Goal: Information Seeking & Learning: Learn about a topic

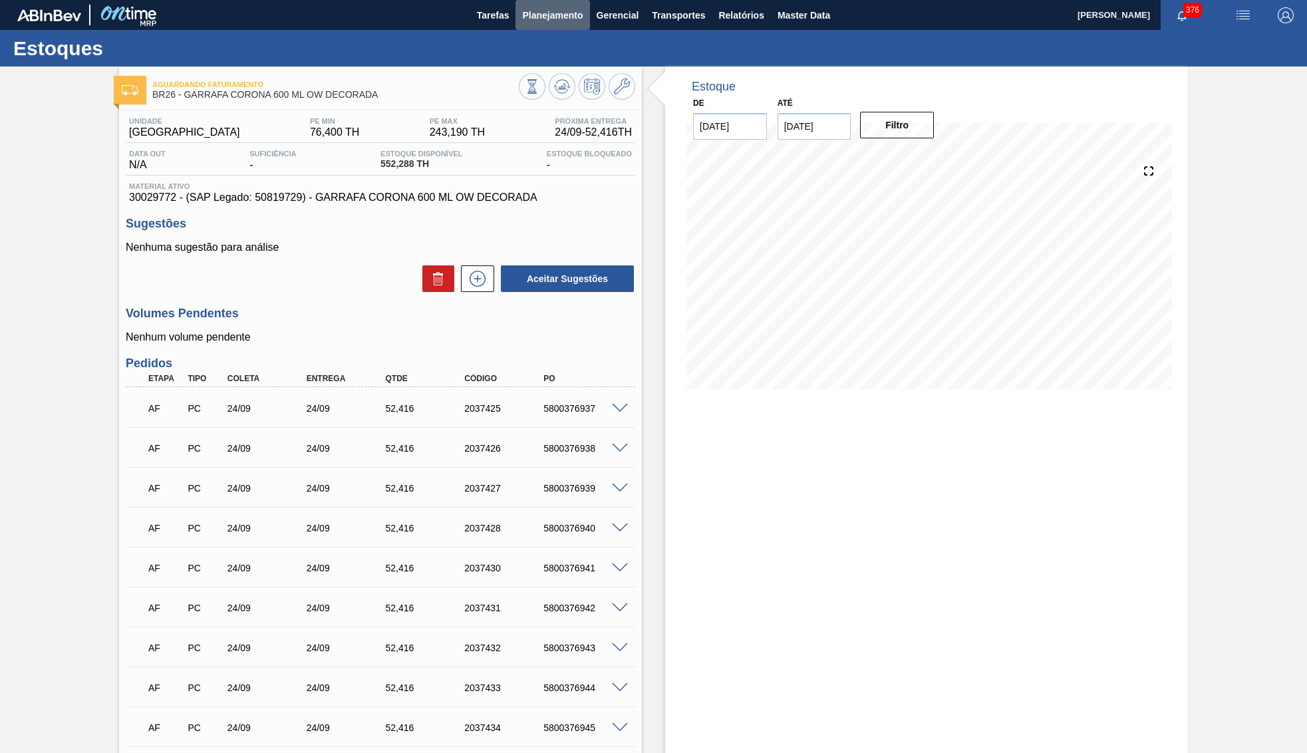
click at [555, 11] on span "Planejamento" at bounding box center [552, 15] width 61 height 16
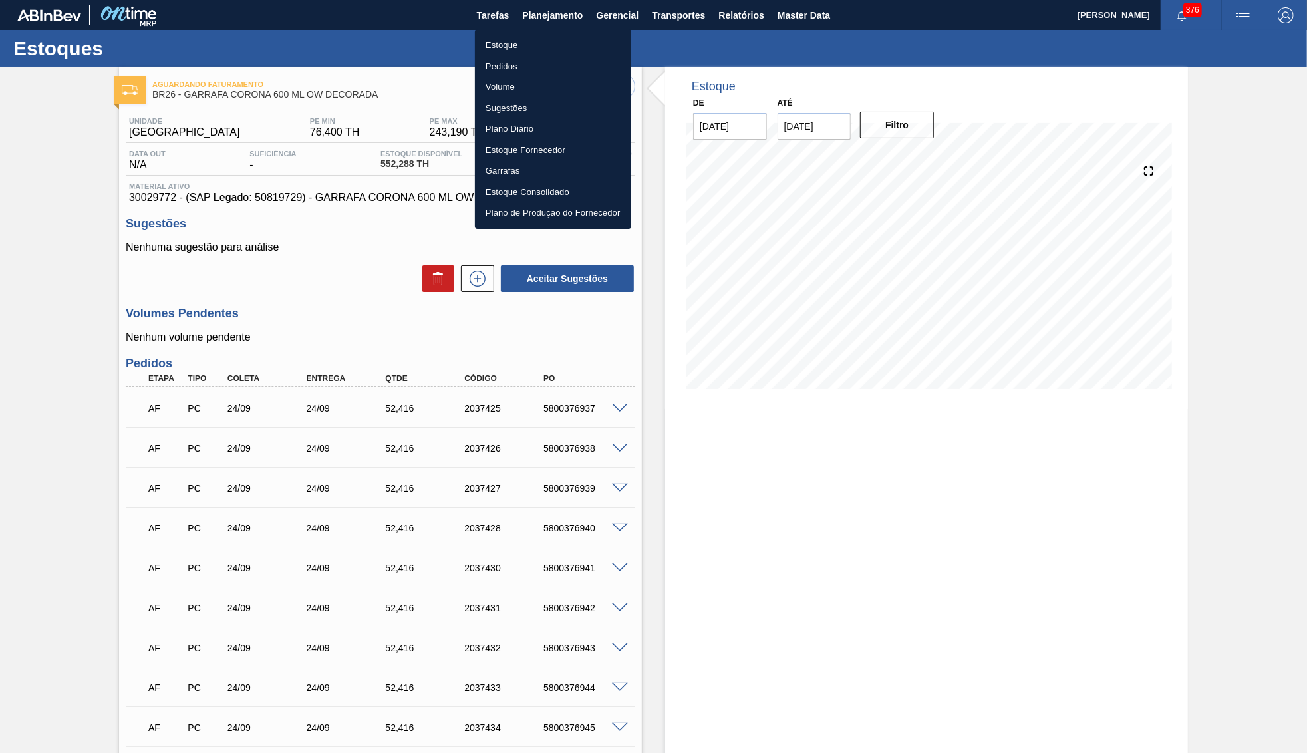
click at [577, 35] on ul "Estoque Pedidos Volume Sugestões Plano Diário Estoque Fornecedor Garrafas Estoq…" at bounding box center [553, 129] width 156 height 200
click at [539, 41] on li "Estoque" at bounding box center [553, 45] width 156 height 21
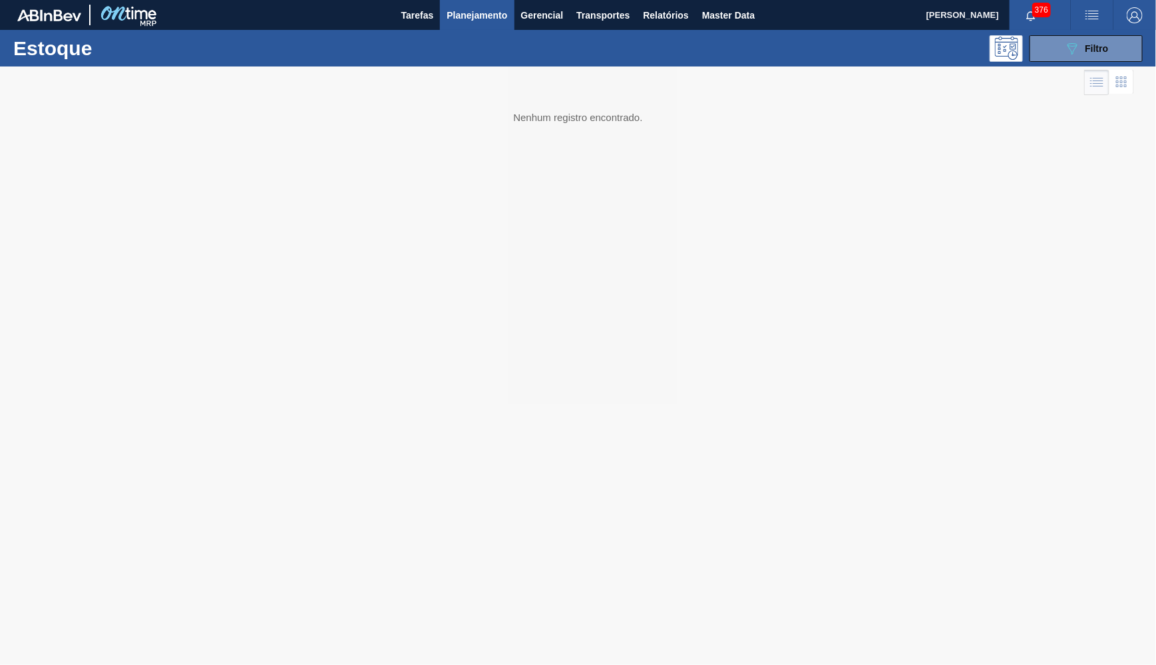
click at [1078, 72] on div at bounding box center [578, 366] width 1156 height 599
click at [1071, 51] on icon at bounding box center [1072, 48] width 10 height 11
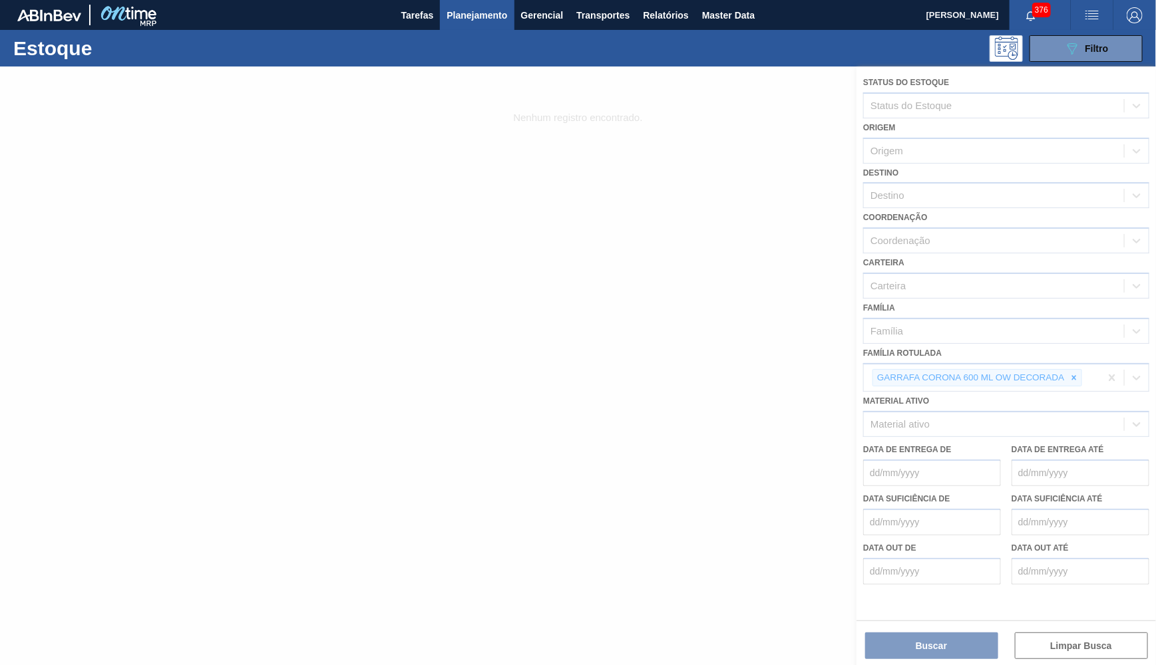
click at [1072, 363] on div at bounding box center [578, 366] width 1156 height 599
click at [1079, 355] on div at bounding box center [578, 366] width 1156 height 599
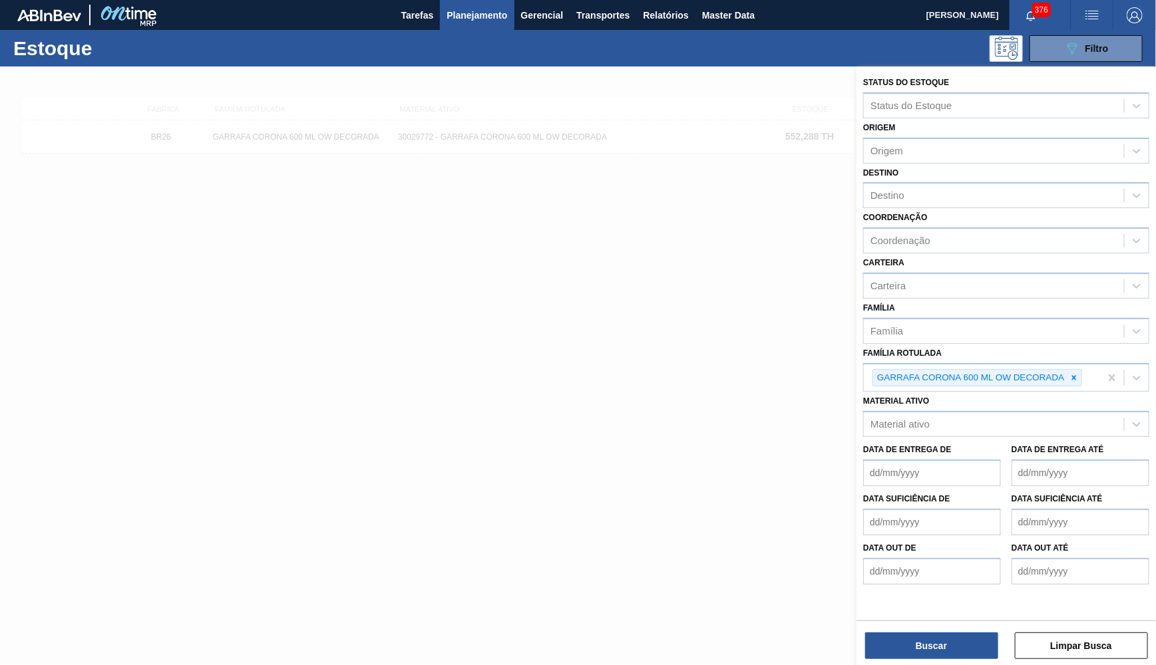
click at [1076, 375] on icon at bounding box center [1073, 377] width 5 height 5
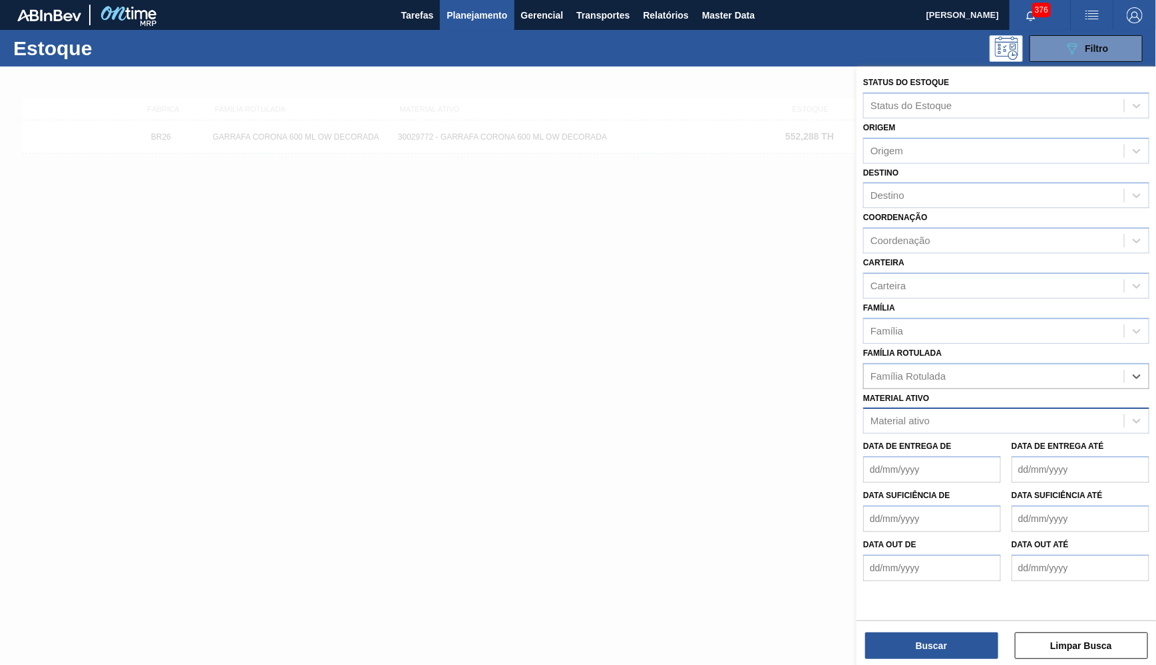
click at [909, 416] on div "Material ativo" at bounding box center [899, 421] width 59 height 11
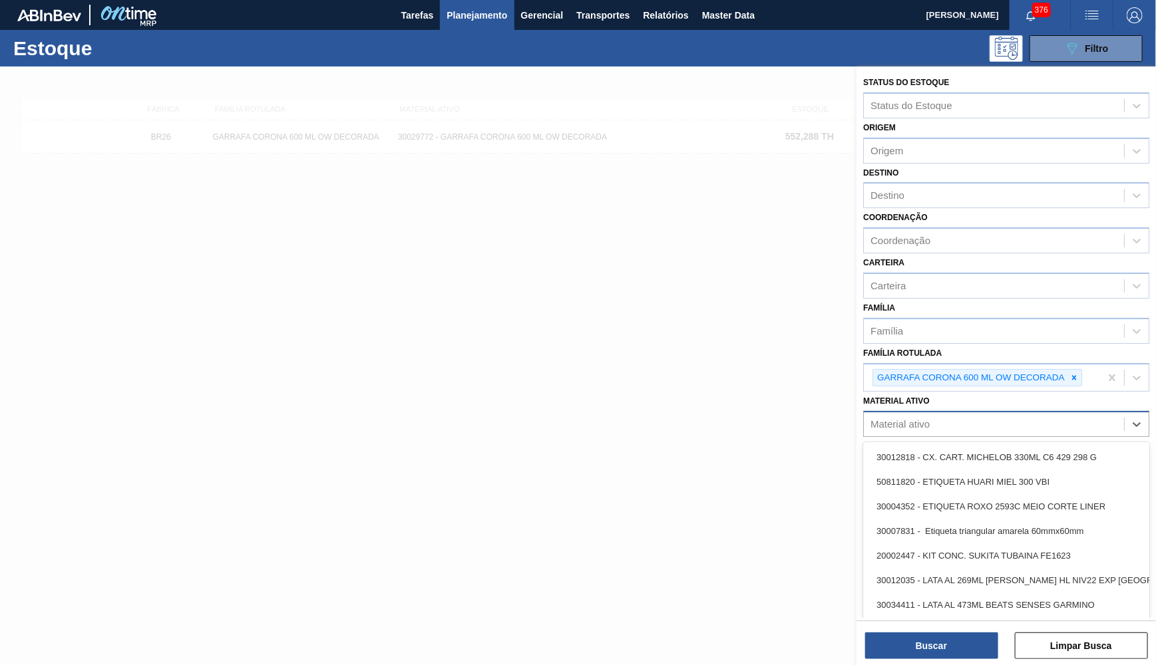
paste ativo "30012829"
type ativo "30012829"
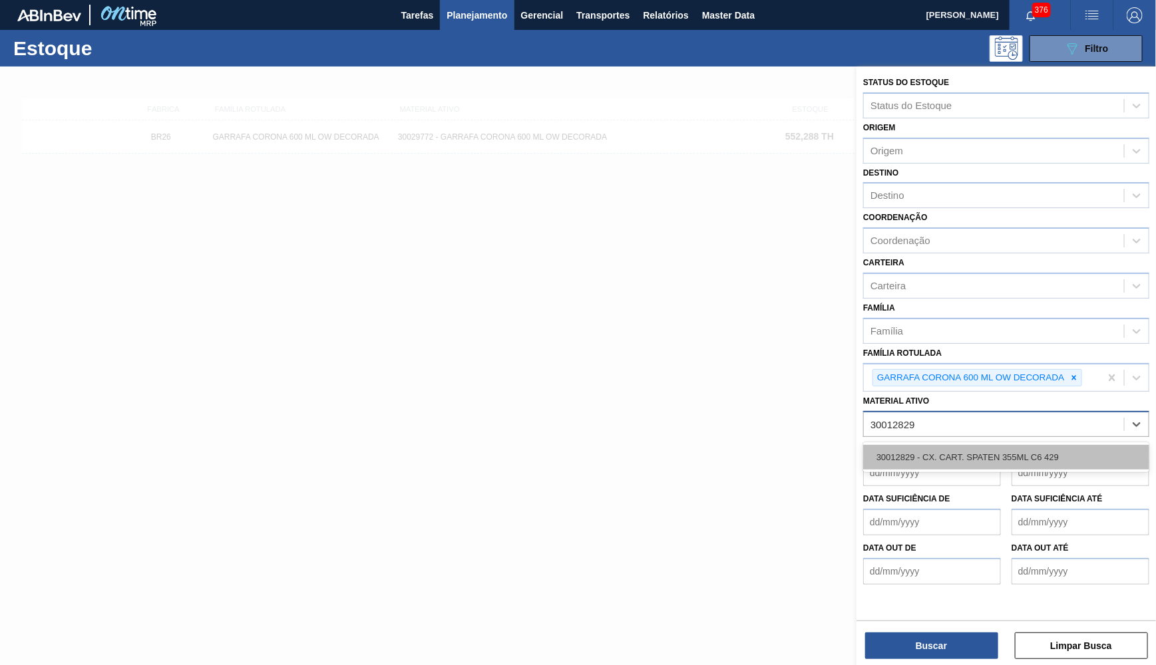
click at [981, 445] on div "30012829 - CX. CART. SPATEN 355ML C6 429" at bounding box center [1006, 457] width 286 height 25
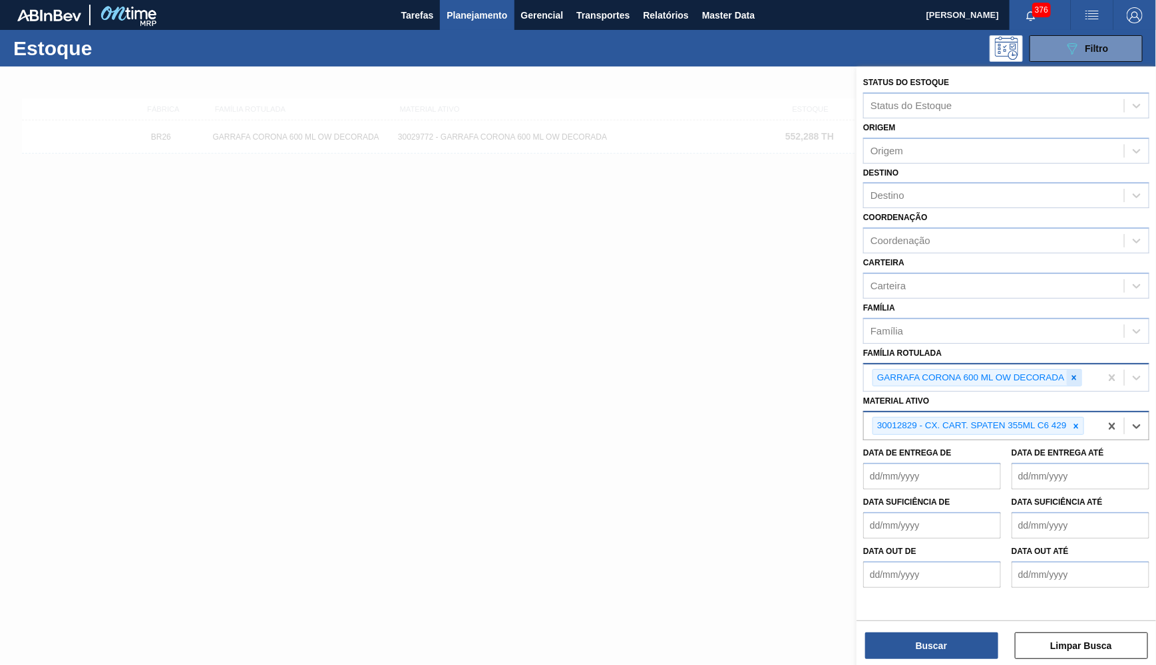
click at [1073, 373] on icon at bounding box center [1073, 377] width 9 height 9
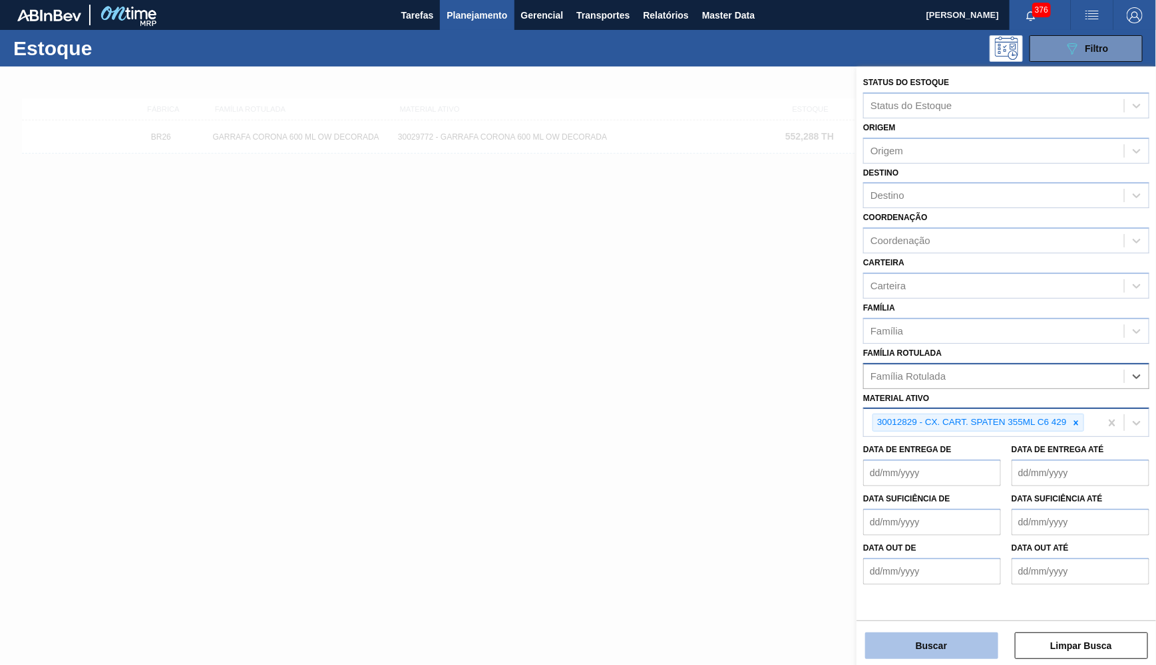
click at [947, 643] on button "Buscar" at bounding box center [931, 646] width 133 height 27
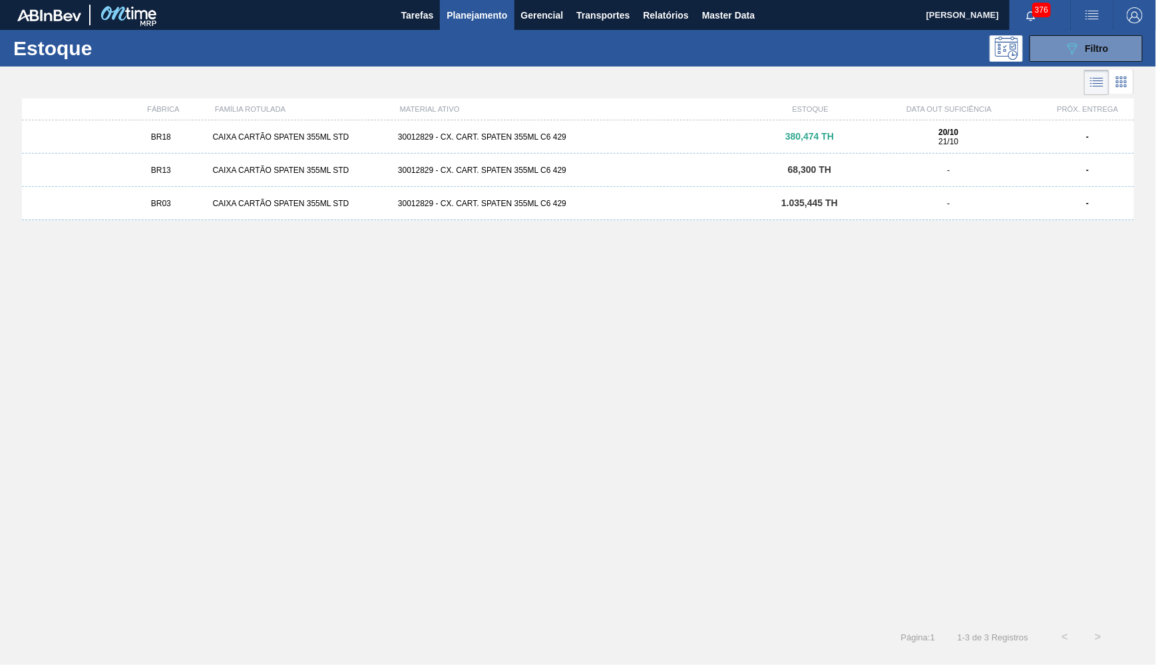
click at [542, 210] on div "BR03 CAIXA CARTÃO SPATEN 355ML STD 30012829 - CX. CART. SPATEN 355ML C6 429 1.0…" at bounding box center [578, 203] width 1112 height 33
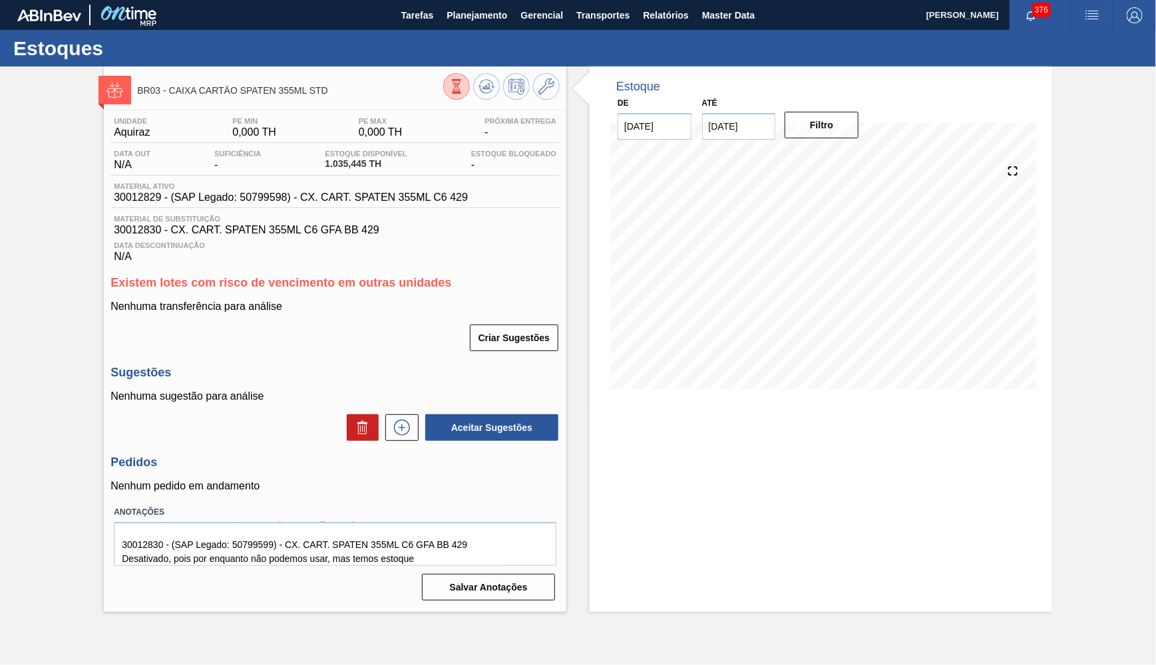
scroll to position [27, 0]
click at [308, 210] on div "Unidade Aquiraz PE MIN 0,000 TH PE MAX 0,000 TH Próxima Entrega - Data out N/A …" at bounding box center [334, 190] width 449 height 146
click at [294, 200] on span "30012829 - (SAP Legado: 50799598) - CX. CART. SPATEN 355ML C6 429" at bounding box center [291, 198] width 354 height 12
click at [293, 200] on span "30012829 - (SAP Legado: 50799598) - CX. CART. SPATEN 355ML C6 429" at bounding box center [291, 198] width 354 height 12
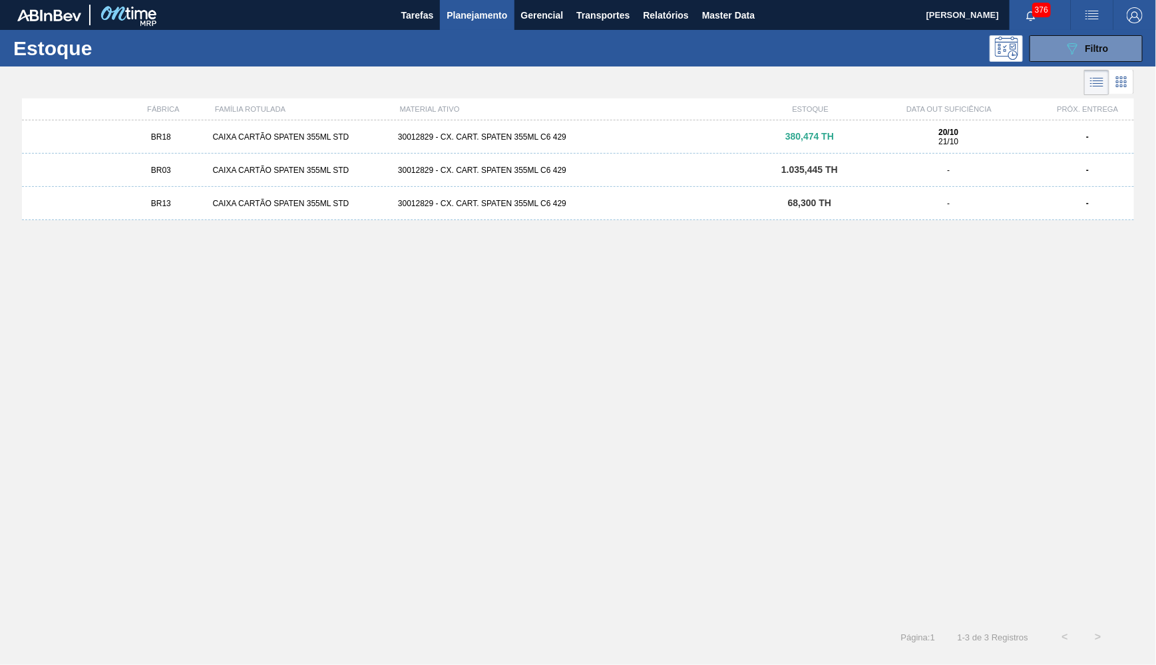
click at [565, 170] on div "30012829 - CX. CART. SPATEN 355ML C6 429" at bounding box center [578, 170] width 371 height 9
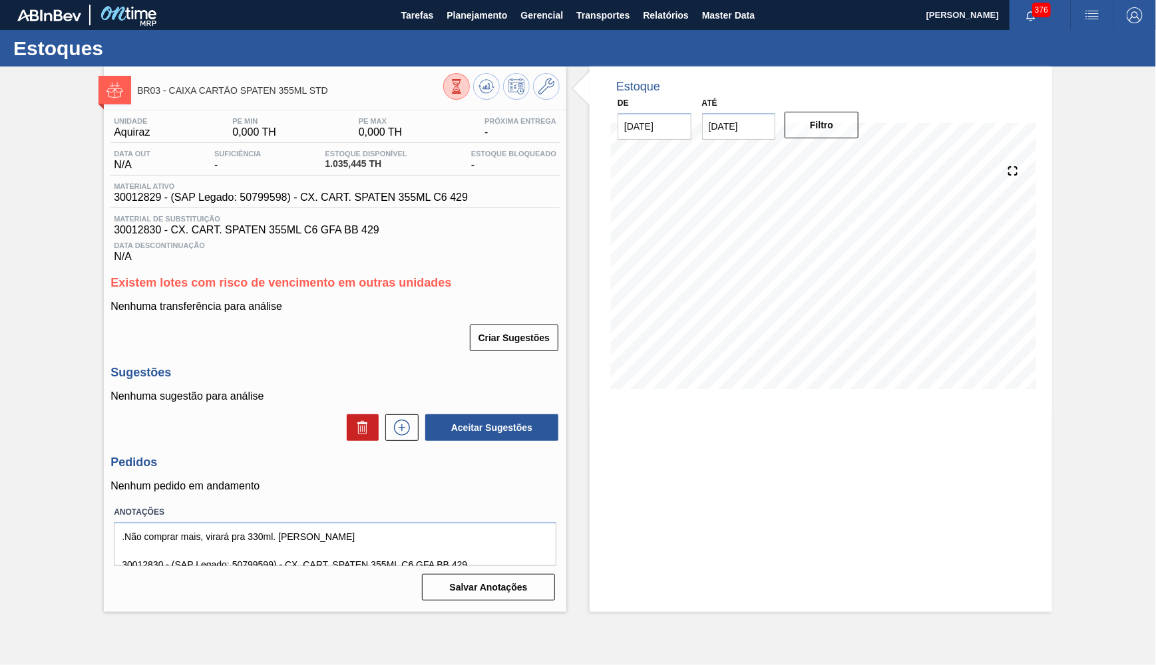
click at [359, 203] on div "Material ativo 30012829 - (SAP Legado: 50799598) - CX. CART. SPATEN 355ML C6 429" at bounding box center [334, 195] width 449 height 26
click at [442, 196] on div "Material ativo 30012829 - (SAP Legado: 50799598) - CX. CART. SPATEN 355ML C6 429" at bounding box center [334, 195] width 449 height 26
drag, startPoint x: 425, startPoint y: 199, endPoint x: 347, endPoint y: 200, distance: 77.9
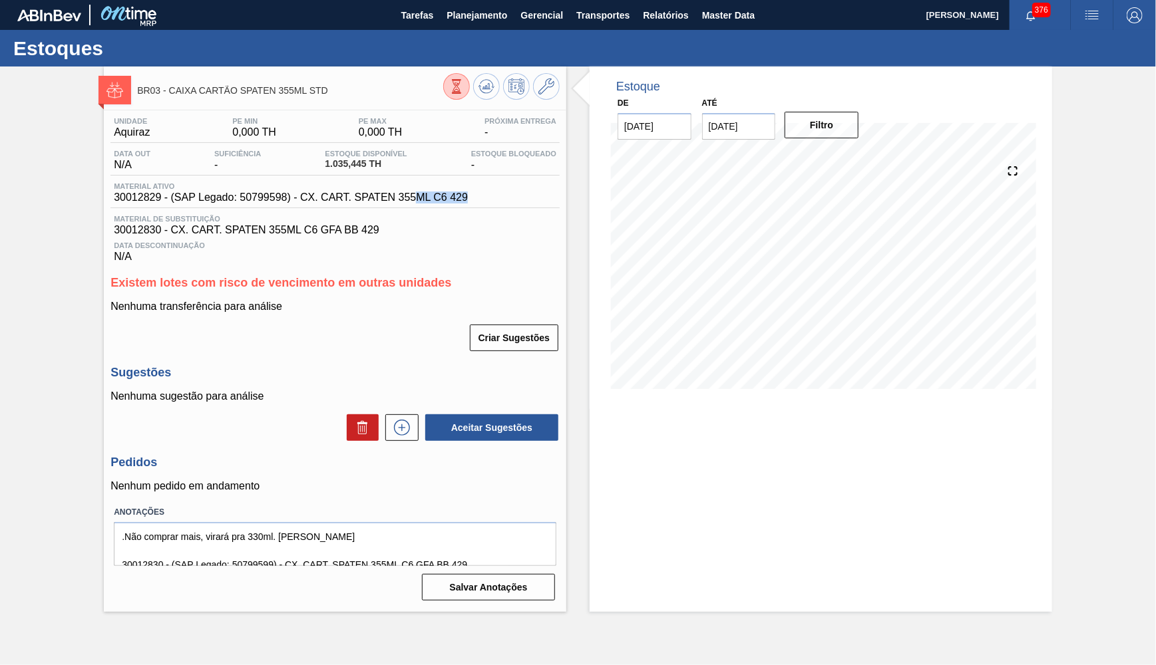
click at [349, 200] on div "Material ativo 30012829 - (SAP Legado: 50799598) - CX. CART. SPATEN 355ML C6 429" at bounding box center [290, 192] width 361 height 21
drag, startPoint x: 158, startPoint y: 90, endPoint x: 168, endPoint y: 94, distance: 11.0
click at [159, 90] on div "BR03 - CAIXA CARTÃO SPATEN 355ML STD" at bounding box center [290, 90] width 306 height 30
click at [161, 76] on div "BR03 - CAIXA CARTÃO SPATEN 355ML STD" at bounding box center [290, 90] width 306 height 30
drag, startPoint x: 168, startPoint y: 91, endPoint x: 347, endPoint y: 96, distance: 178.4
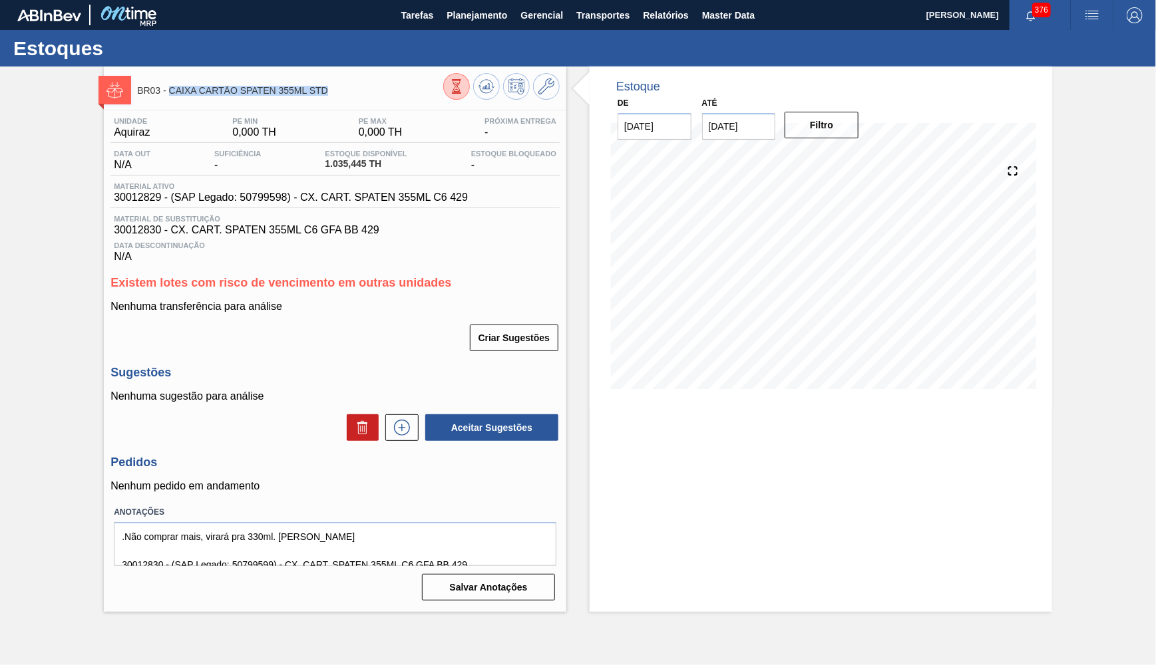
click at [347, 96] on span "BR03 - CAIXA CARTÃO SPATEN 355ML STD" at bounding box center [290, 91] width 306 height 10
copy span "CAIXA CARTÃO SPATEN 355ML STD"
click at [410, 420] on icon at bounding box center [402, 428] width 16 height 16
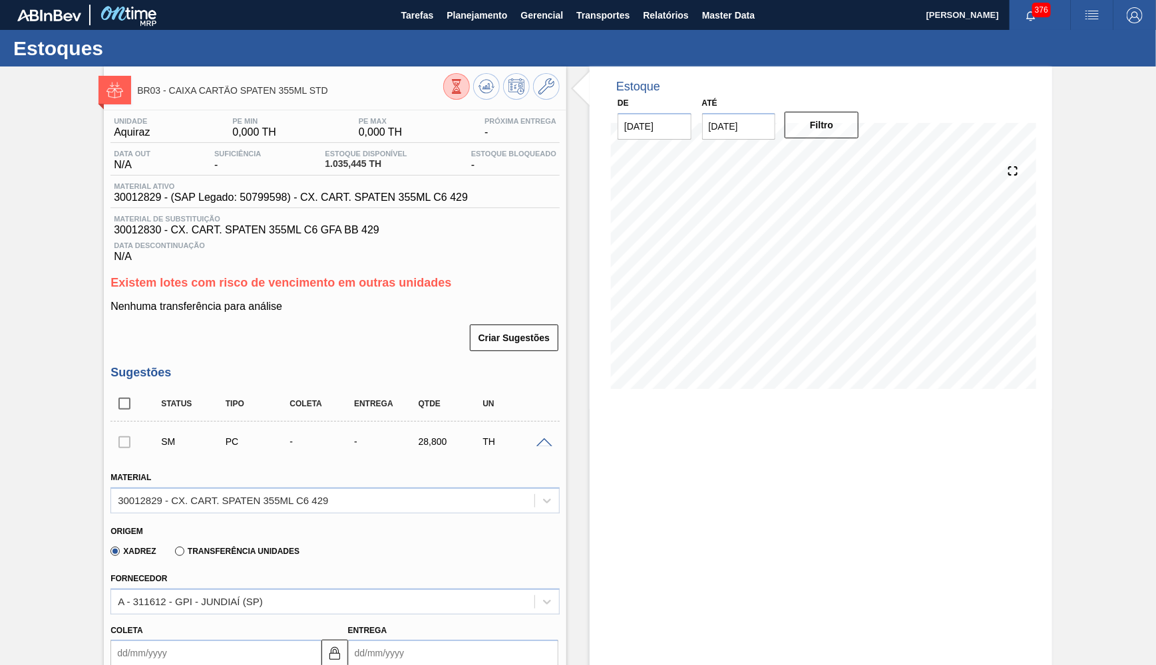
click at [333, 198] on span "30012829 - (SAP Legado: 50799598) - CX. CART. SPATEN 355ML C6 429" at bounding box center [291, 198] width 354 height 12
click at [333, 199] on span "30012829 - (SAP Legado: 50799598) - CX. CART. SPATEN 355ML C6 429" at bounding box center [291, 198] width 354 height 12
copy span "SPATEN"
drag, startPoint x: 367, startPoint y: 171, endPoint x: 317, endPoint y: 169, distance: 49.9
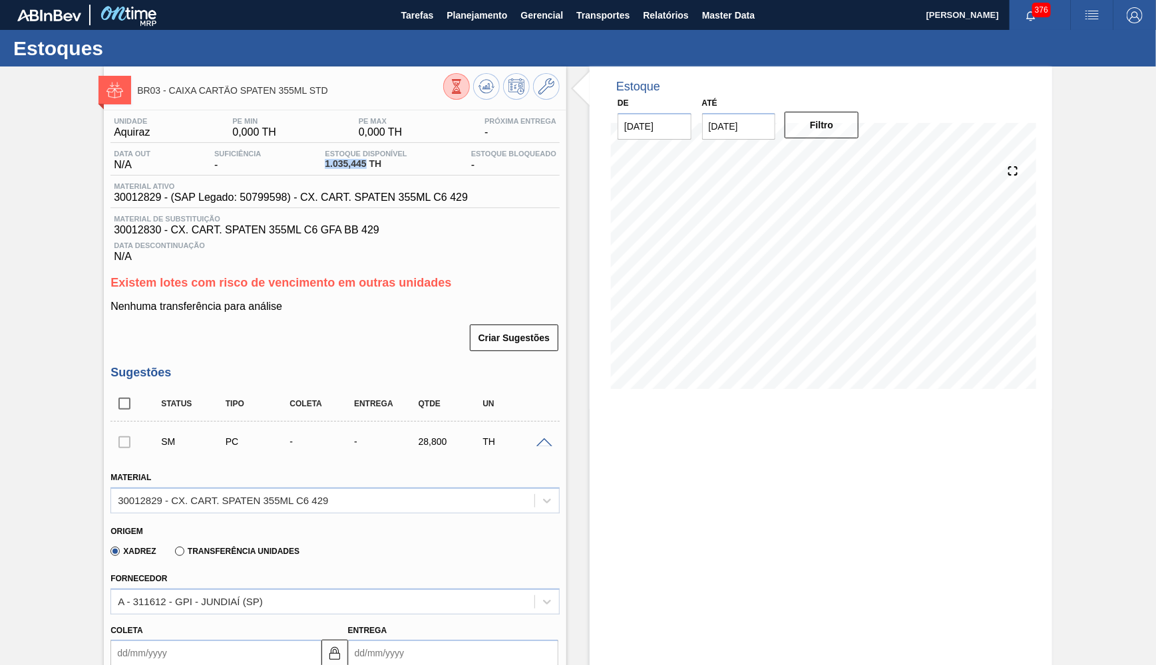
click at [317, 169] on div "Data out N/A Suficiência - Estoque Disponível 1.035,445 TH Estoque Bloqueado -" at bounding box center [334, 163] width 449 height 26
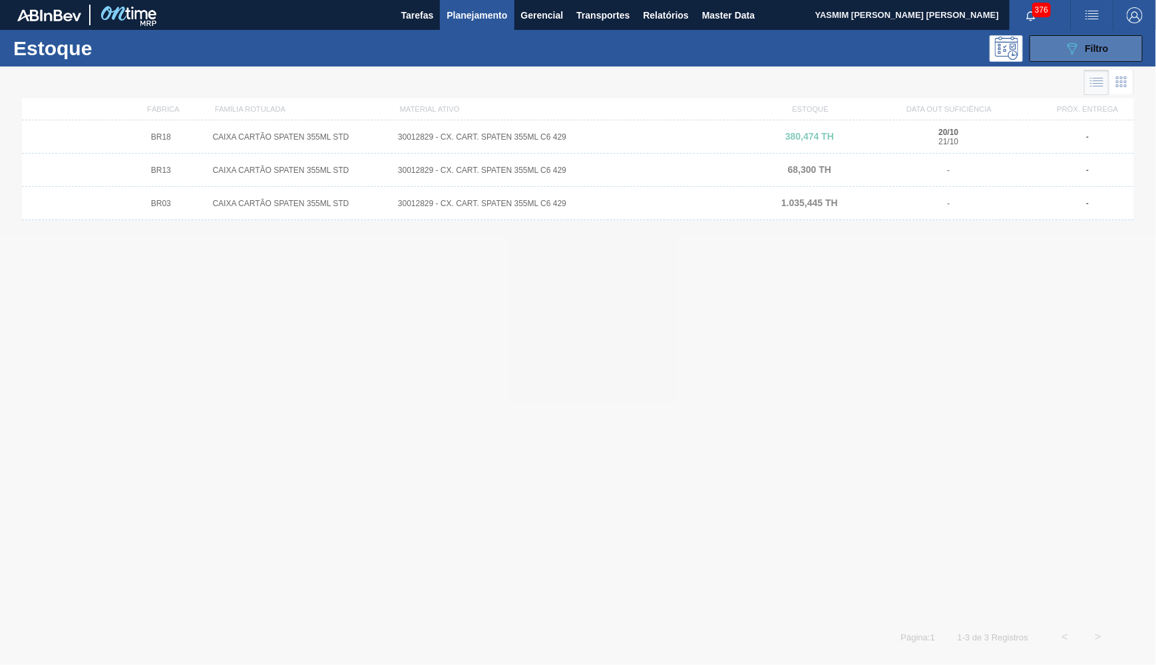
click at [1081, 53] on div "089F7B8B-B2A5-4AFE-B5C0-19BA573D28AC Filtro" at bounding box center [1086, 49] width 45 height 16
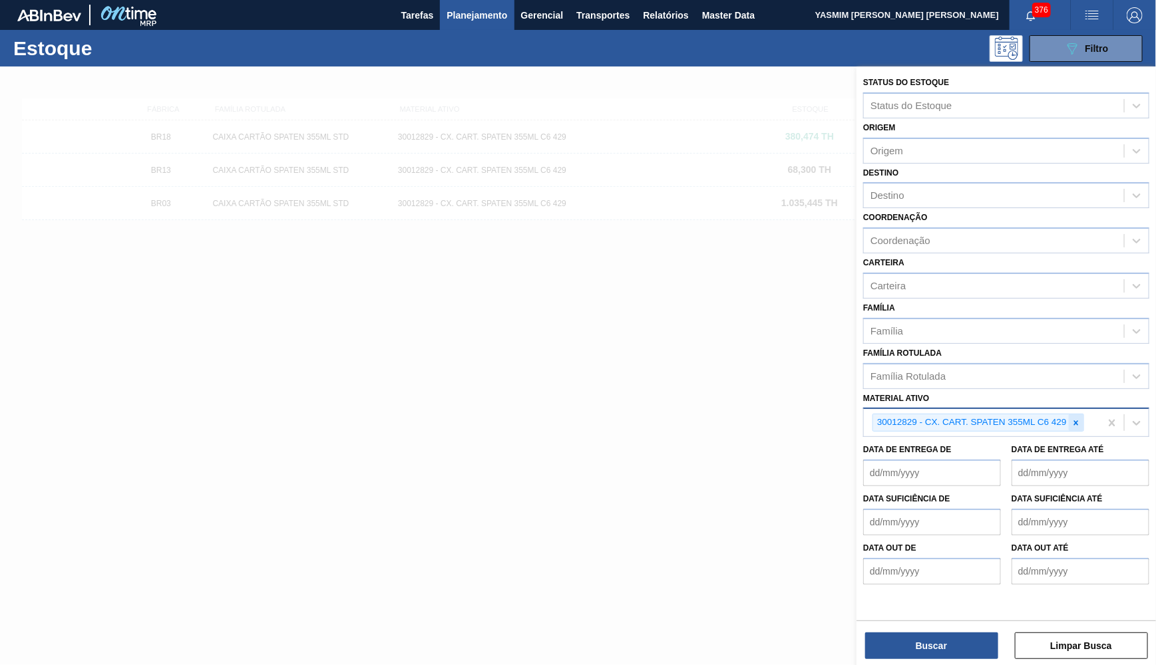
click at [1075, 419] on icon at bounding box center [1075, 423] width 9 height 9
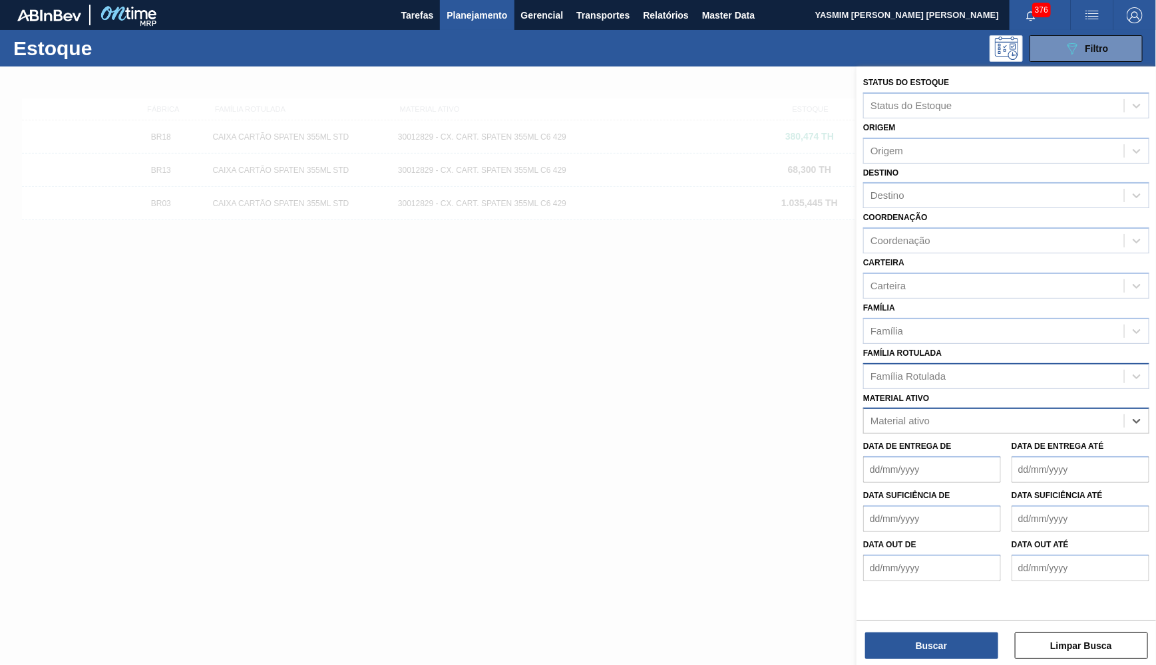
click at [930, 367] on div "Família Rotulada" at bounding box center [994, 376] width 260 height 19
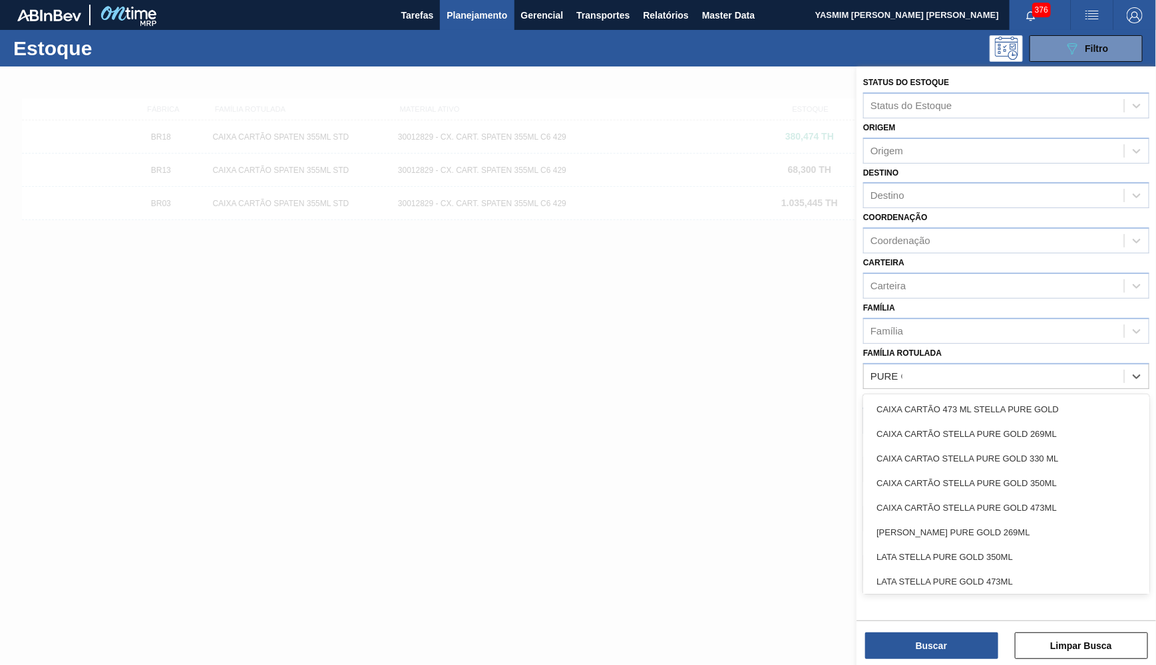
type Rotulada "PURE GOLD"
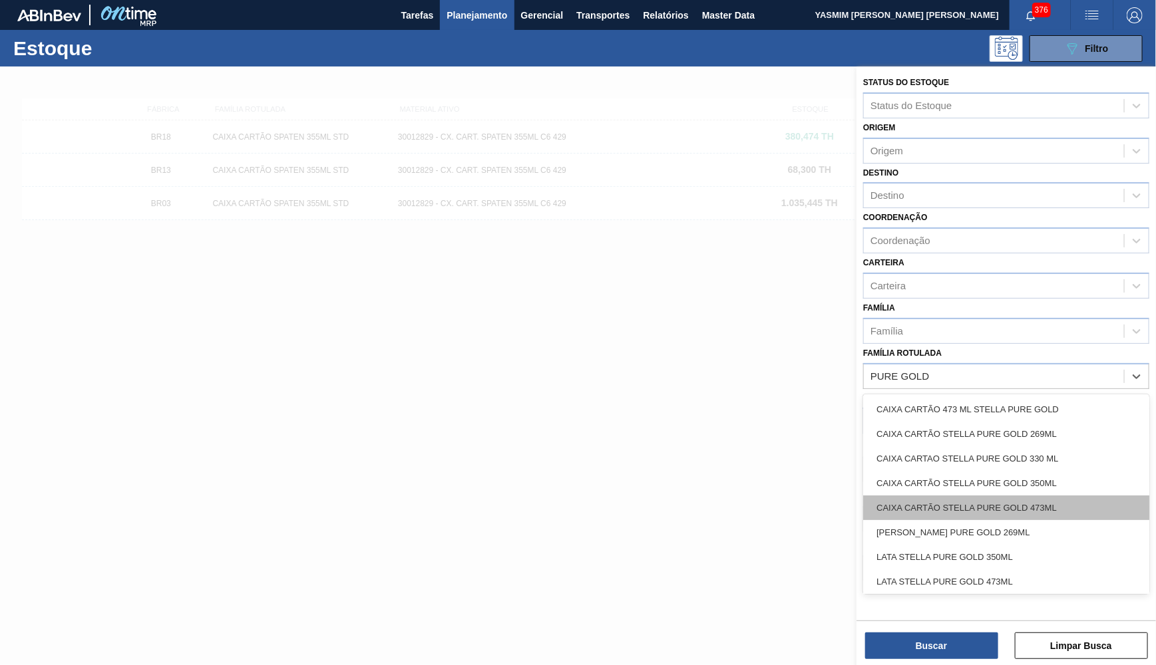
click at [949, 496] on div "CAIXA CARTÃO STELLA PURE GOLD 473ML" at bounding box center [1006, 508] width 286 height 25
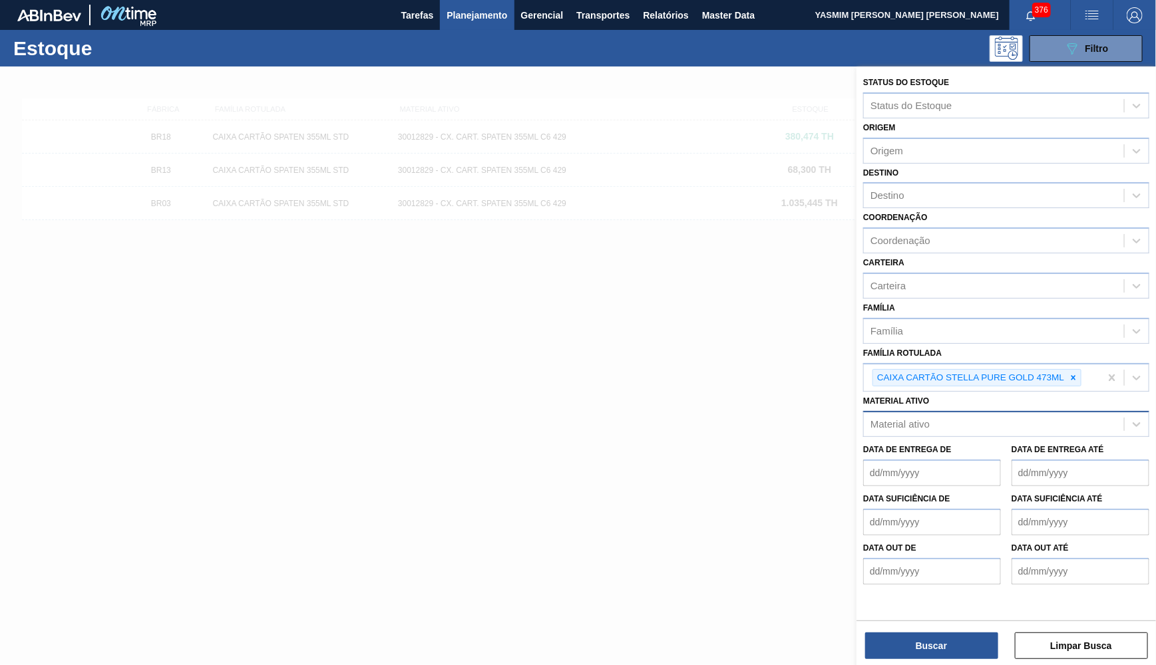
click at [952, 661] on div "Status do Estoque Status do Estoque Origem Origem Destino Destino Coordenação C…" at bounding box center [1005, 367] width 299 height 601
click at [922, 658] on button "Buscar" at bounding box center [931, 646] width 133 height 27
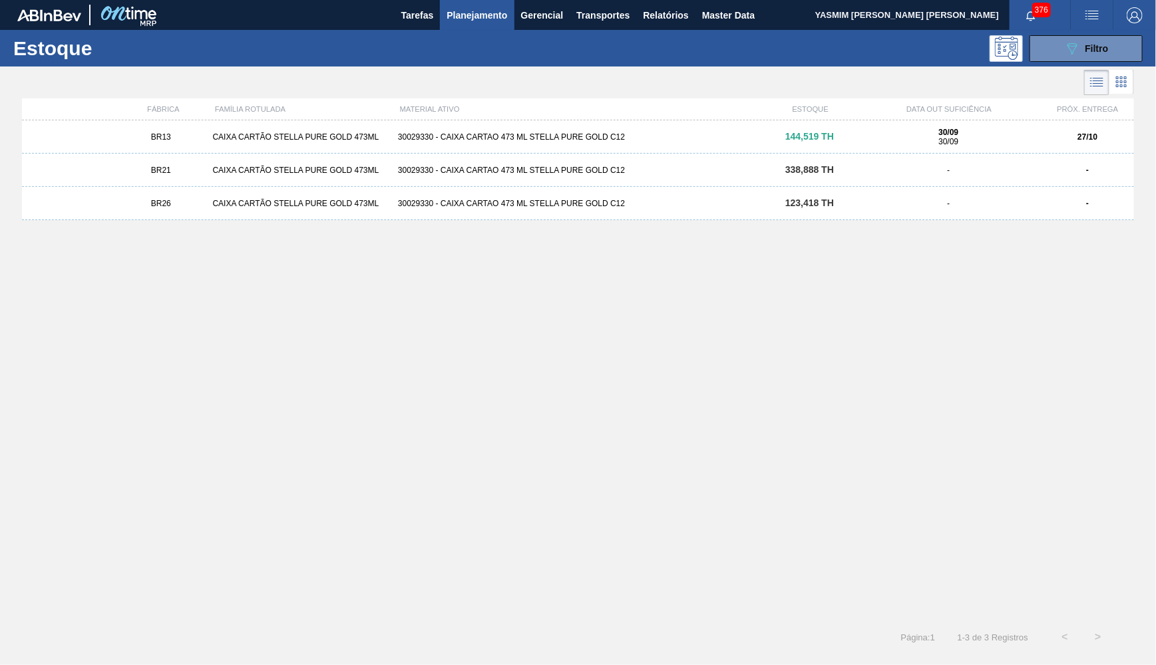
click at [732, 405] on div "BR13 CAIXA CARTÃO STELLA PURE GOLD 473ML 30029330 - CAIXA CARTAO 473 ML STELLA …" at bounding box center [578, 366] width 1112 height 492
click at [424, 169] on div "30029330 - CAIXA CARTAO 473 ML STELLA PURE GOLD C12" at bounding box center [578, 170] width 371 height 9
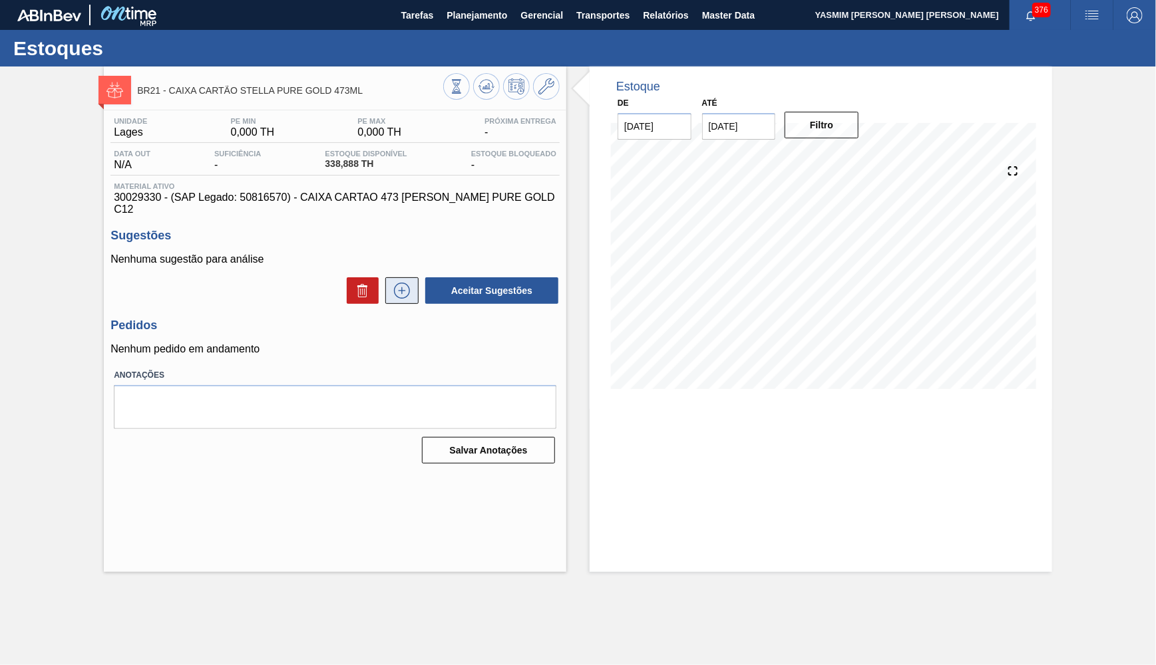
click at [405, 283] on icon at bounding box center [401, 291] width 21 height 16
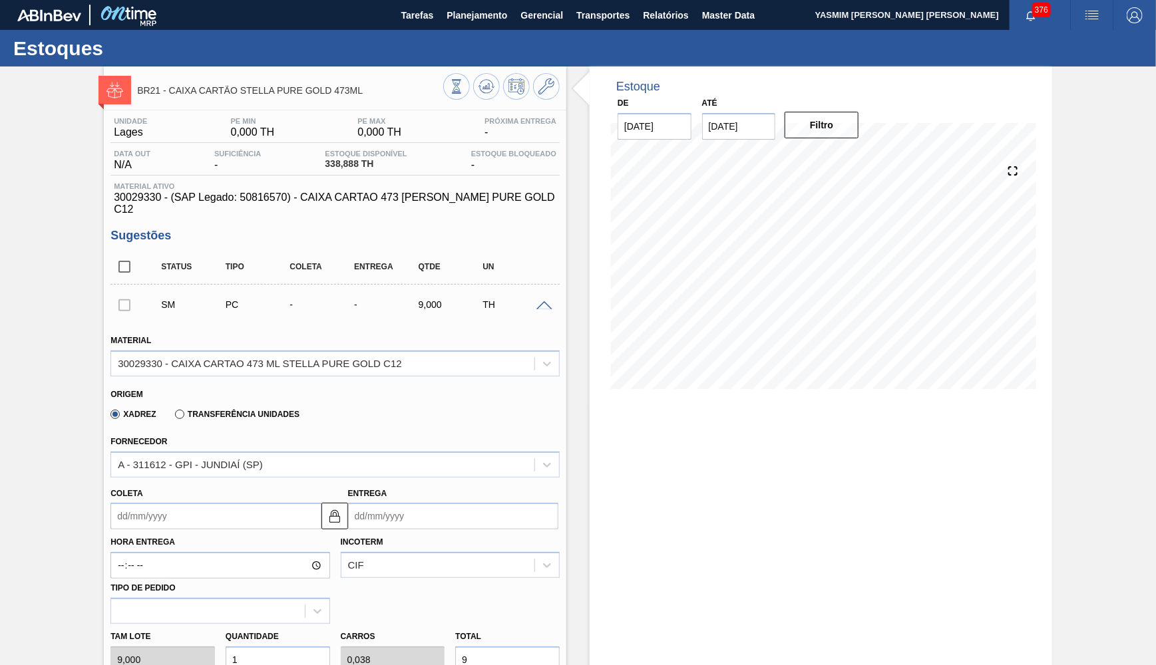
click at [300, 200] on span "30029330 - (SAP Legado: 50816570) - CAIXA CARTAO 473 ML STELLA PURE GOLD C12" at bounding box center [335, 204] width 442 height 24
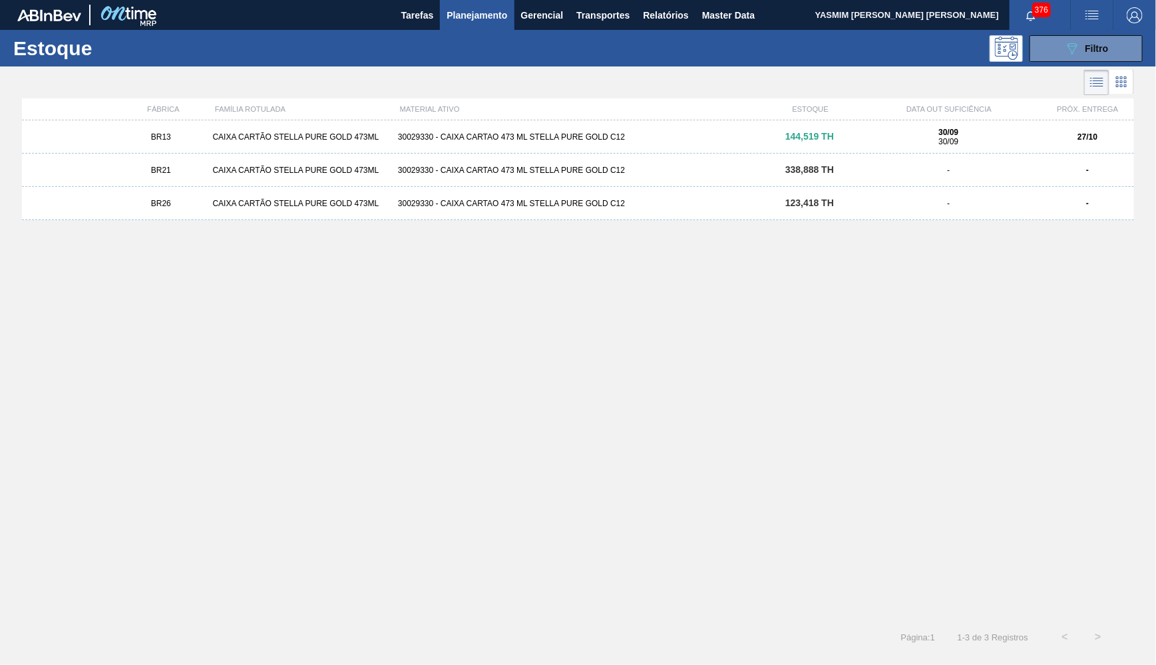
click at [683, 139] on div "30029330 - CAIXA CARTAO 473 ML STELLA PURE GOLD C12" at bounding box center [578, 136] width 371 height 9
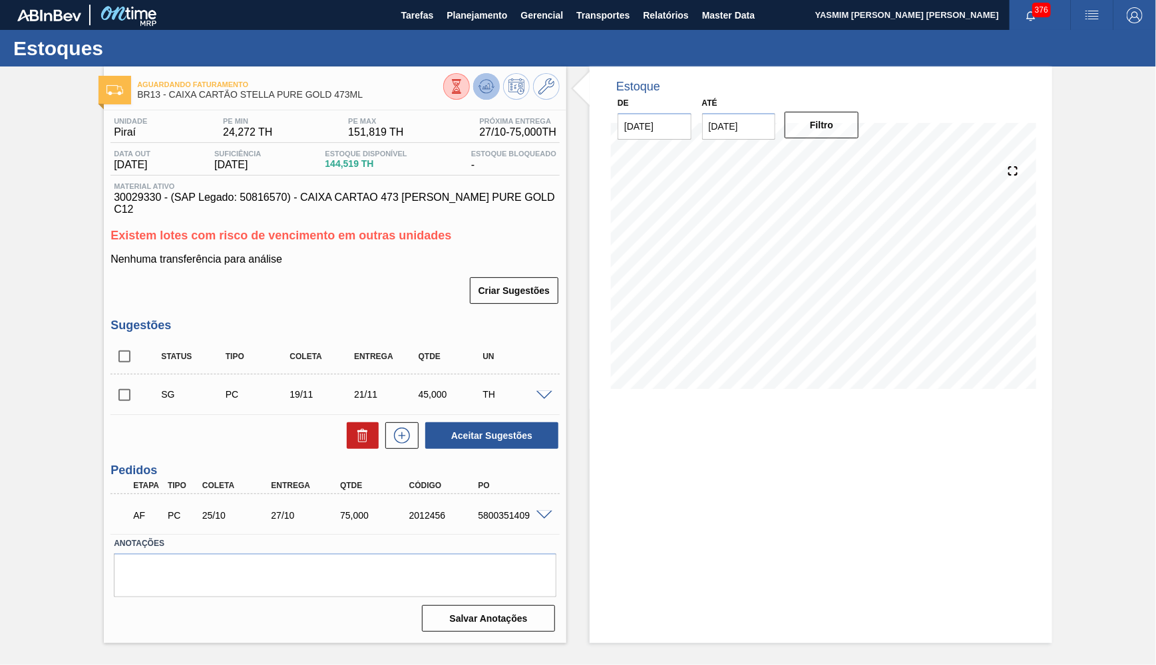
drag, startPoint x: 506, startPoint y: 83, endPoint x: 489, endPoint y: 88, distance: 17.7
click at [489, 88] on div at bounding box center [501, 88] width 116 height 30
click at [489, 88] on icon at bounding box center [486, 86] width 9 height 6
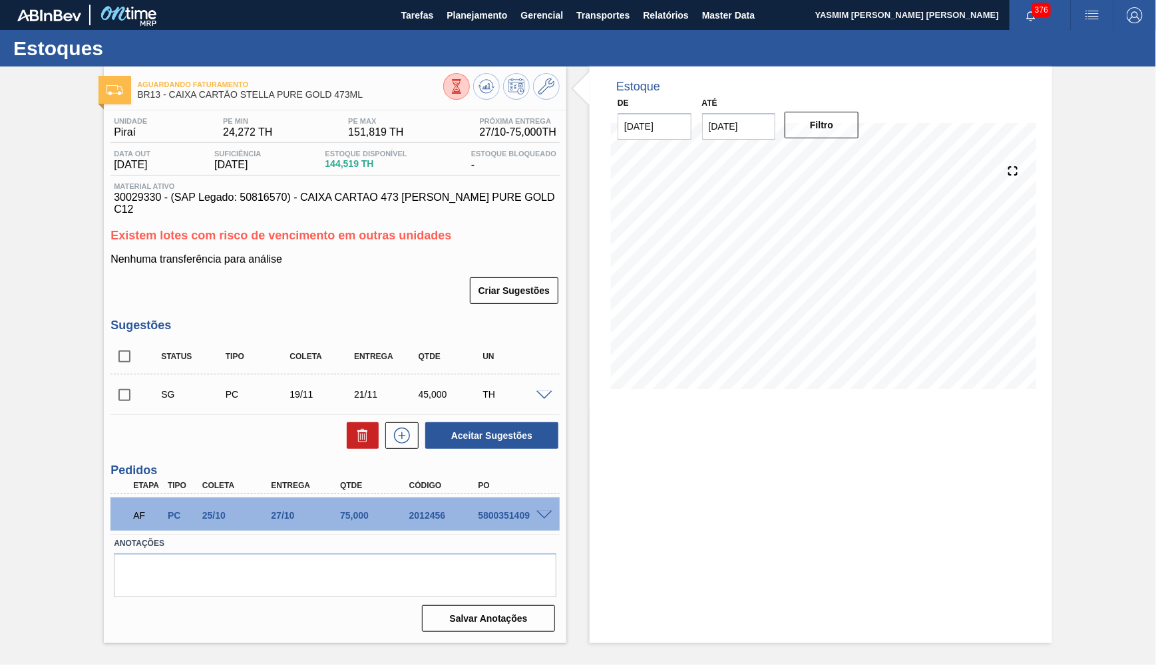
click at [707, 120] on input "08/10/2025" at bounding box center [739, 126] width 74 height 27
click at [816, 278] on div "31" at bounding box center [825, 287] width 18 height 18
type input "[DATE]"
click at [819, 130] on button "Filtro" at bounding box center [821, 125] width 74 height 27
click at [361, 100] on div "Aguardando Faturamento BR13 - CAIXA CARTÃO STELLA PURE GOLD 473ML" at bounding box center [290, 90] width 306 height 30
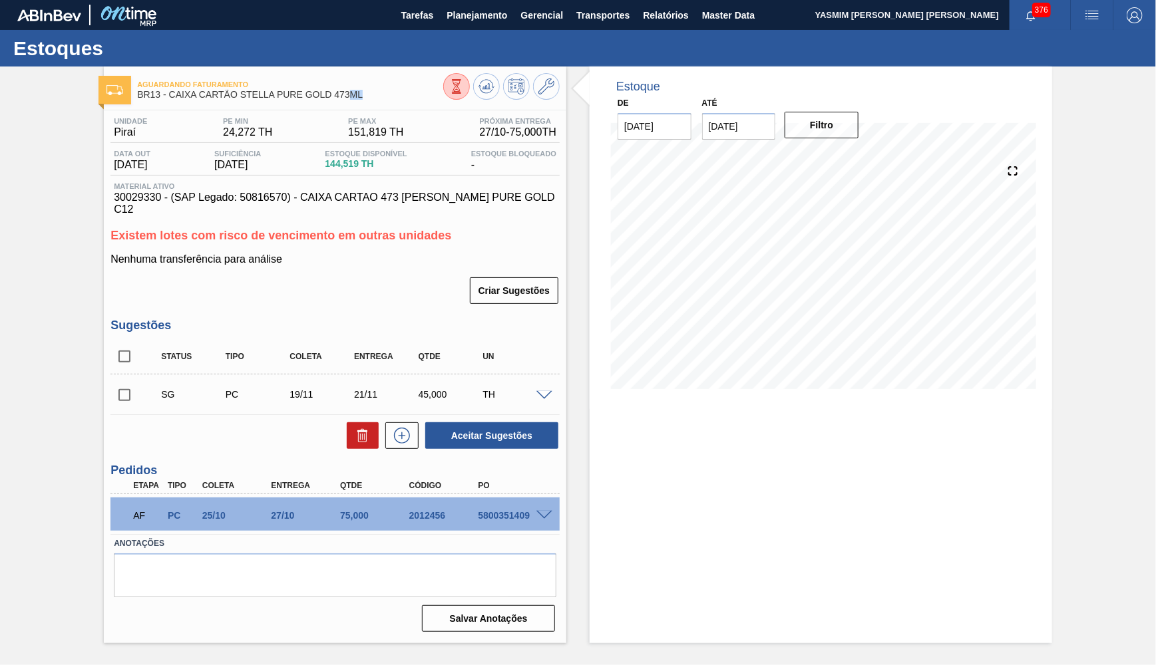
click at [369, 104] on div "Aguardando Faturamento BR13 - CAIXA CARTÃO STELLA PURE GOLD 473ML" at bounding box center [290, 90] width 306 height 30
drag, startPoint x: 365, startPoint y: 97, endPoint x: 169, endPoint y: 96, distance: 195.6
click at [169, 96] on span "BR13 - CAIXA CARTÃO STELLA PURE GOLD 473ML" at bounding box center [290, 95] width 306 height 10
copy span "CAIXA CARTÃO STELLA PURE GOLD 473ML"
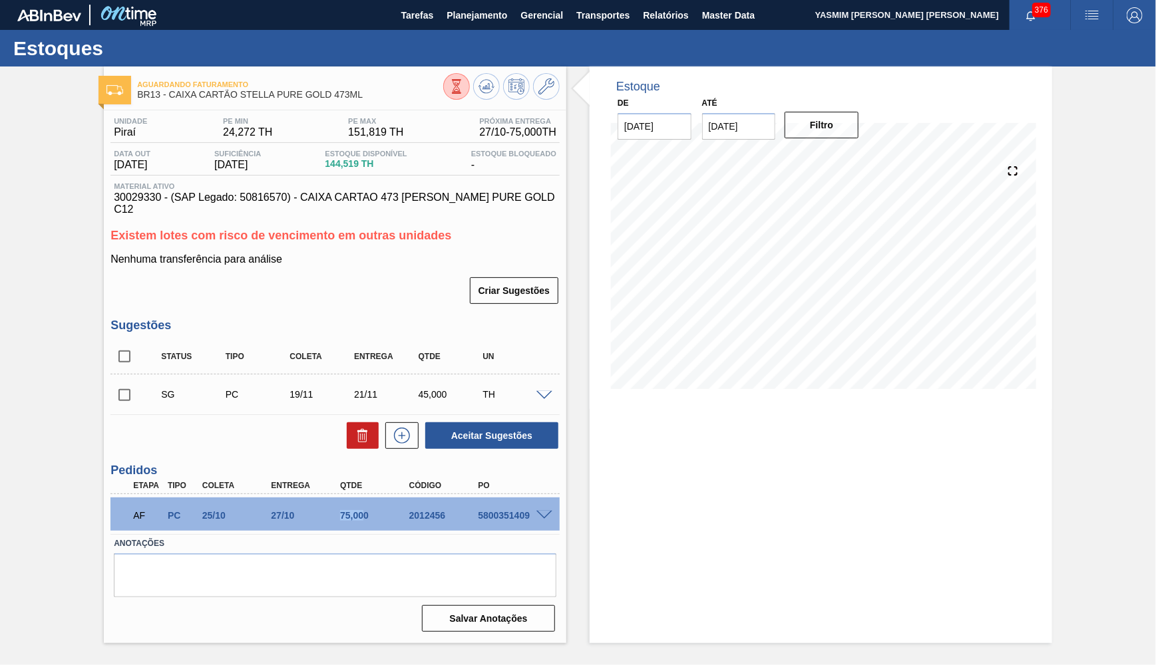
drag, startPoint x: 363, startPoint y: 505, endPoint x: 301, endPoint y: 499, distance: 61.5
click at [301, 501] on div "AF PC 25/10 27/10 75,000 2012456 5800351409" at bounding box center [331, 514] width 414 height 27
click at [432, 14] on span "Tarefas" at bounding box center [417, 15] width 33 height 16
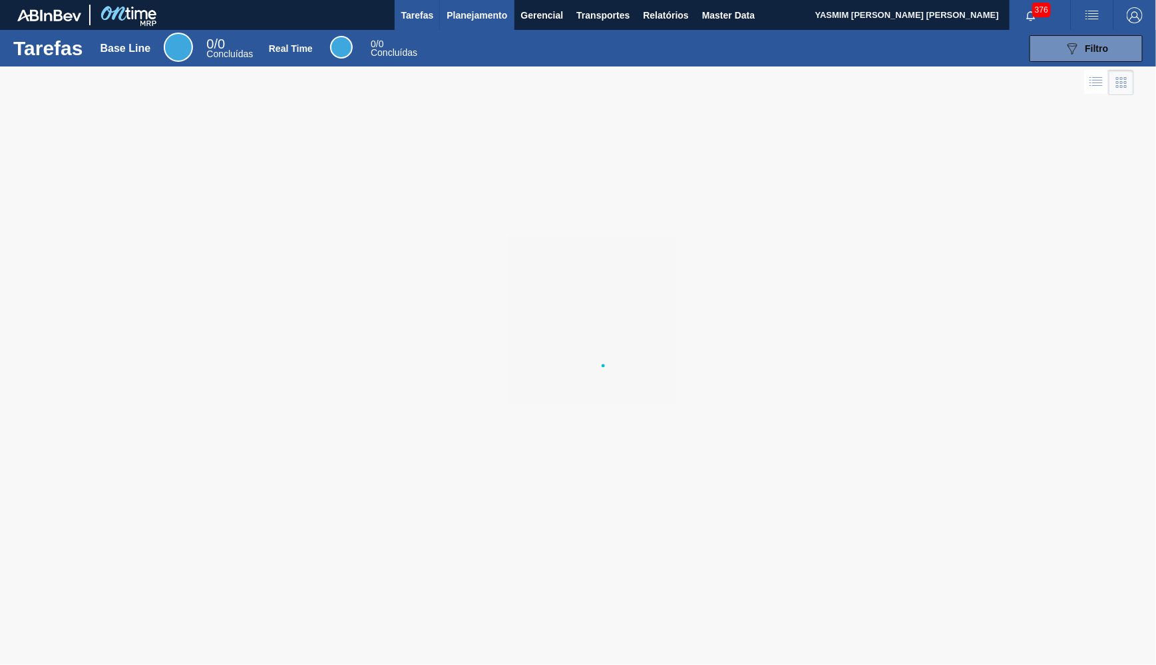
click at [464, 19] on span "Planejamento" at bounding box center [476, 15] width 61 height 16
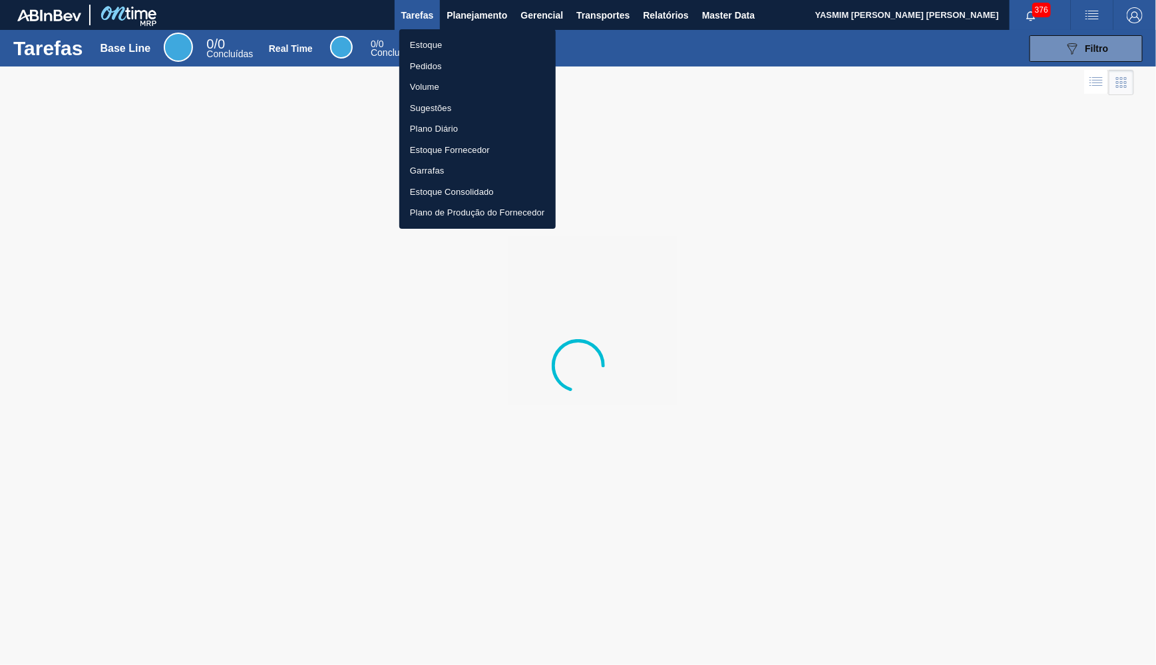
click at [433, 44] on li "Estoque" at bounding box center [477, 45] width 156 height 21
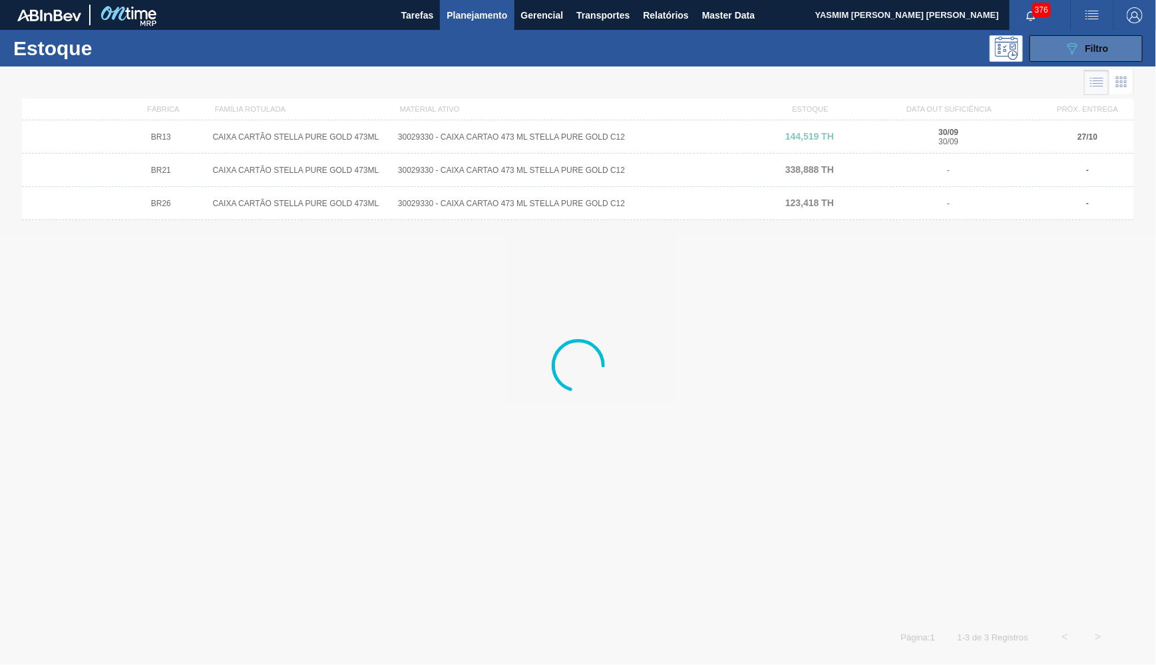
click at [1076, 55] on icon "089F7B8B-B2A5-4AFE-B5C0-19BA573D28AC" at bounding box center [1072, 49] width 16 height 16
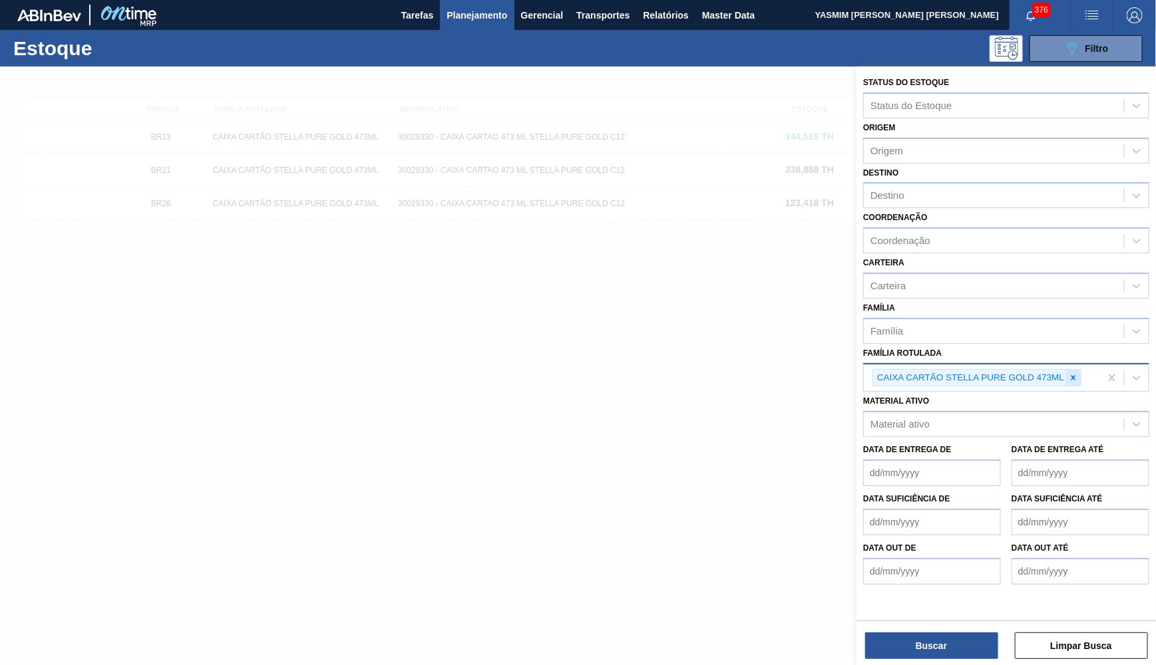
click at [1079, 370] on div at bounding box center [1073, 378] width 15 height 17
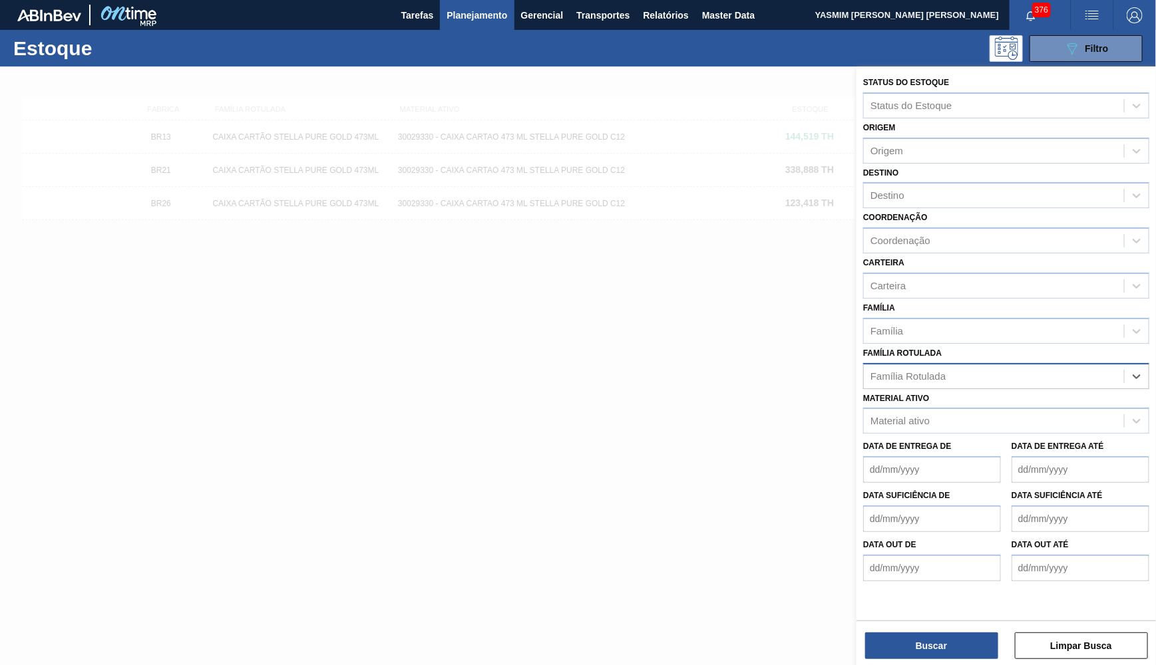
paste Rotulada "30018580"
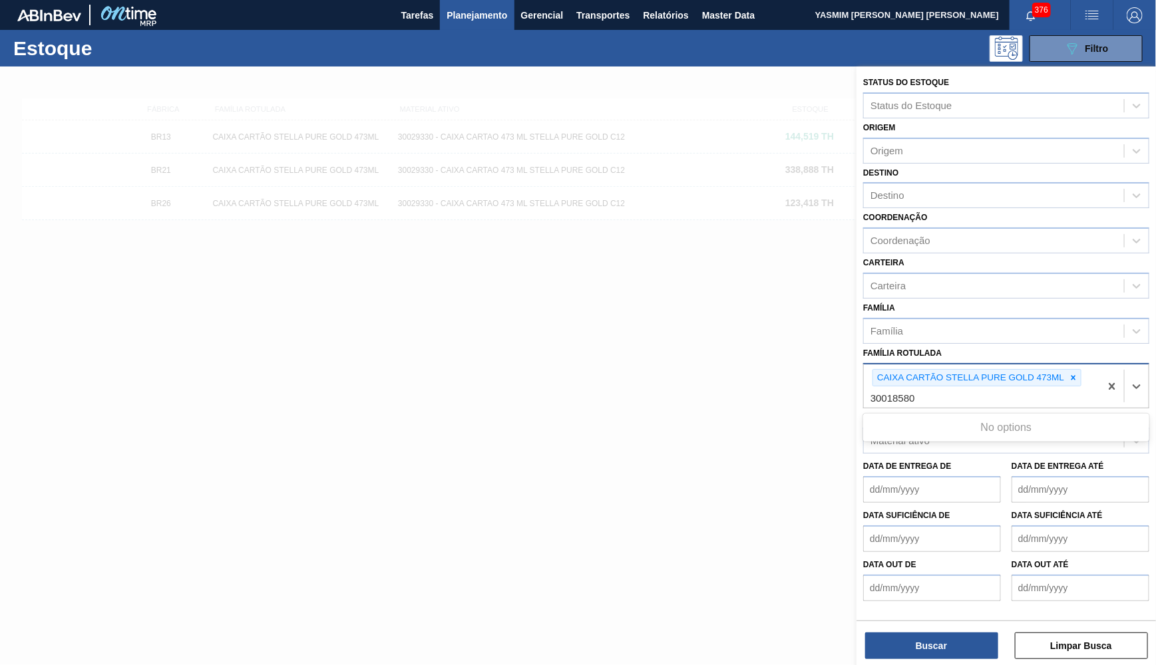
click at [1076, 373] on icon at bounding box center [1073, 377] width 9 height 9
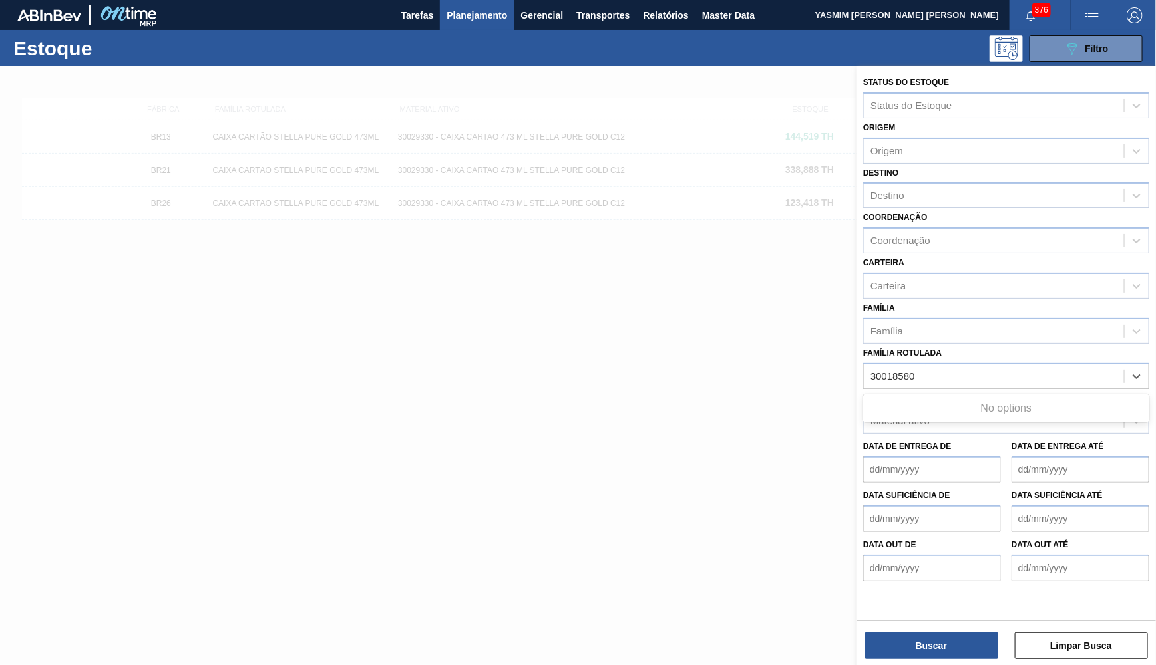
type Rotulada "30018580"
click at [1001, 344] on div "Família Rotulada option CAIXA CARTÃO STELLA PURE GOLD 473ML, deselected. Use Up…" at bounding box center [1006, 366] width 286 height 45
click at [939, 434] on div "Data de Entrega de Data de Entrega até" at bounding box center [1006, 458] width 297 height 49
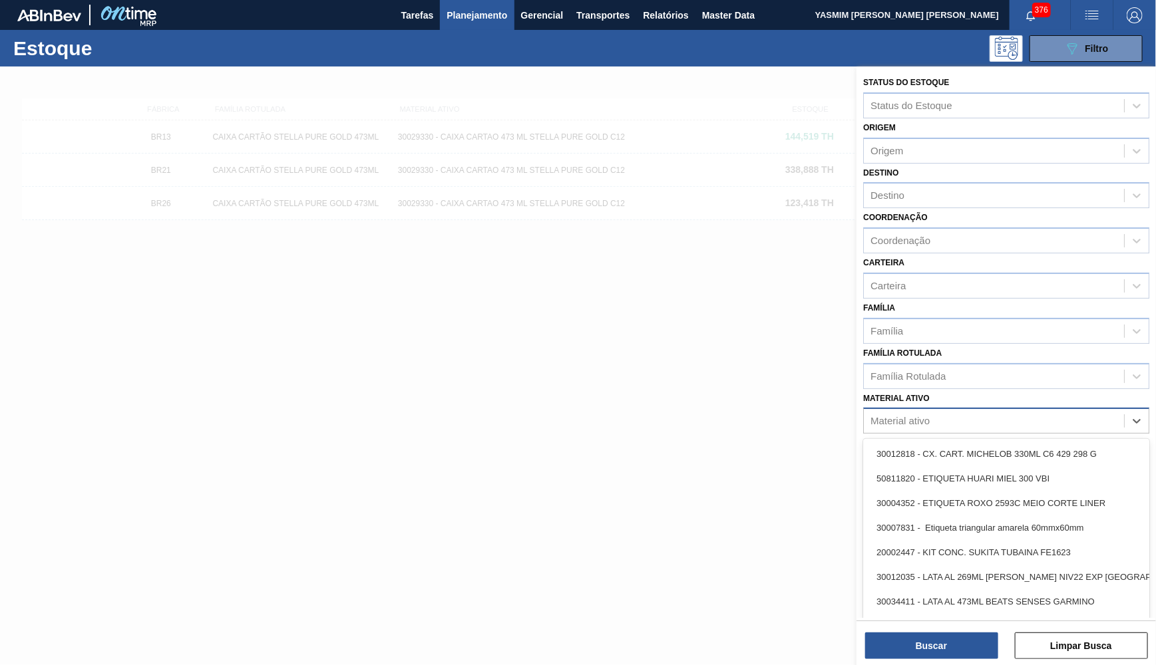
click at [924, 412] on div "Material ativo" at bounding box center [994, 421] width 260 height 19
paste ativo "30018580"
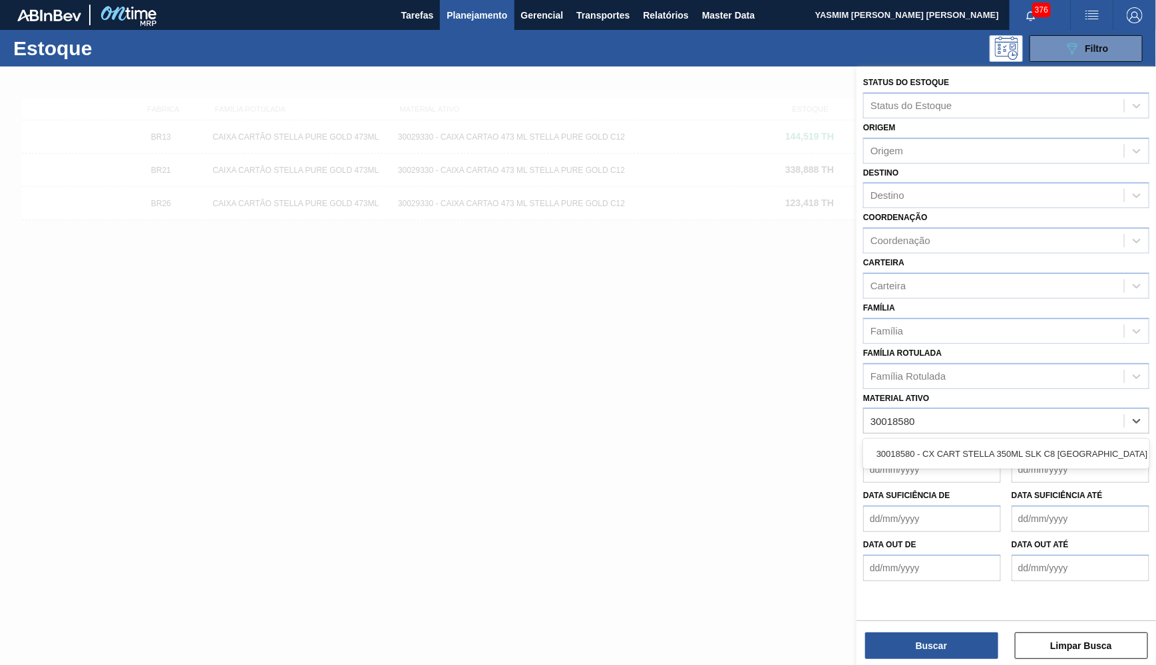
type ativo "30018580"
click at [934, 437] on div "Data de Entrega de" at bounding box center [932, 460] width 138 height 46
click at [927, 412] on div "Material ativo" at bounding box center [994, 421] width 260 height 19
paste ativo "30018580"
type ativo "30018580"
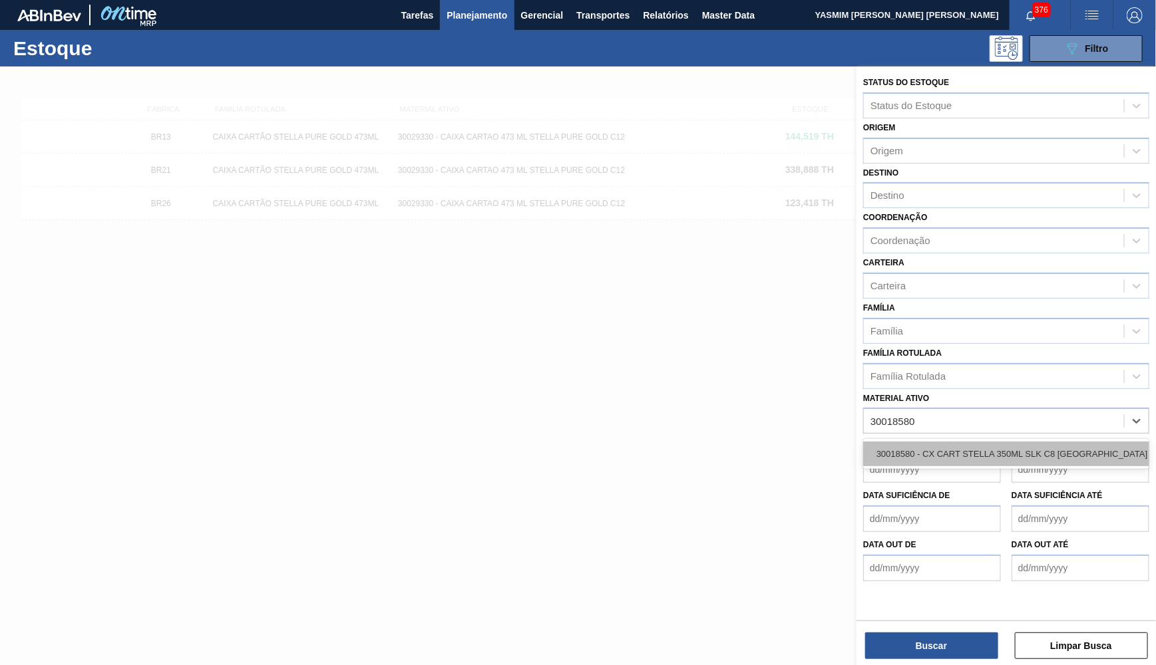
click at [940, 442] on div "30018580 - CX CART STELLA 350ML SLK C8 PARAGUAI" at bounding box center [1006, 454] width 286 height 25
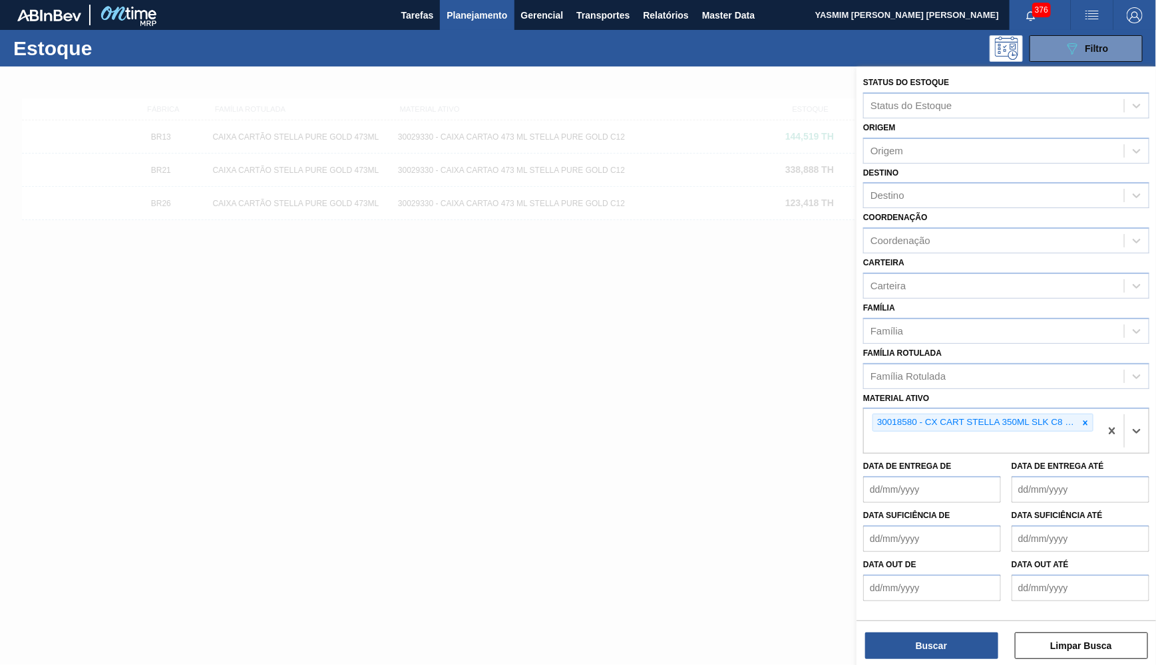
click at [894, 661] on div "Status do Estoque Status do Estoque Origem Origem Destino Destino Coordenação C…" at bounding box center [1005, 367] width 299 height 601
click at [916, 640] on button "Buscar" at bounding box center [931, 646] width 133 height 27
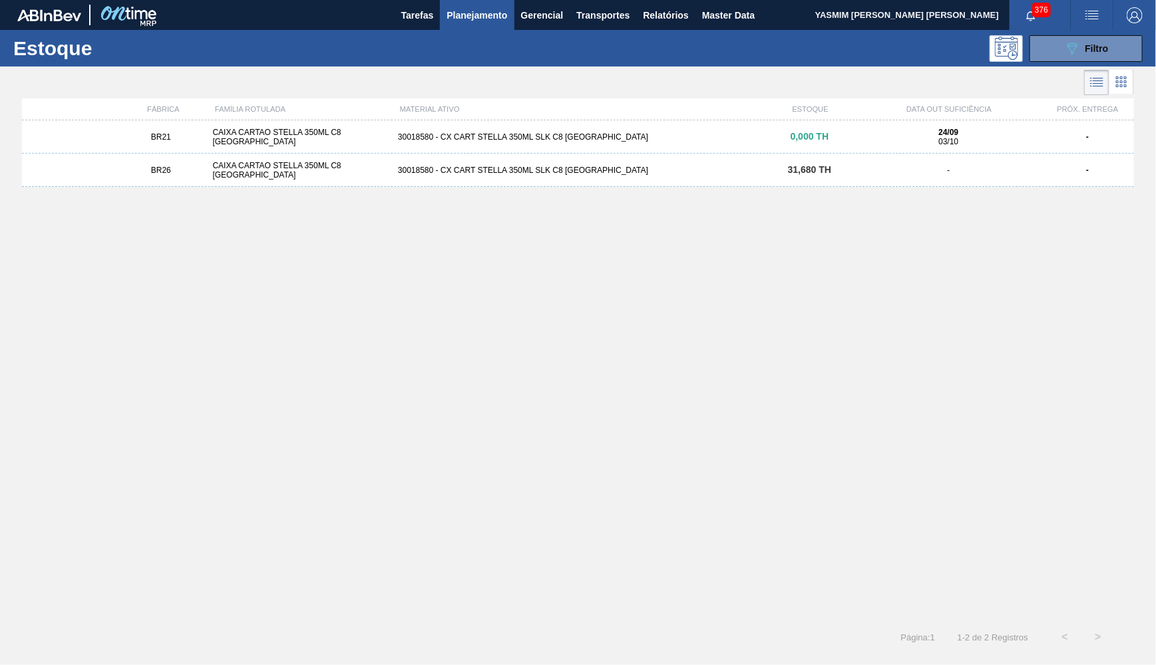
click at [782, 178] on div "BR26 CAIXA CARTAO STELLA 350ML C8 PARAGUAI 30018580 - CX CART STELLA 350ML SLK …" at bounding box center [578, 170] width 1112 height 33
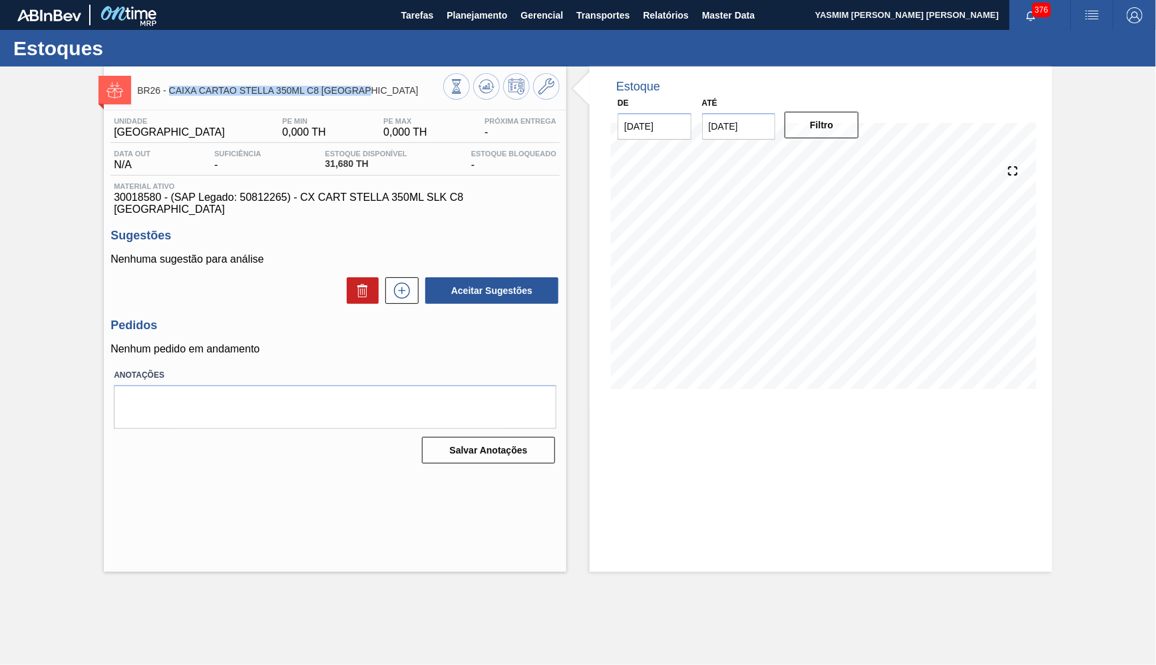
drag, startPoint x: 170, startPoint y: 94, endPoint x: 373, endPoint y: 100, distance: 203.0
click at [373, 96] on span "BR26 - CAIXA CARTAO STELLA 350ML C8 PARAGUAI" at bounding box center [290, 91] width 306 height 10
click at [347, 202] on span "30018580 - (SAP Legado: 50812265) - CX CART STELLA 350ML SLK C8 PARAGUAI" at bounding box center [335, 204] width 442 height 24
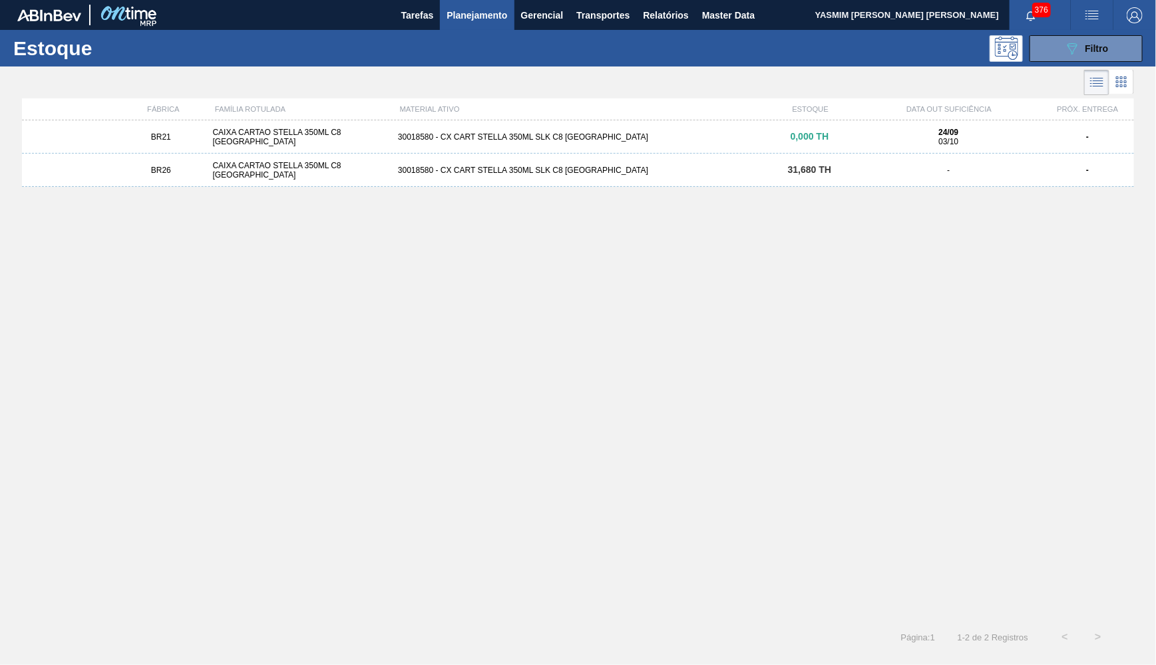
click at [929, 146] on div "24/09 03/10" at bounding box center [948, 137] width 174 height 19
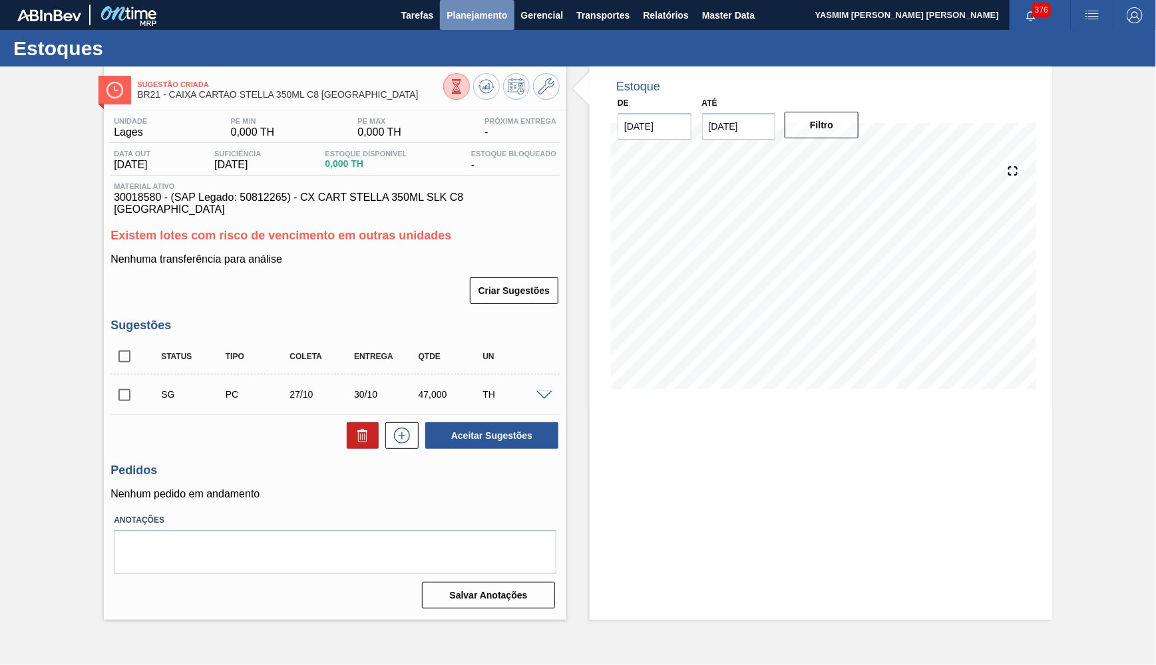
click at [478, 17] on span "Planejamento" at bounding box center [476, 15] width 61 height 16
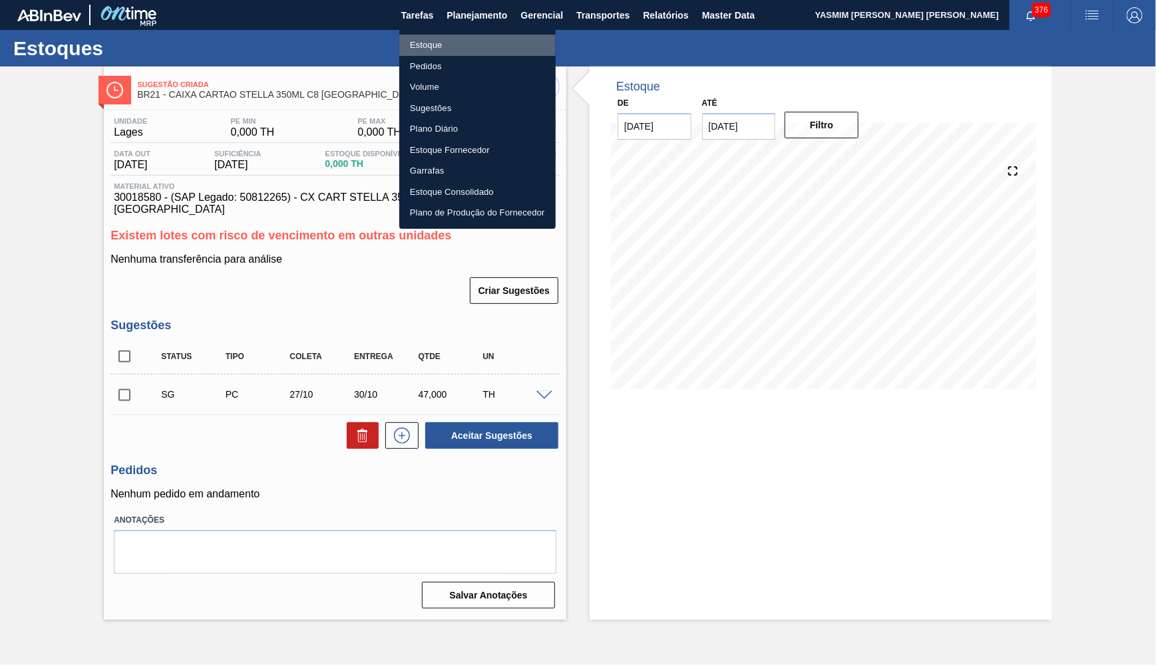
click at [462, 50] on li "Estoque" at bounding box center [477, 45] width 156 height 21
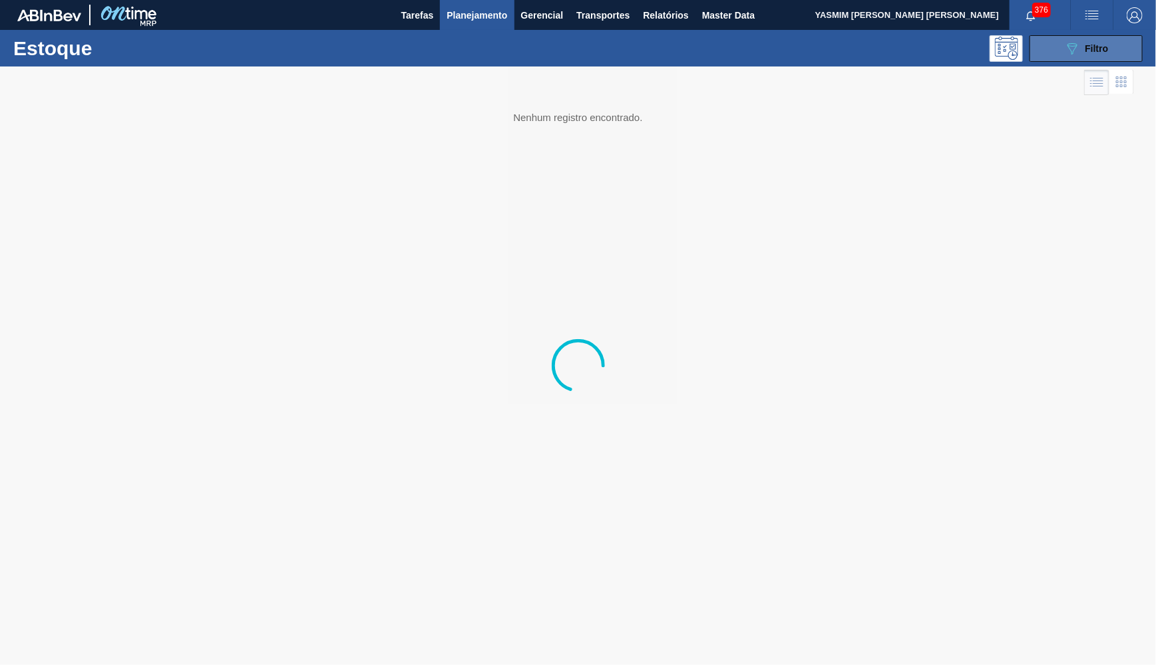
click at [1101, 39] on button "089F7B8B-B2A5-4AFE-B5C0-19BA573D28AC Filtro" at bounding box center [1085, 48] width 113 height 27
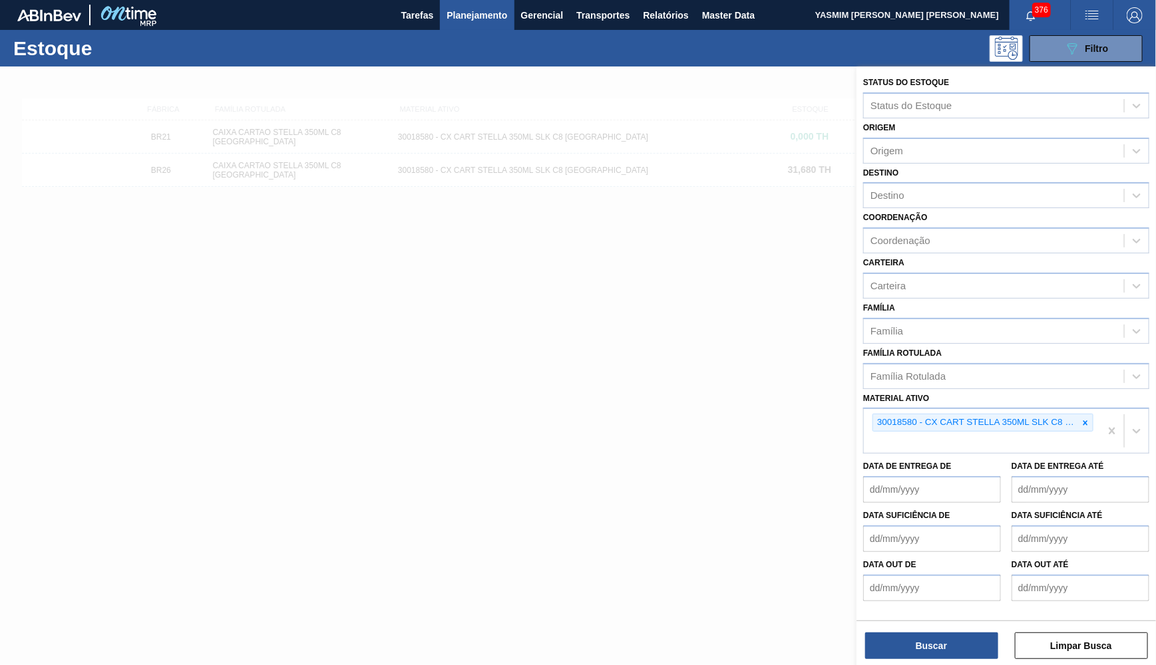
click at [1087, 421] on icon at bounding box center [1085, 423] width 5 height 5
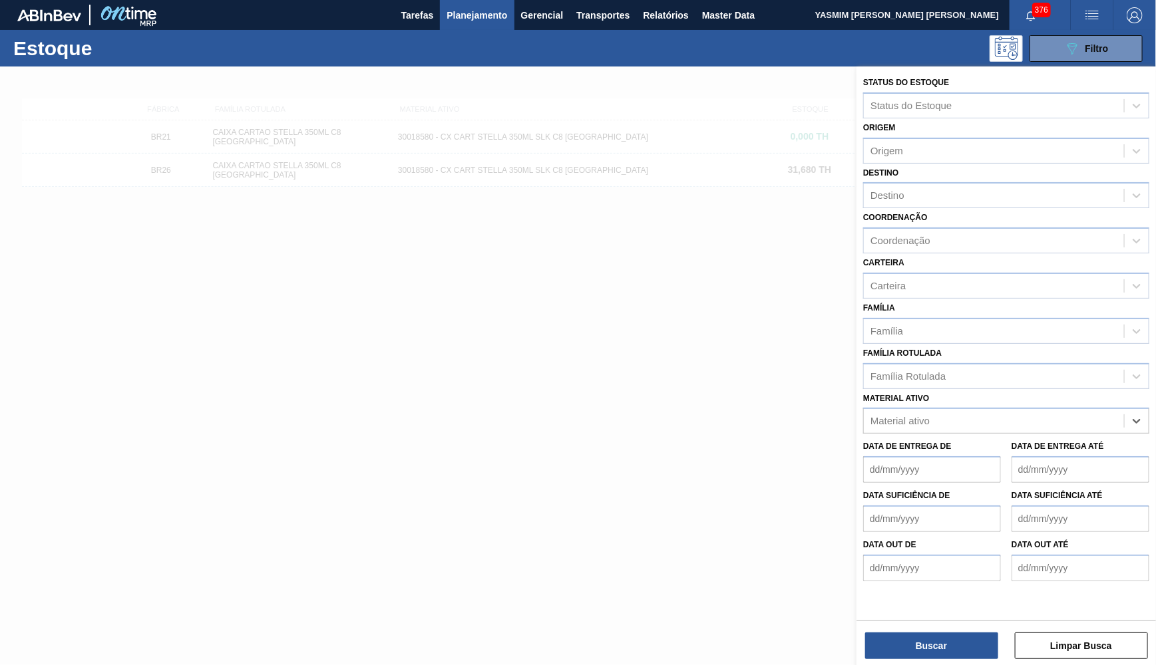
paste ativo "GARRAFA CORONA 330ML EXP BOL"
type ativo "GARRAFA CORONA 330ML EXP BOL"
click at [1003, 367] on div "Família Rotulada" at bounding box center [994, 376] width 260 height 19
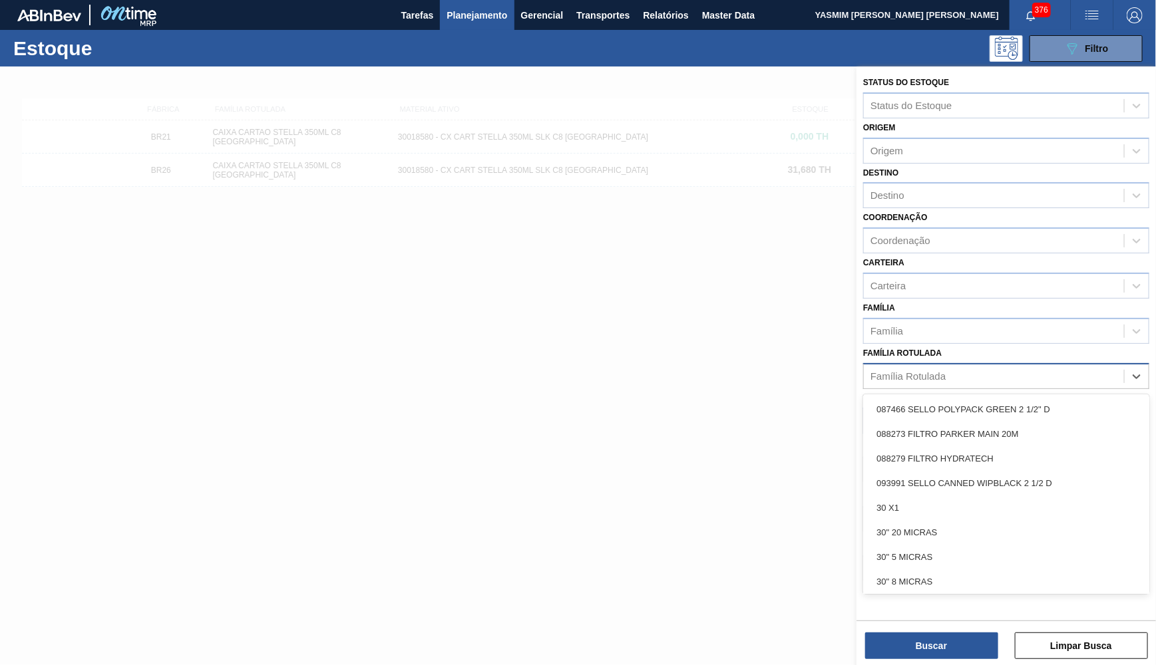
paste Rotulada "GARRAFA CORONA 330ML EXP BOL"
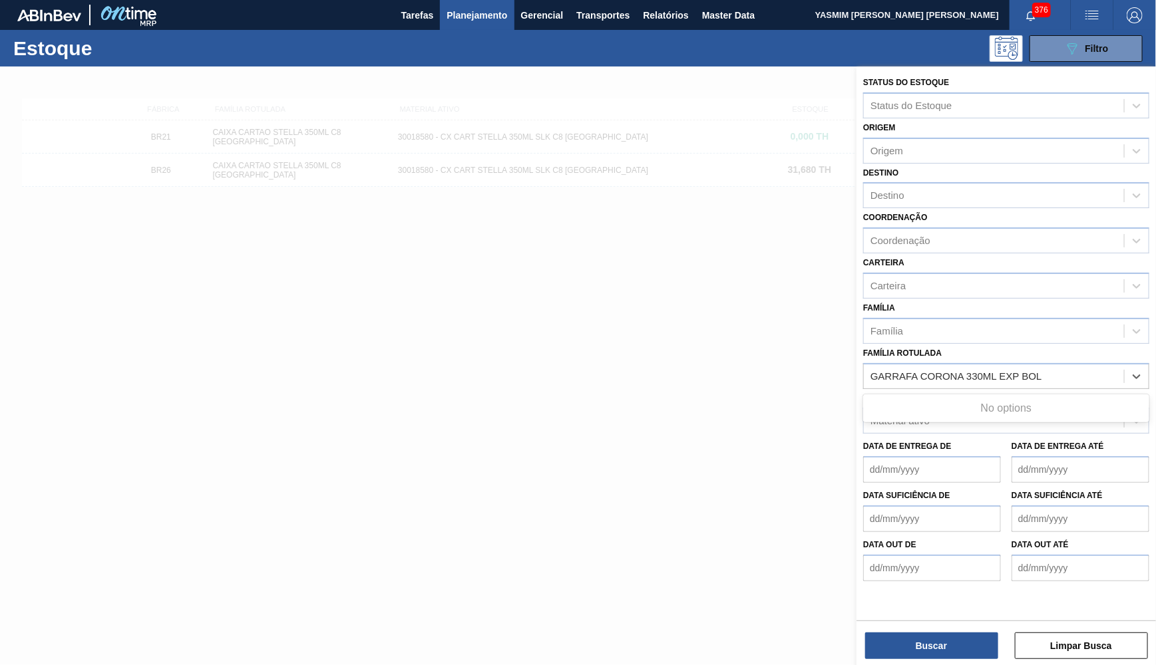
type Rotulada "GARRAFA CORONA 330ML EXP BOL"
click at [1003, 397] on div "GARRAFA CORONA 330ML EXP BOLIVIA" at bounding box center [1006, 409] width 286 height 25
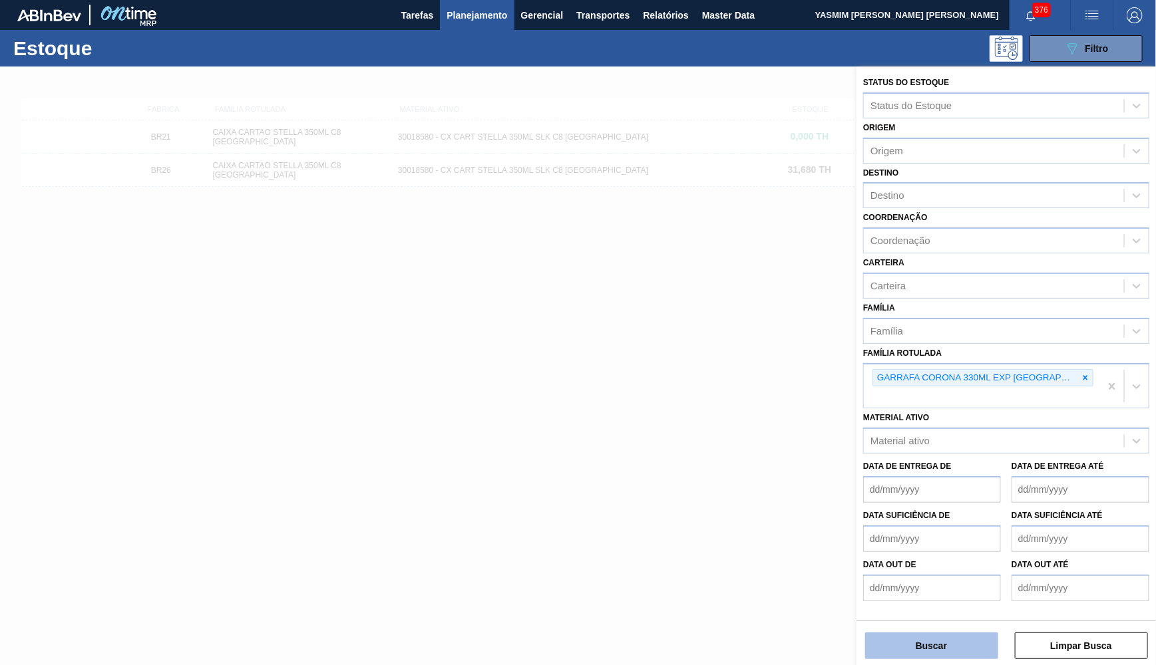
click at [941, 651] on button "Buscar" at bounding box center [931, 646] width 133 height 27
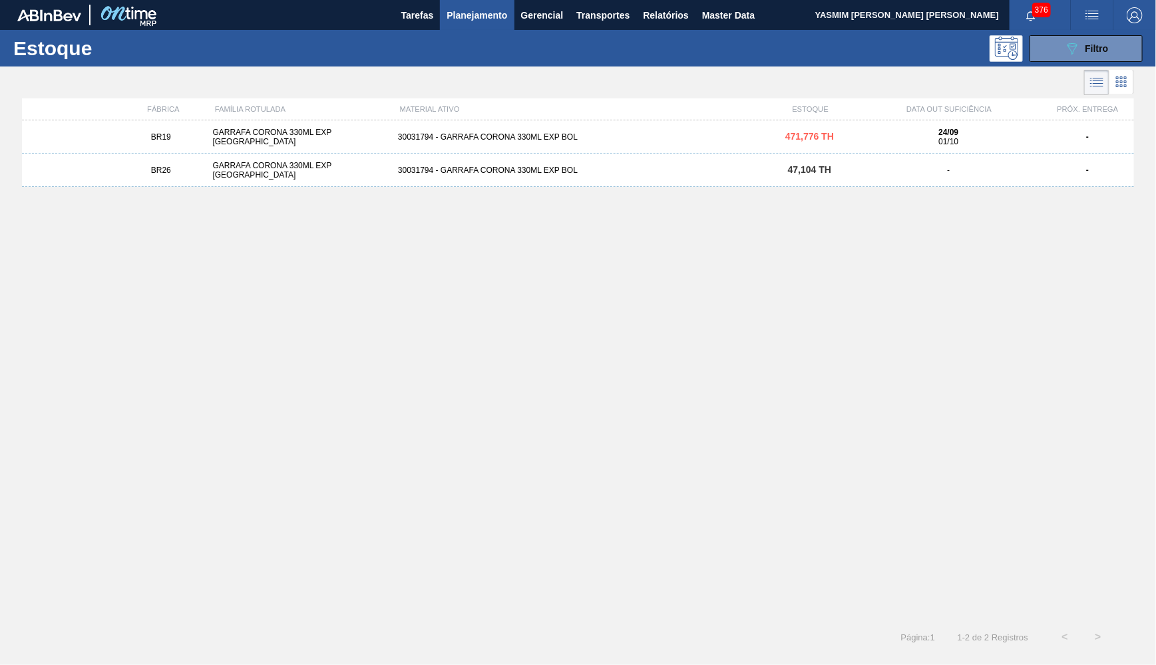
click at [367, 180] on div "BR26 GARRAFA CORONA 330ML EXP BOLIVIA 30031794 - GARRAFA CORONA 330ML EXP BOL 4…" at bounding box center [578, 170] width 1112 height 33
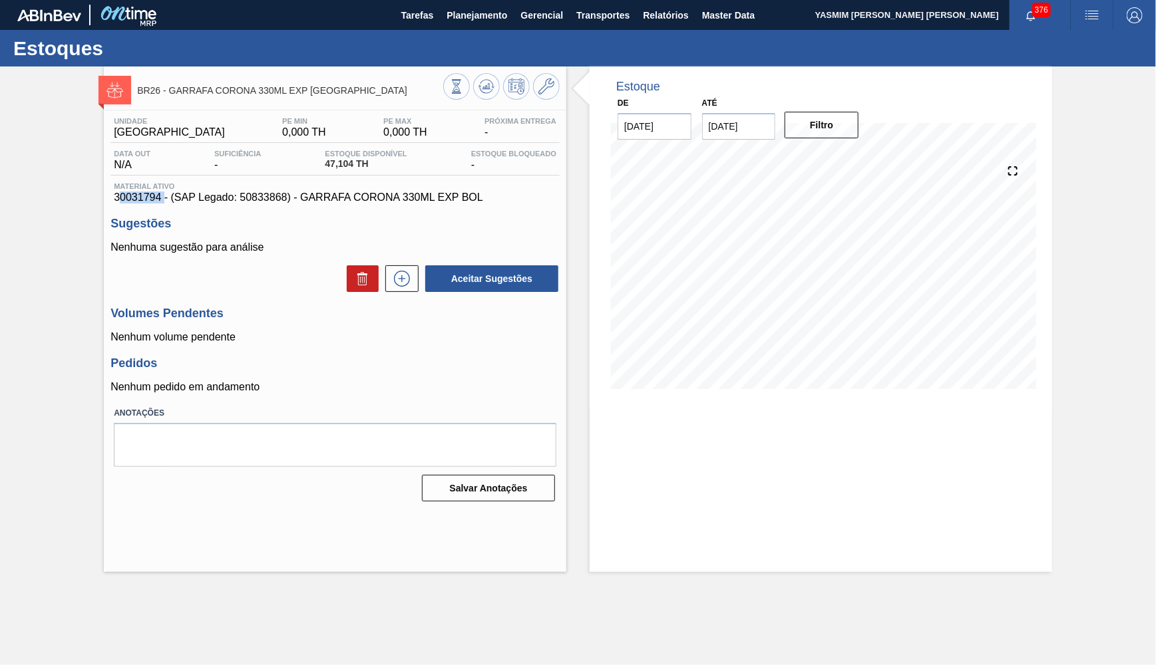
drag, startPoint x: 158, startPoint y: 201, endPoint x: 132, endPoint y: 199, distance: 26.0
click at [114, 192] on div "Material ativo 30031794 - (SAP Legado: 50833868) - GARRAFA CORONA 330ML EXP BOL" at bounding box center [334, 192] width 449 height 21
copy span "30031794"
click at [480, 21] on span "Planejamento" at bounding box center [476, 15] width 61 height 16
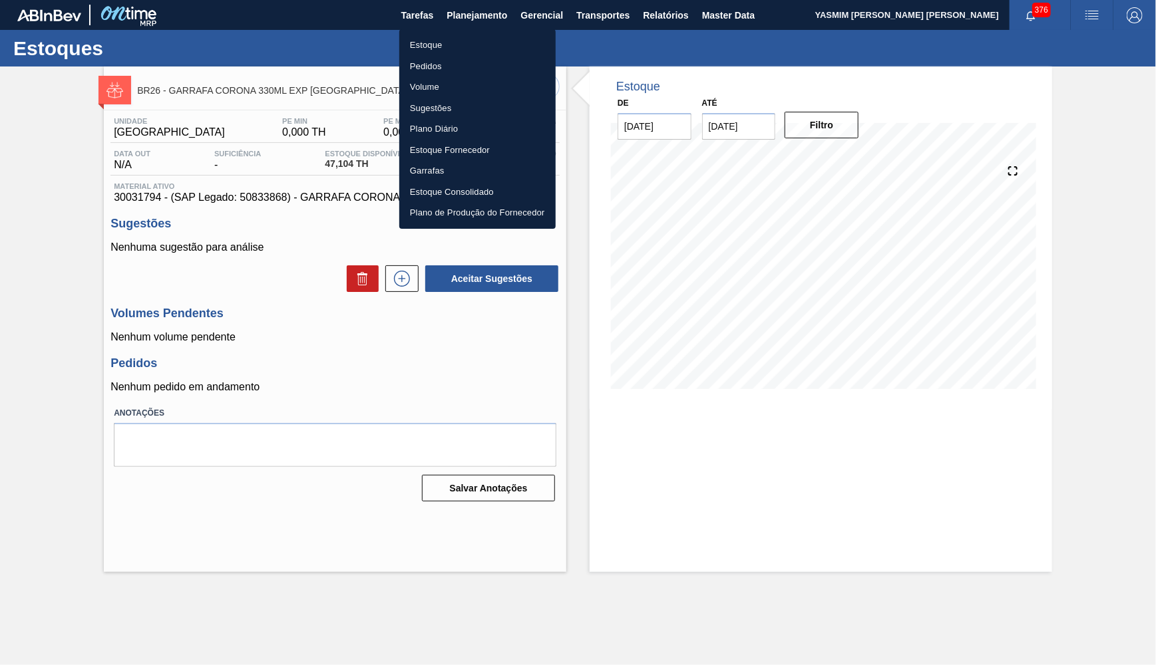
click at [464, 40] on li "Estoque" at bounding box center [477, 45] width 156 height 21
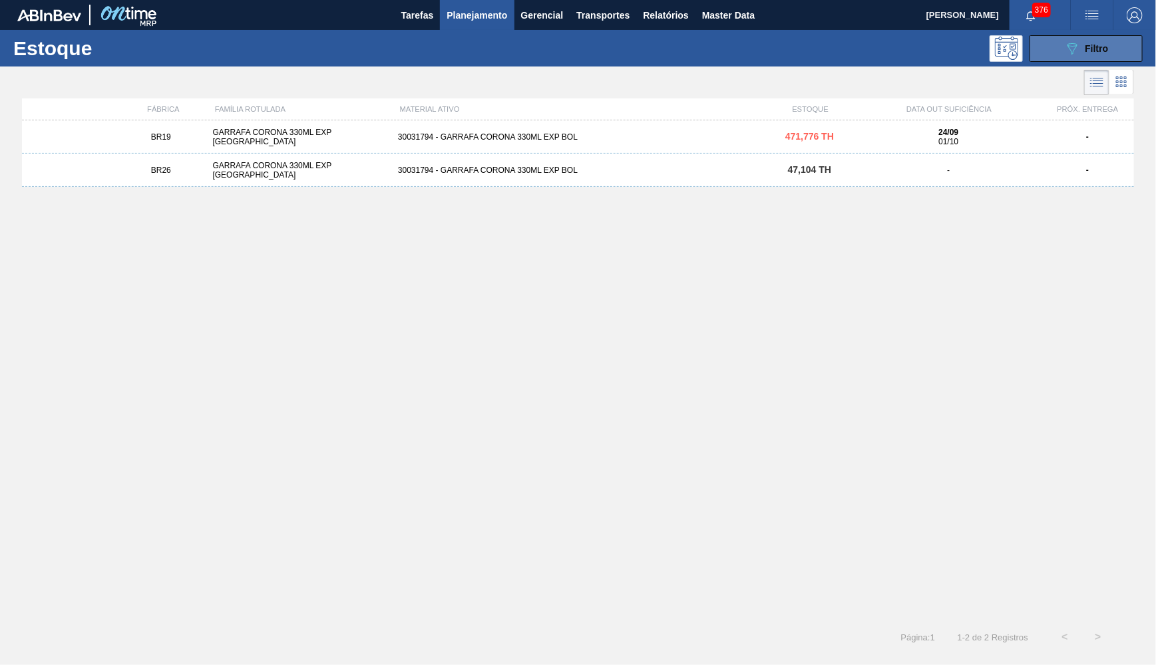
click at [1045, 57] on button "089F7B8B-B2A5-4AFE-B5C0-19BA573D28AC Filtro" at bounding box center [1085, 48] width 113 height 27
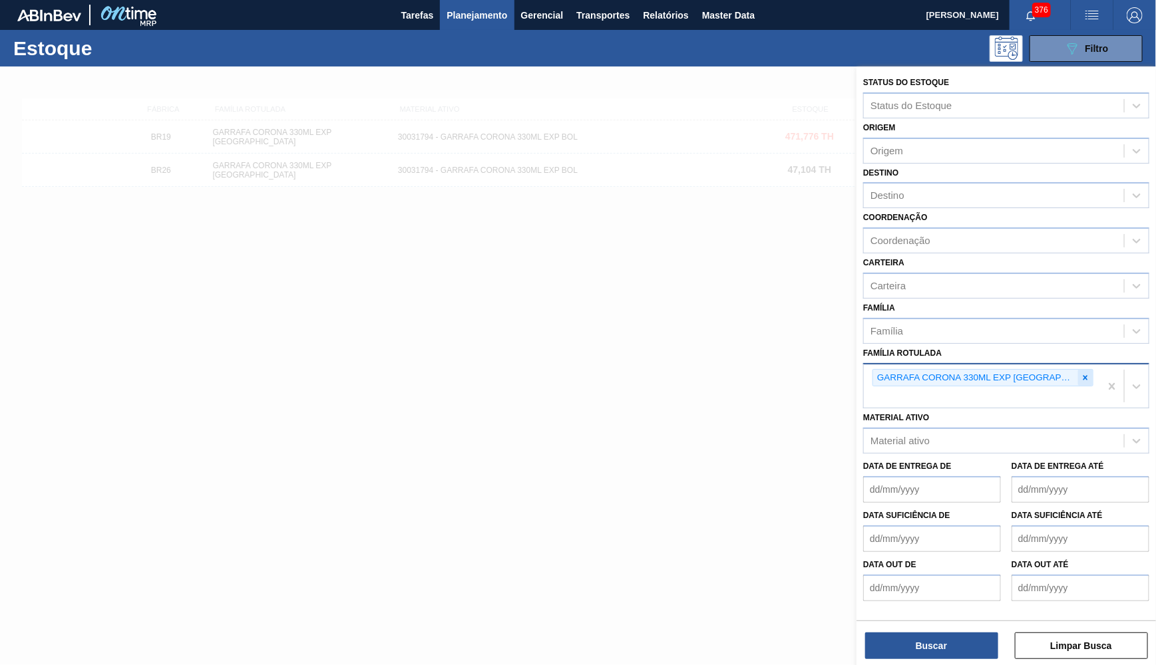
click at [1078, 370] on div at bounding box center [1085, 378] width 15 height 17
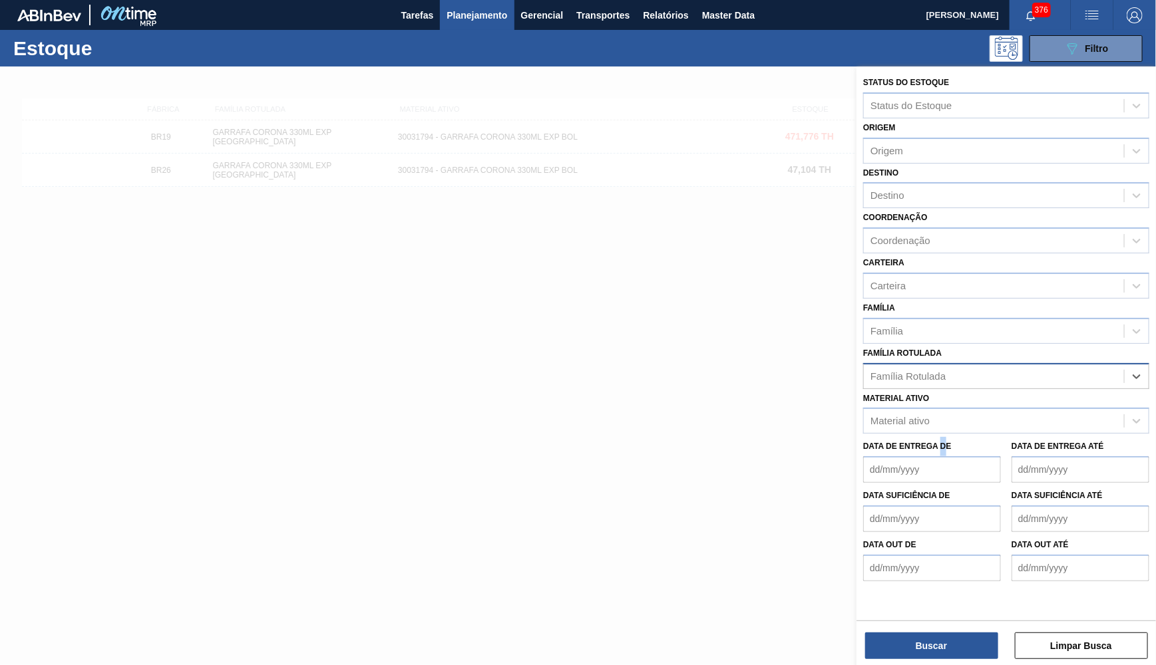
click at [943, 434] on div "Data de Entrega de Data de Entrega até" at bounding box center [1006, 458] width 297 height 49
click at [930, 412] on div "Material ativo" at bounding box center [994, 421] width 260 height 19
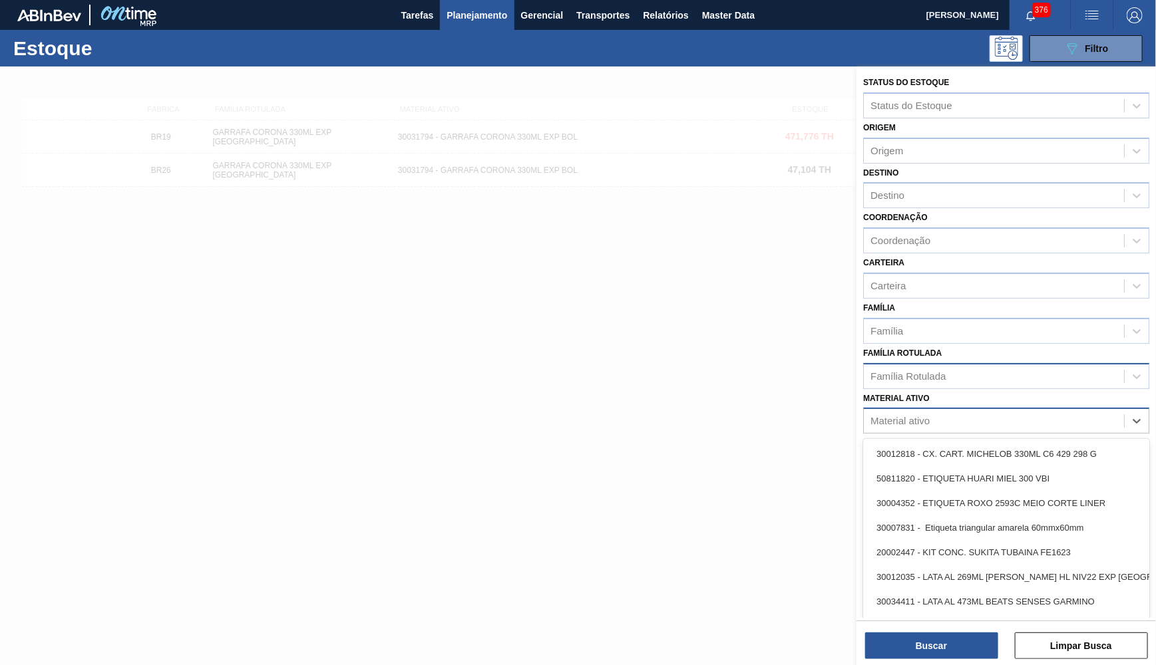
paste ativo "30029927"
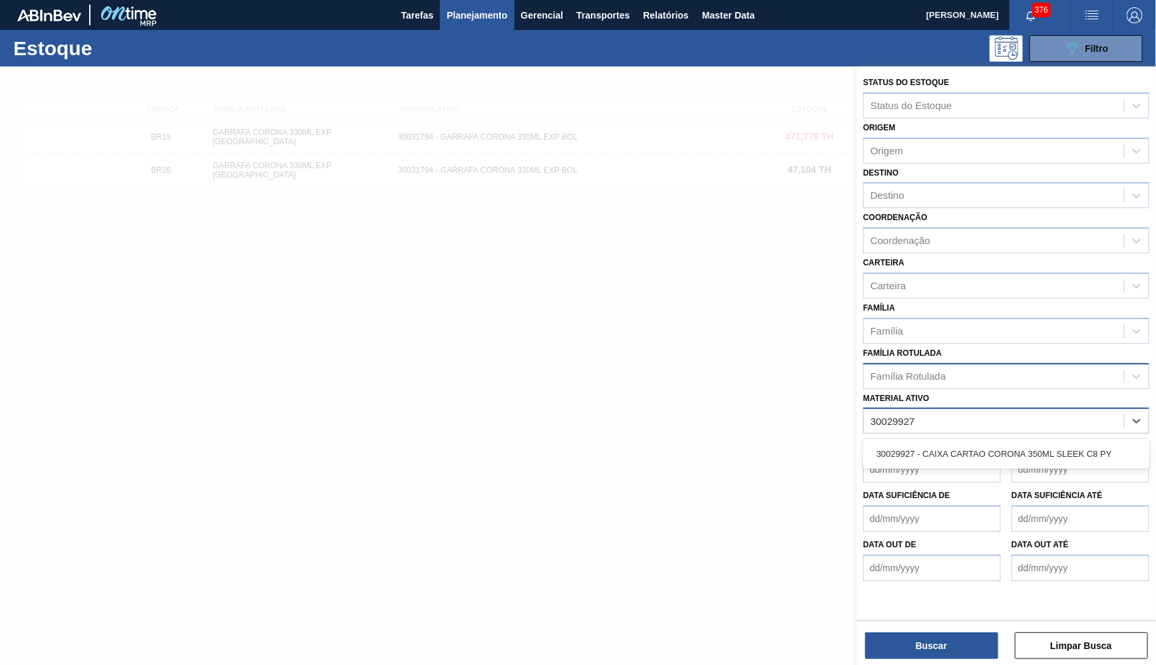
type ativo "30029927"
click at [961, 442] on div "30029927 - CAIXA CARTAO CORONA 350ML SLEEK C8 PY" at bounding box center [1006, 454] width 286 height 25
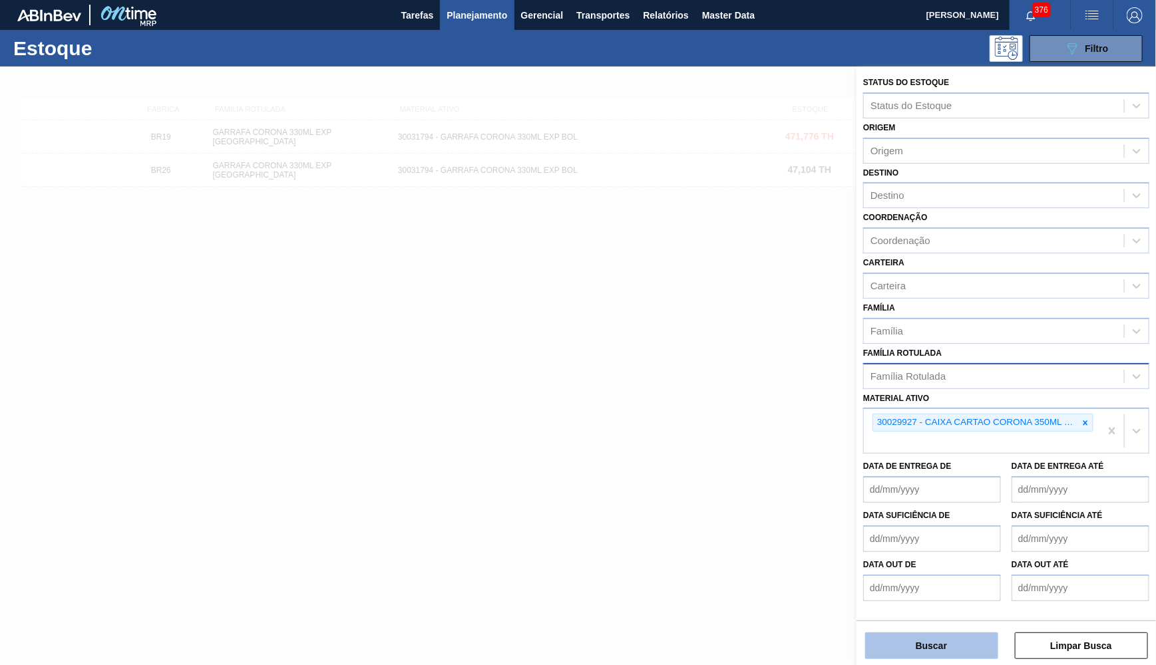
click at [945, 656] on button "Buscar" at bounding box center [931, 646] width 133 height 27
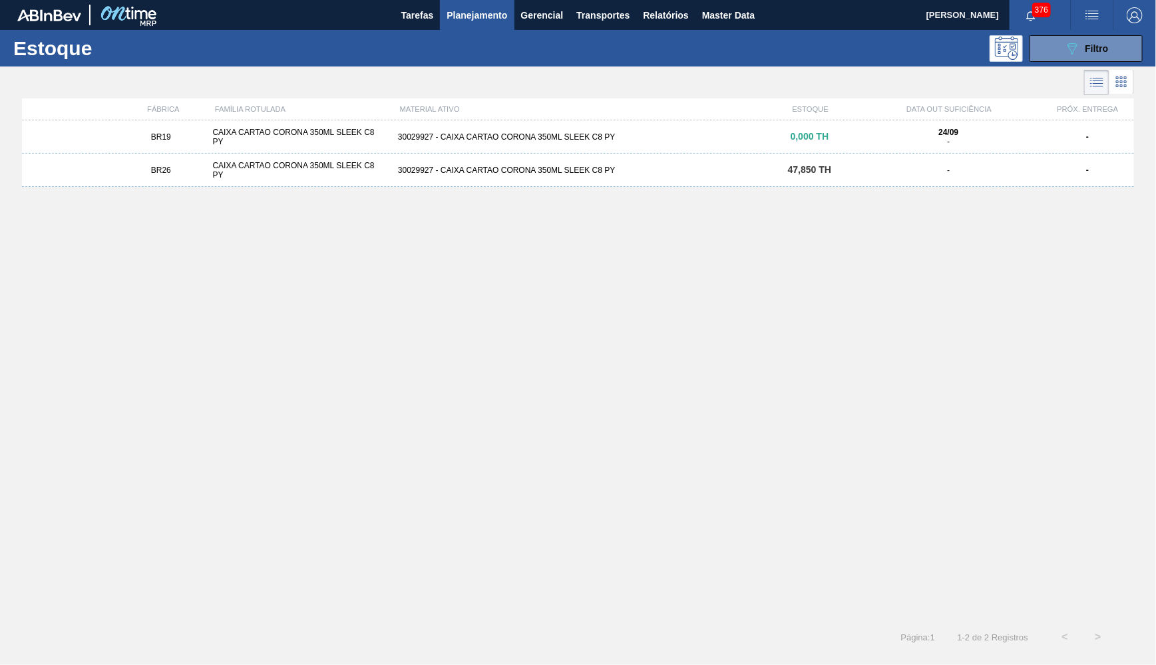
click at [283, 166] on div "CAIXA CARTAO CORONA 350ML SLEEK C8 PY" at bounding box center [299, 170] width 185 height 19
click at [357, 142] on div "BR19 CAIXA CARTAO CORONA 350ML SLEEK C8 PY 30029927 - CAIXA CARTAO CORONA 350ML…" at bounding box center [578, 136] width 1112 height 33
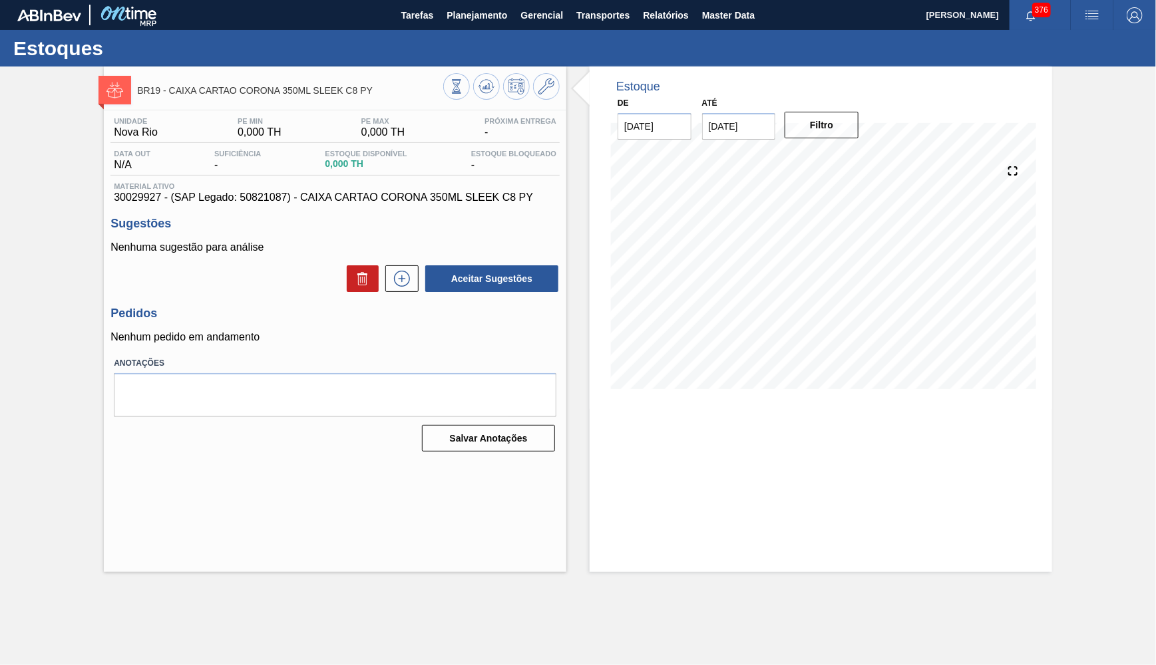
click at [438, 195] on span "30029927 - (SAP Legado: 50821087) - CAIXA CARTAO CORONA 350ML SLEEK C8 PY" at bounding box center [335, 198] width 442 height 12
click at [451, 22] on span "Planejamento" at bounding box center [476, 15] width 61 height 16
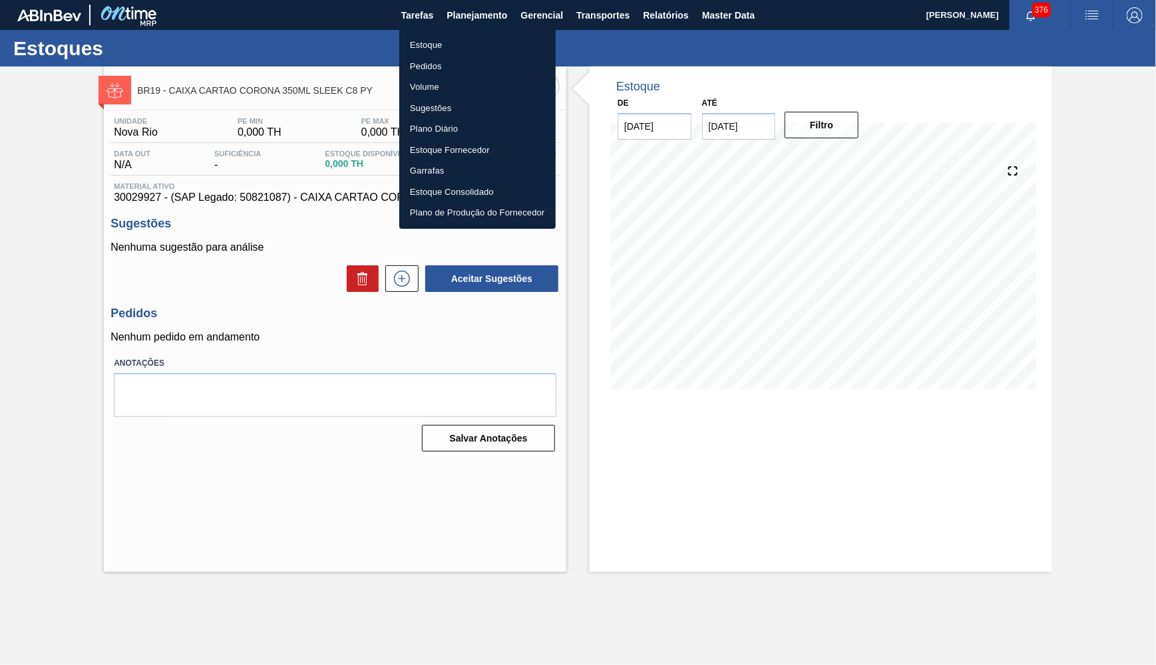
click at [435, 46] on li "Estoque" at bounding box center [477, 45] width 156 height 21
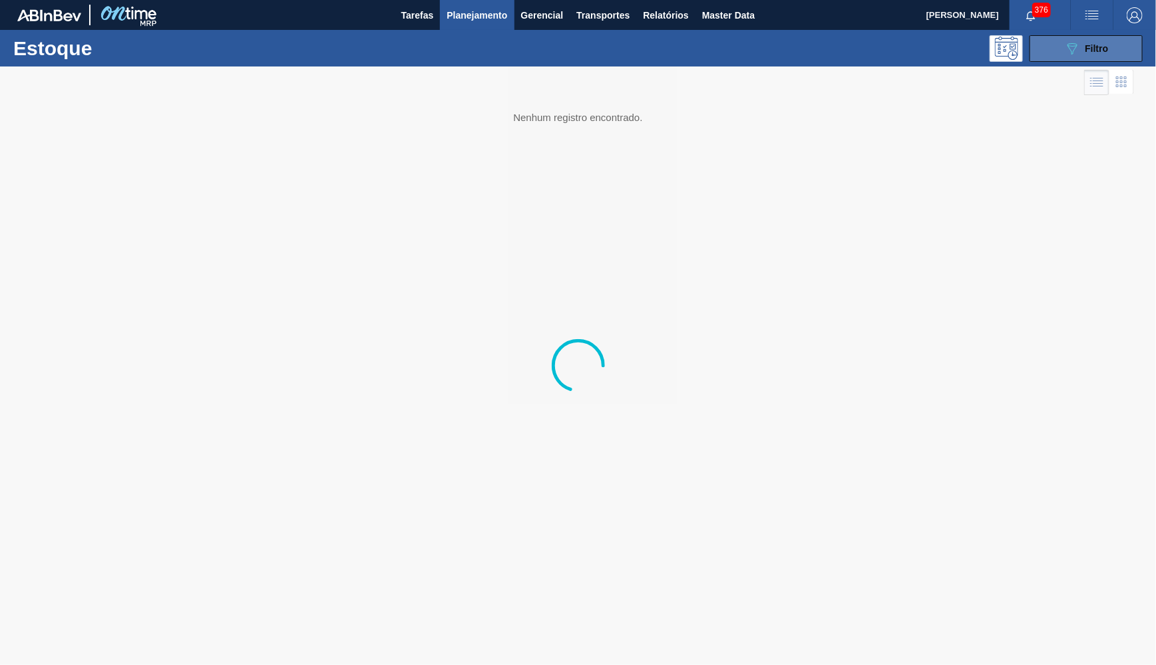
click at [1046, 53] on button "089F7B8B-B2A5-4AFE-B5C0-19BA573D28AC Filtro" at bounding box center [1085, 48] width 113 height 27
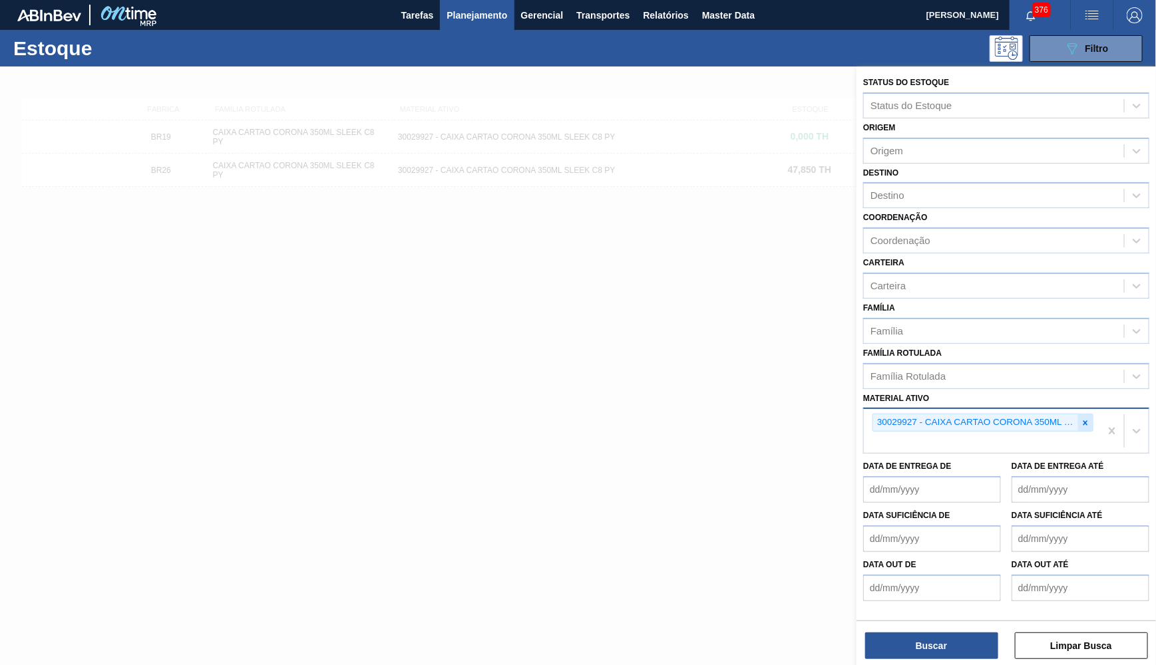
click at [1089, 419] on icon at bounding box center [1085, 423] width 9 height 9
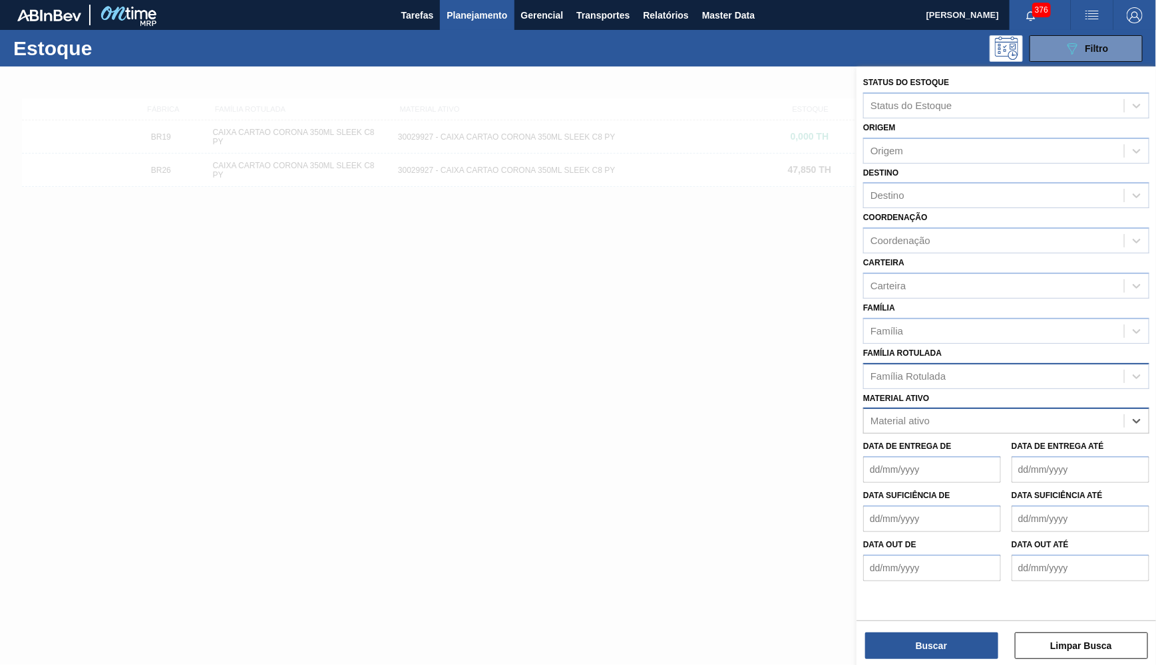
click at [964, 373] on div "Status do Estoque Status do Estoque Origem Origem Destino Destino Coordenação C…" at bounding box center [1005, 328] width 299 height 522
click at [961, 367] on div "Família Rotulada" at bounding box center [994, 376] width 260 height 19
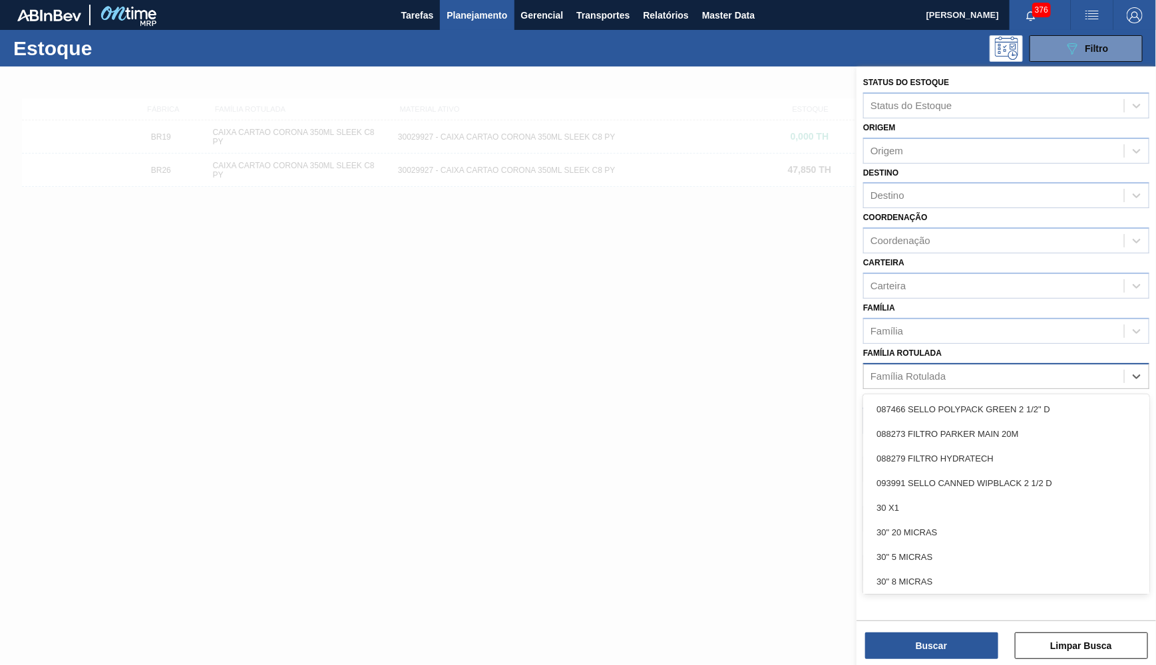
paste Rotulada "GARRAFA CORONA 330ML PARAGUAI"
type Rotulada "GARRAFA CORONA 330ML PARAGUAI"
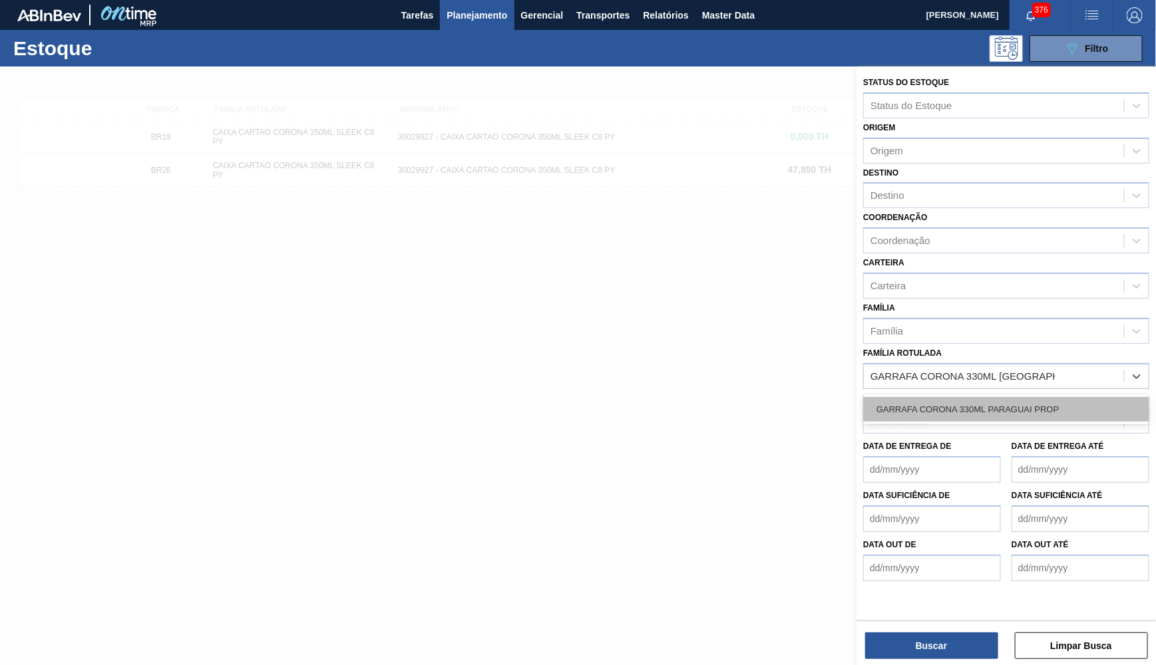
click at [1010, 397] on div "GARRAFA CORONA 330ML PARAGUAI PROP" at bounding box center [1006, 409] width 286 height 25
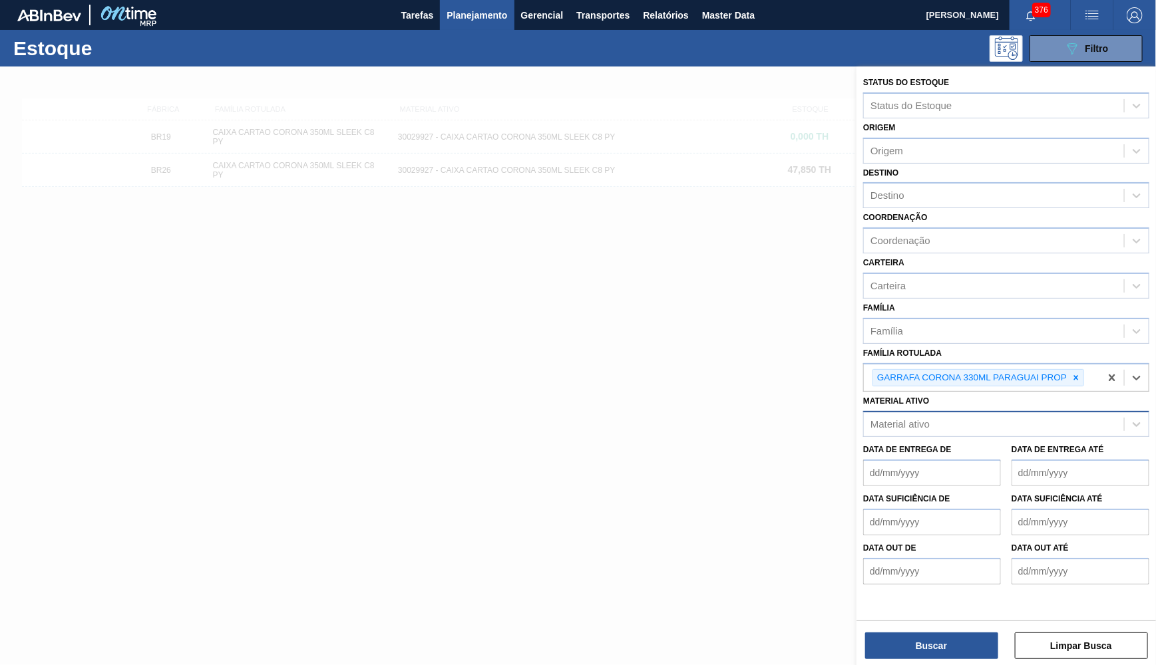
click at [939, 627] on div "Buscar Limpar Busca" at bounding box center [1005, 639] width 299 height 37
click at [941, 647] on button "Buscar" at bounding box center [931, 646] width 133 height 27
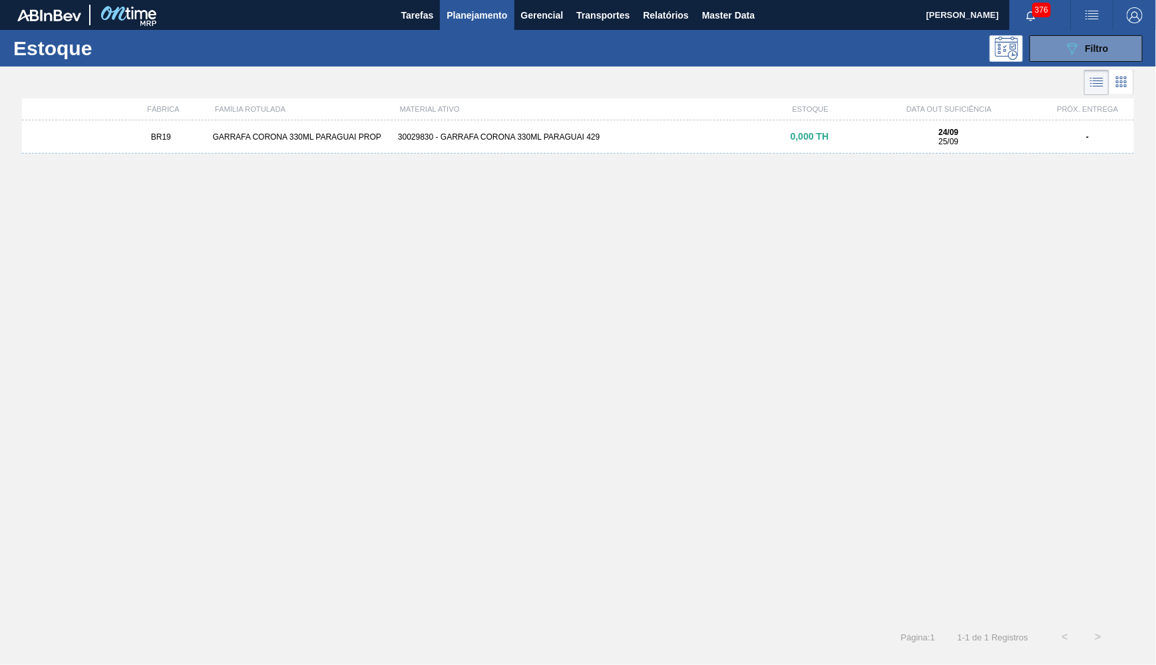
click at [795, 145] on div "BR19 GARRAFA CORONA 330ML PARAGUAI PROP 30029830 - GARRAFA CORONA 330ML PARAGUA…" at bounding box center [578, 136] width 1112 height 33
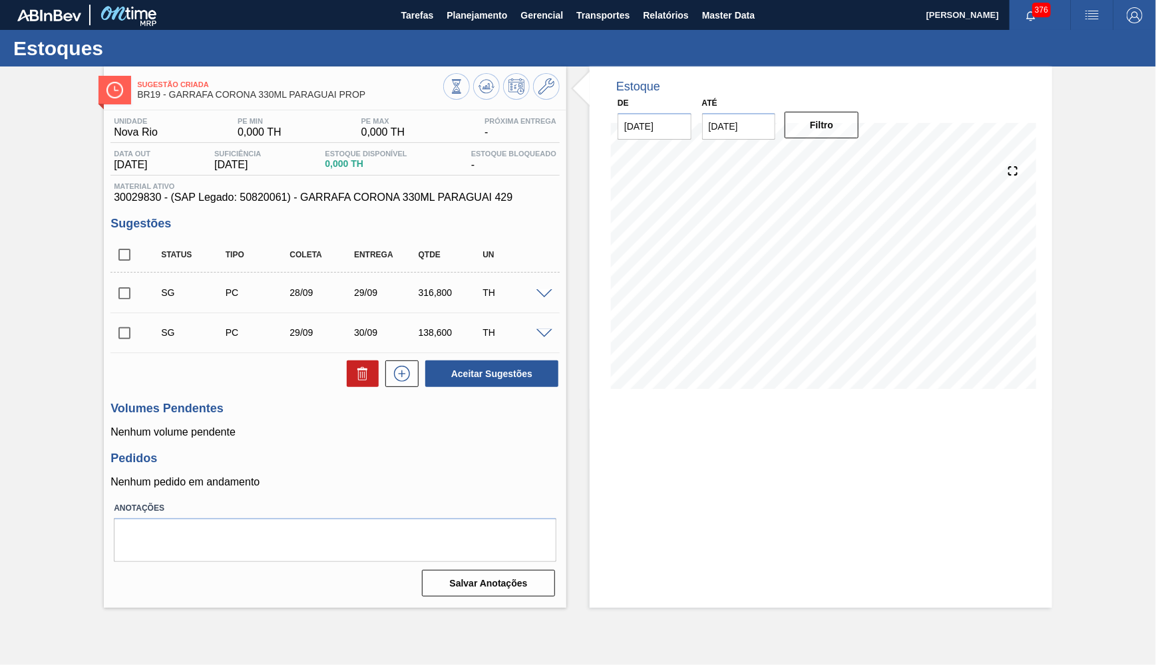
click at [269, 206] on div "Unidade Nova Rio PE MIN 0,000 TH PE MAX 0,000 TH Próxima Entrega - Data out 25/…" at bounding box center [335, 355] width 462 height 491
click at [264, 200] on span "30029830 - (SAP Legado: 50820061) - GARRAFA CORONA 330ML PARAGUAI 429" at bounding box center [335, 198] width 442 height 12
click at [425, 198] on span "30029830 - (SAP Legado: 50820061) - GARRAFA CORONA 330ML PARAGUAI 429" at bounding box center [335, 198] width 442 height 12
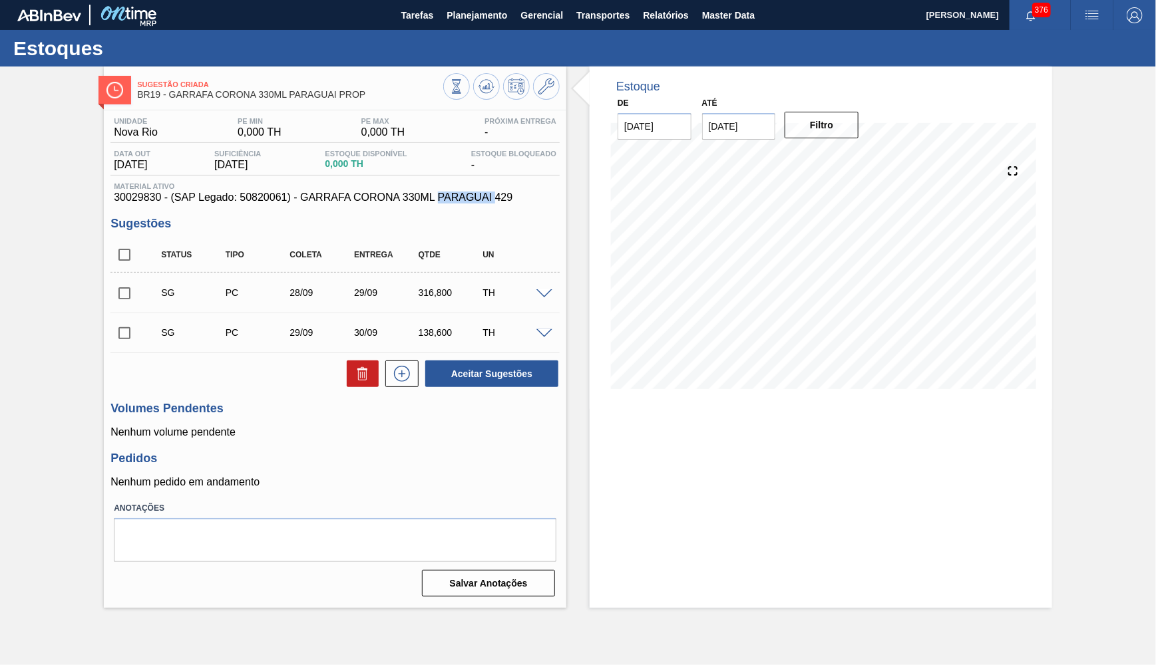
click at [425, 198] on span "30029830 - (SAP Legado: 50820061) - GARRAFA CORONA 330ML PARAGUAI 429" at bounding box center [335, 198] width 442 height 12
click at [335, 499] on label "Anotações" at bounding box center [335, 508] width 442 height 19
drag, startPoint x: 156, startPoint y: 196, endPoint x: 97, endPoint y: 200, distance: 58.7
click at [97, 200] on div "Sugestão Criada BR19 - GARRAFA CORONA 330ML PARAGUAI PROP Unidade Nova Rio PE M…" at bounding box center [578, 338] width 1156 height 542
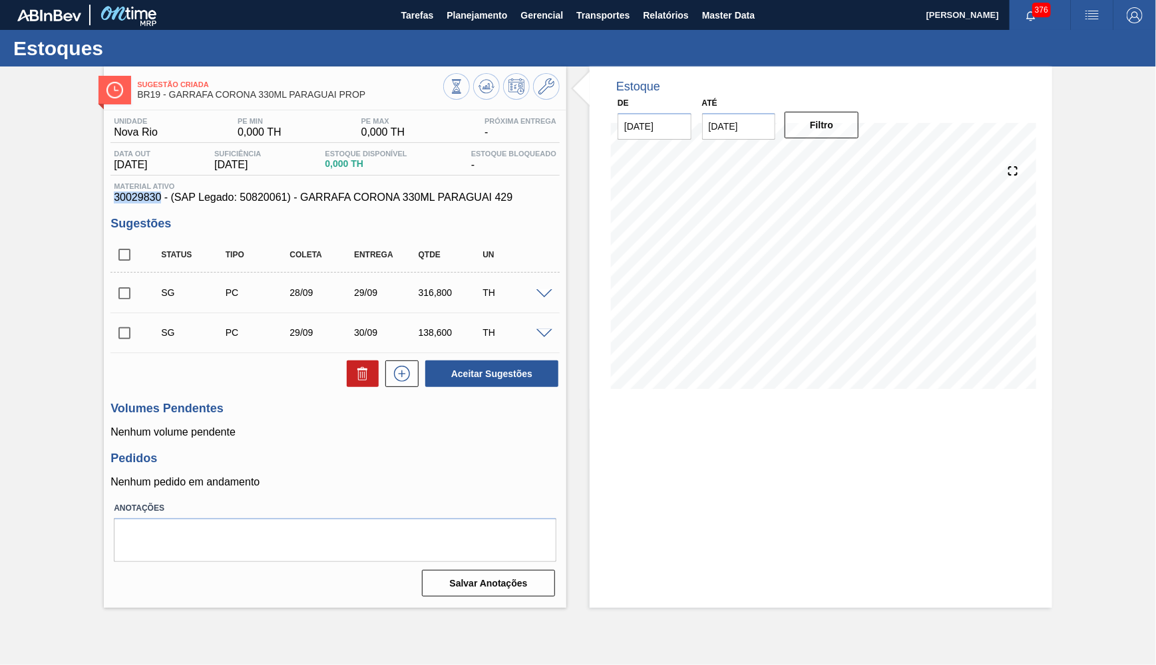
copy span "30029830"
click at [551, 84] on icon at bounding box center [546, 87] width 16 height 16
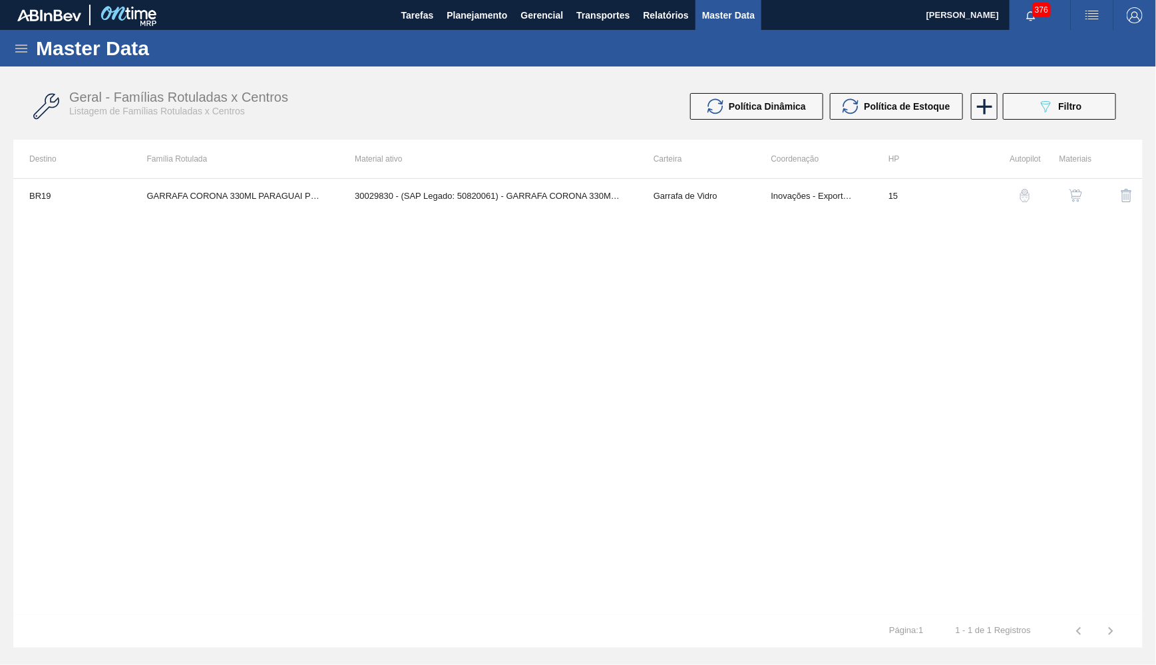
drag, startPoint x: 1093, startPoint y: 194, endPoint x: 1077, endPoint y: 195, distance: 16.6
click at [1077, 195] on tr "BR19 GARRAFA CORONA 330ML PARAGUAI PROP 30029830 - (SAP Legado: 50820061) - GAR…" at bounding box center [577, 195] width 1129 height 33
click at [1077, 196] on img "button" at bounding box center [1075, 195] width 13 height 13
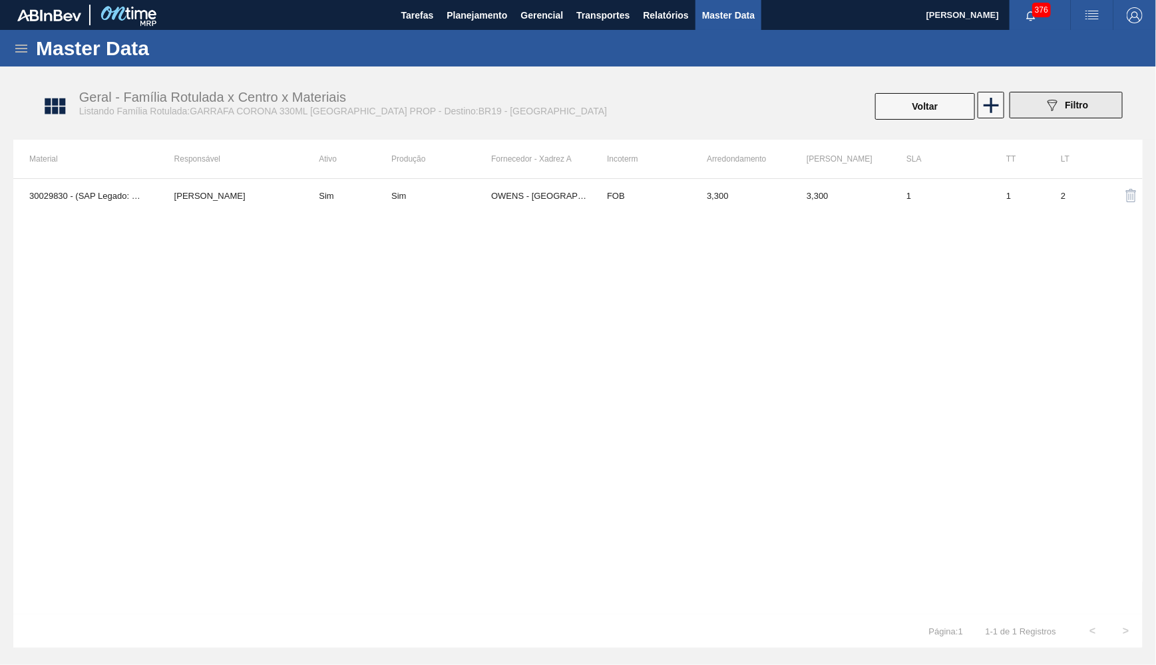
click at [1052, 100] on icon at bounding box center [1052, 105] width 10 height 11
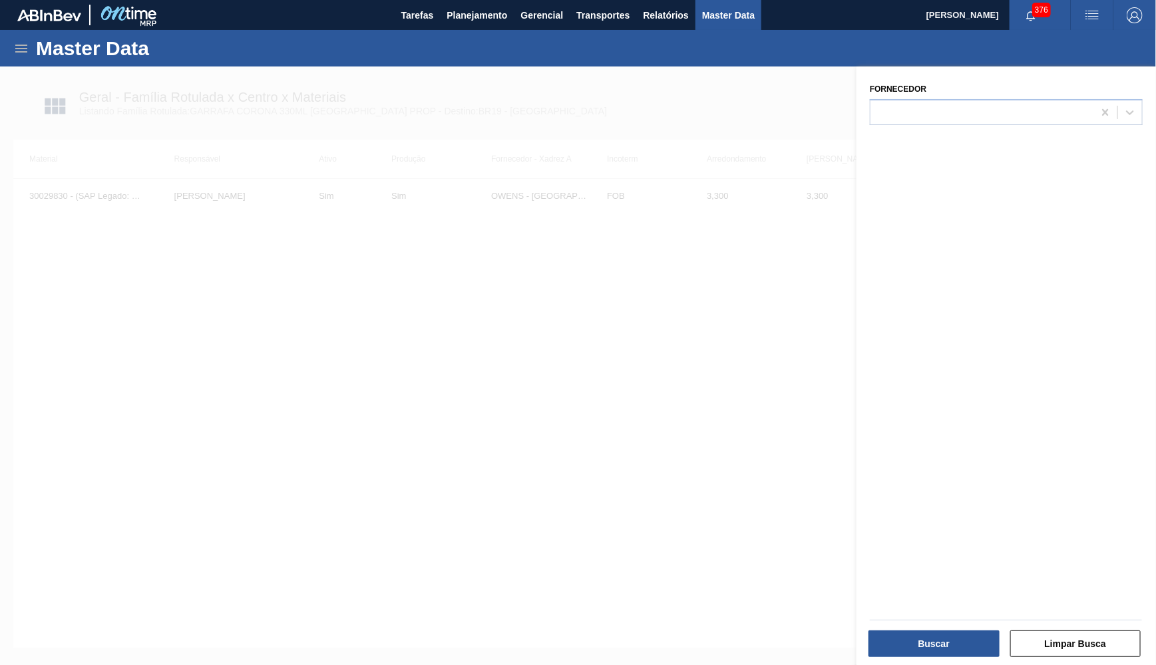
click at [540, 237] on div at bounding box center [578, 399] width 1156 height 665
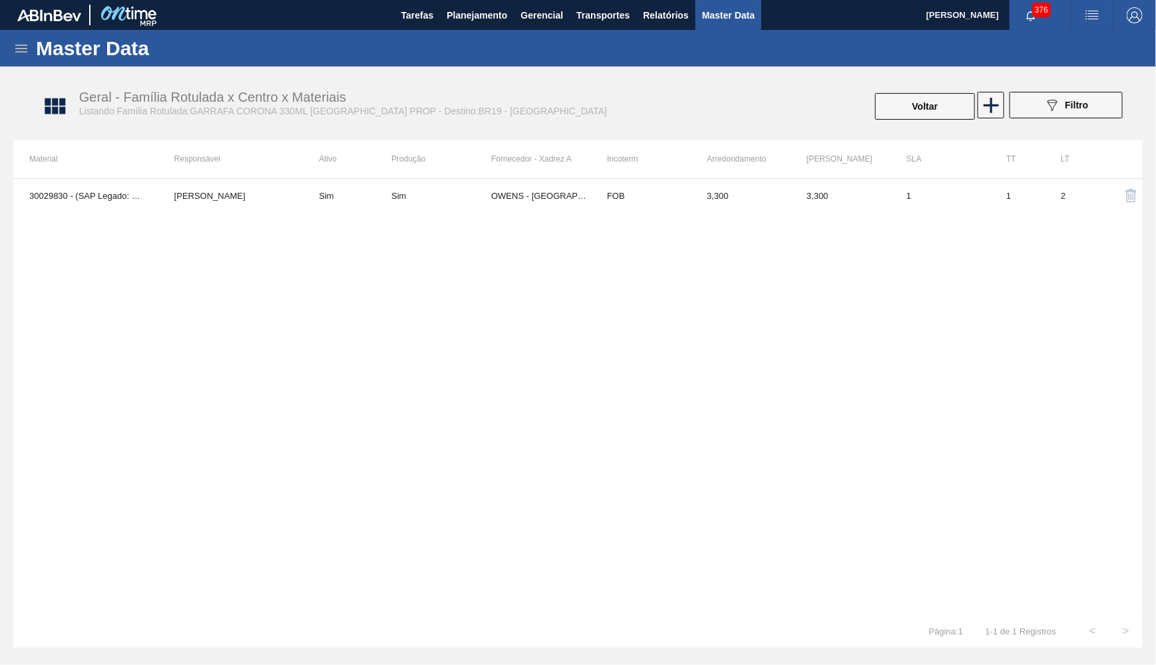
click at [417, 265] on div "30029830 - (SAP Legado: 50820061) - GARRAFA CORONA 330ML PARAGUAI 429 YASMIM FE…" at bounding box center [577, 396] width 1129 height 436
click at [459, 37] on div "Master Data" at bounding box center [578, 48] width 1156 height 37
click at [456, 24] on button "Planejamento" at bounding box center [477, 15] width 74 height 30
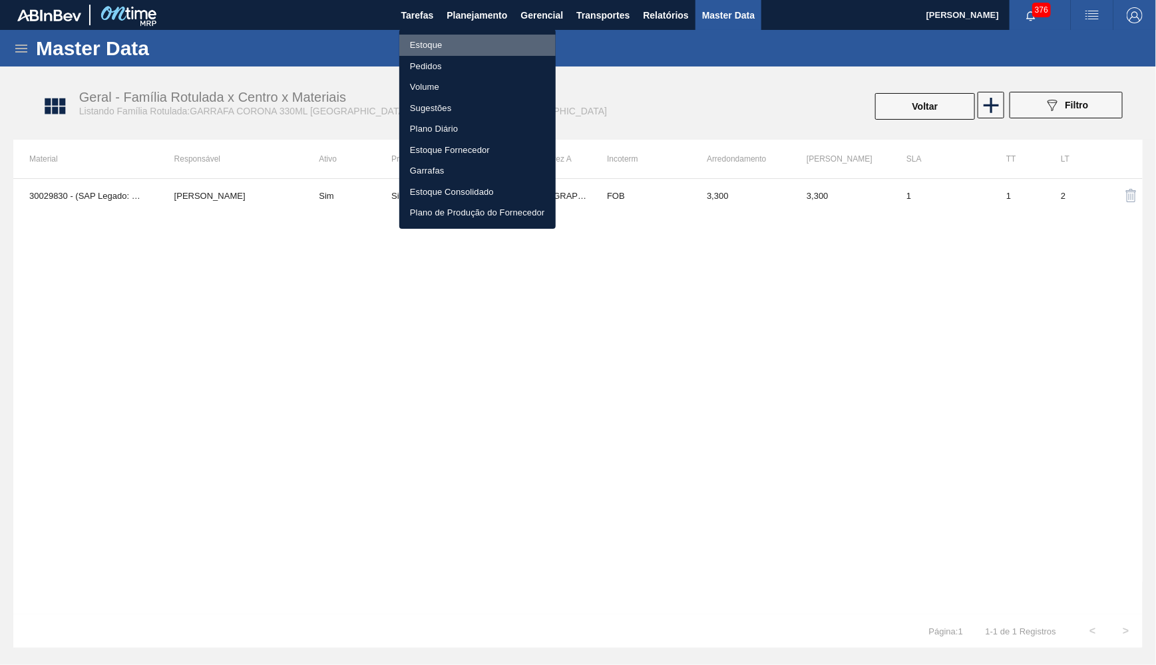
click at [442, 35] on li "Estoque" at bounding box center [477, 45] width 156 height 21
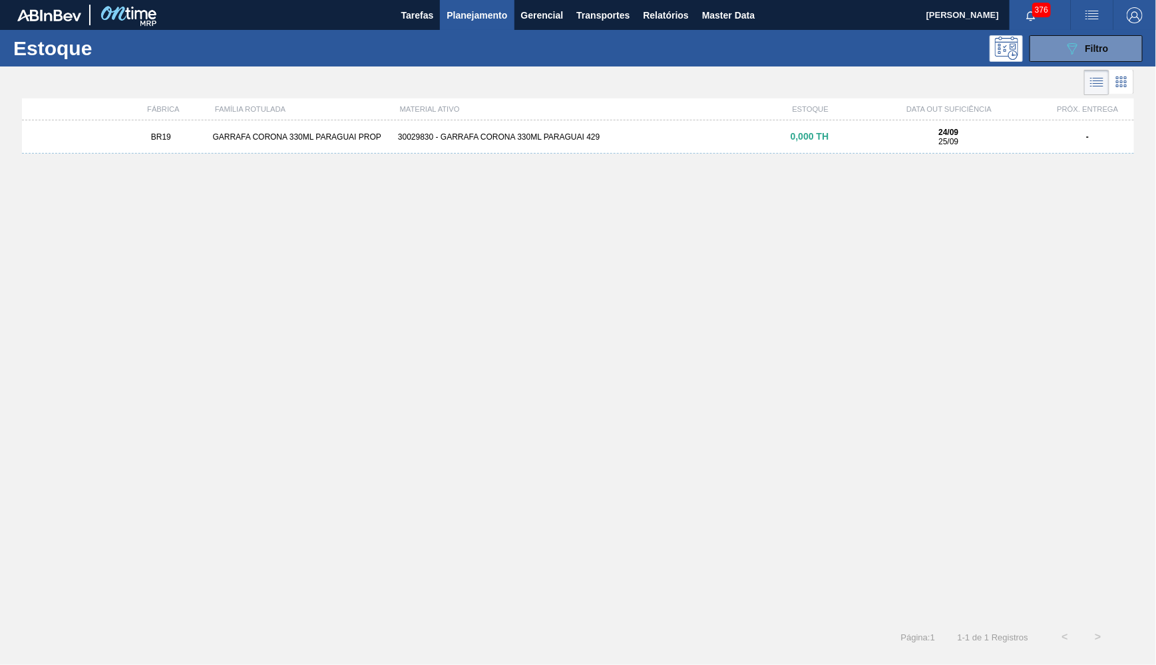
click at [486, 144] on div "BR19 GARRAFA CORONA 330ML PARAGUAI PROP 30029830 - GARRAFA CORONA 330ML PARAGUA…" at bounding box center [578, 136] width 1112 height 33
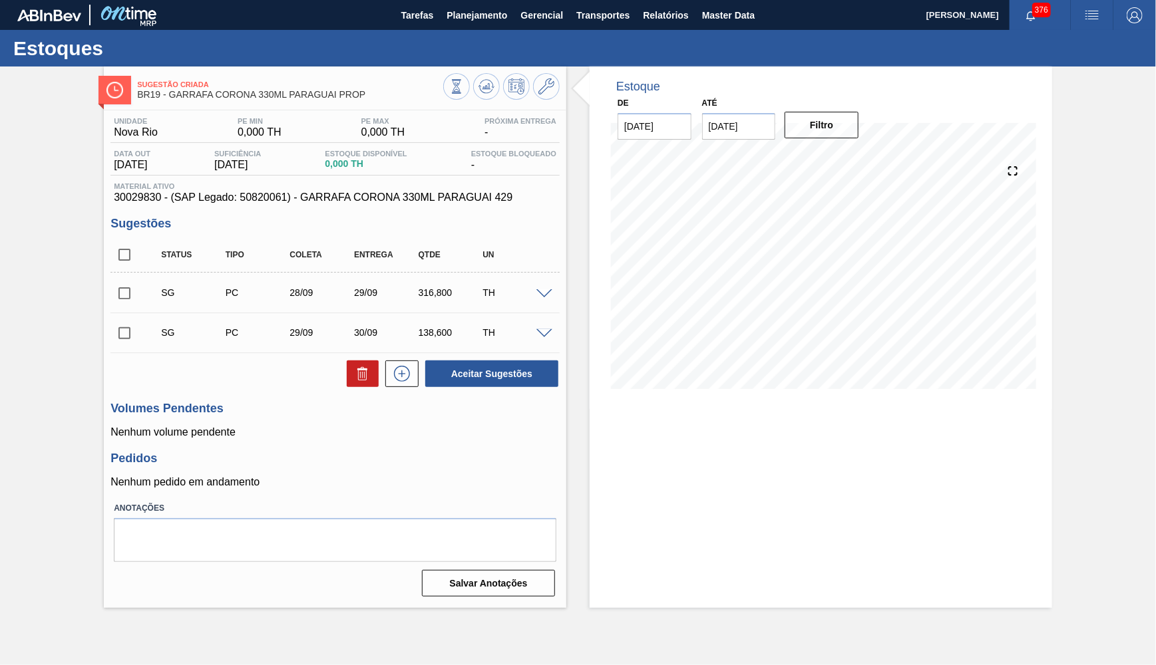
click at [373, 192] on div "Material ativo 30029830 - (SAP Legado: 50820061) - GARRAFA CORONA 330ML PARAGUA…" at bounding box center [334, 192] width 449 height 21
click at [968, 528] on div "Estoque De 24/09/2025 Até 31/10/2025 Filtro" at bounding box center [821, 338] width 462 height 542
click at [152, 192] on span "30029830 - (SAP Legado: 50820061) - GARRAFA CORONA 330ML PARAGUAI 429" at bounding box center [335, 198] width 442 height 12
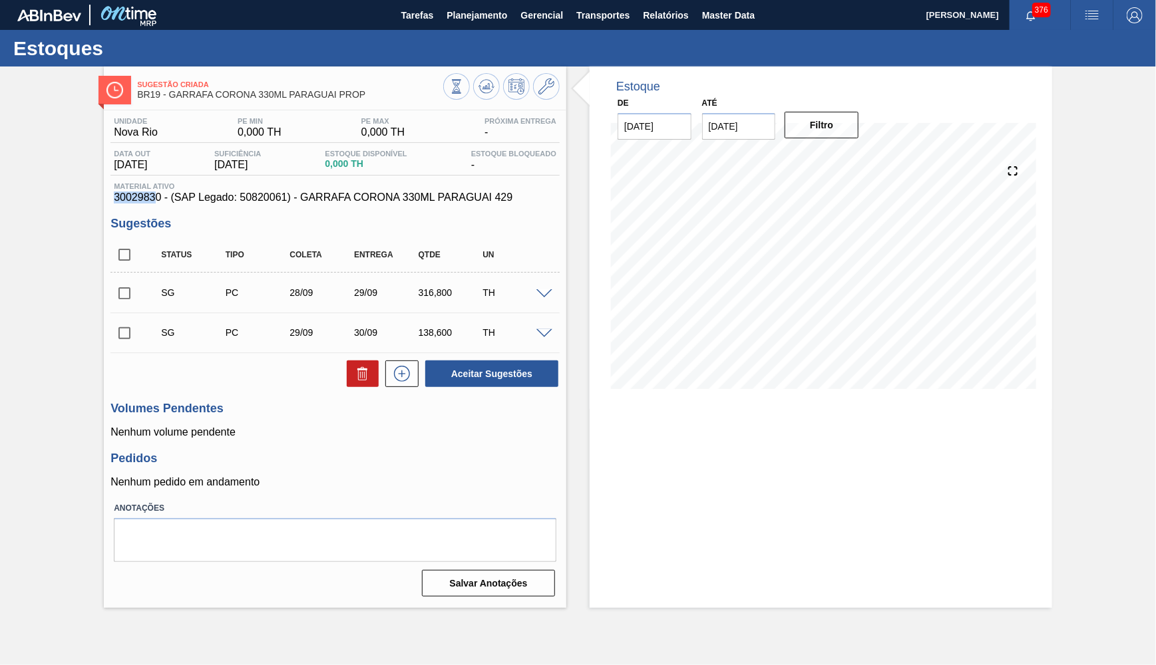
drag, startPoint x: 152, startPoint y: 195, endPoint x: 100, endPoint y: 200, distance: 52.8
click at [100, 200] on div "Sugestão Criada BR19 - GARRAFA CORONA 330ML PARAGUAI PROP Unidade Nova Rio PE M…" at bounding box center [578, 338] width 1156 height 542
click at [124, 207] on div "Unidade Nova Rio PE MIN 0,000 TH PE MAX 0,000 TH Próxima Entrega - Data out 25/…" at bounding box center [335, 355] width 462 height 491
drag, startPoint x: 157, startPoint y: 202, endPoint x: 102, endPoint y: 200, distance: 54.6
click at [102, 200] on div "Sugestão Criada BR19 - GARRAFA CORONA 330ML PARAGUAI PROP Unidade Nova Rio PE M…" at bounding box center [578, 338] width 1156 height 542
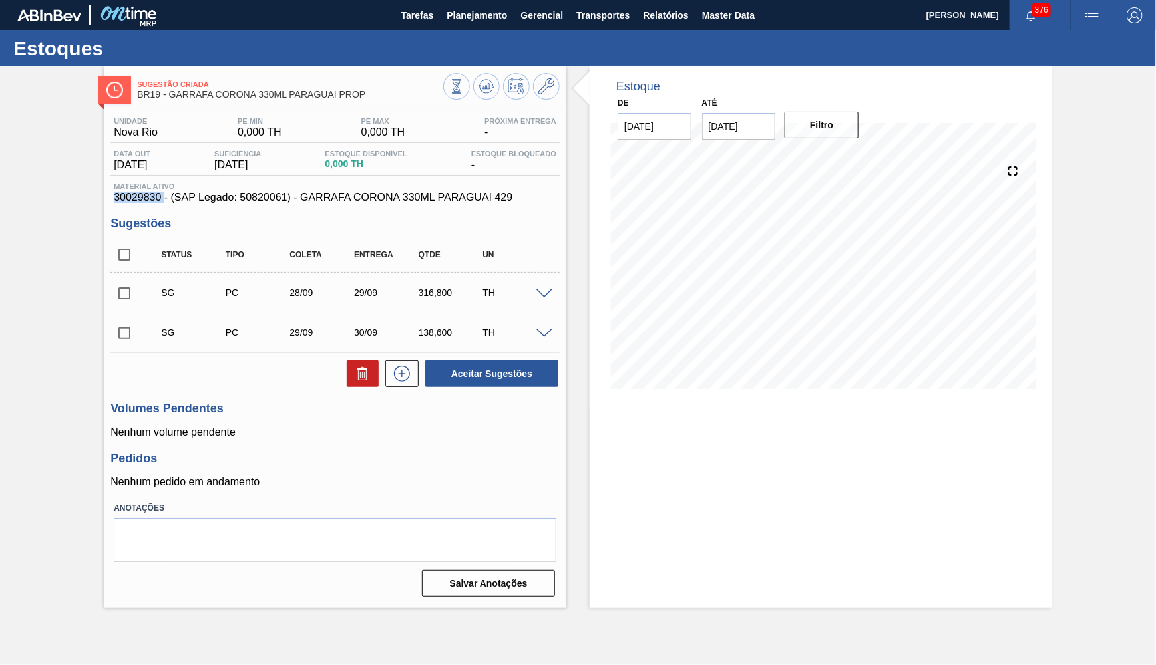
copy span "30029830"
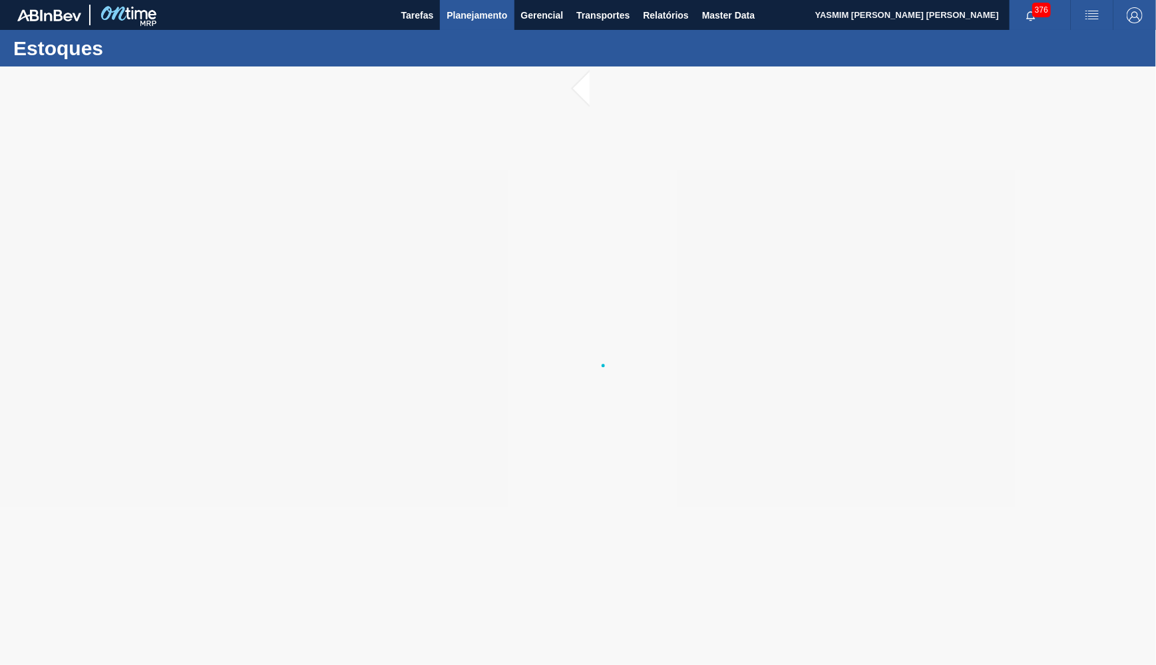
click at [465, 9] on span "Planejamento" at bounding box center [476, 15] width 61 height 16
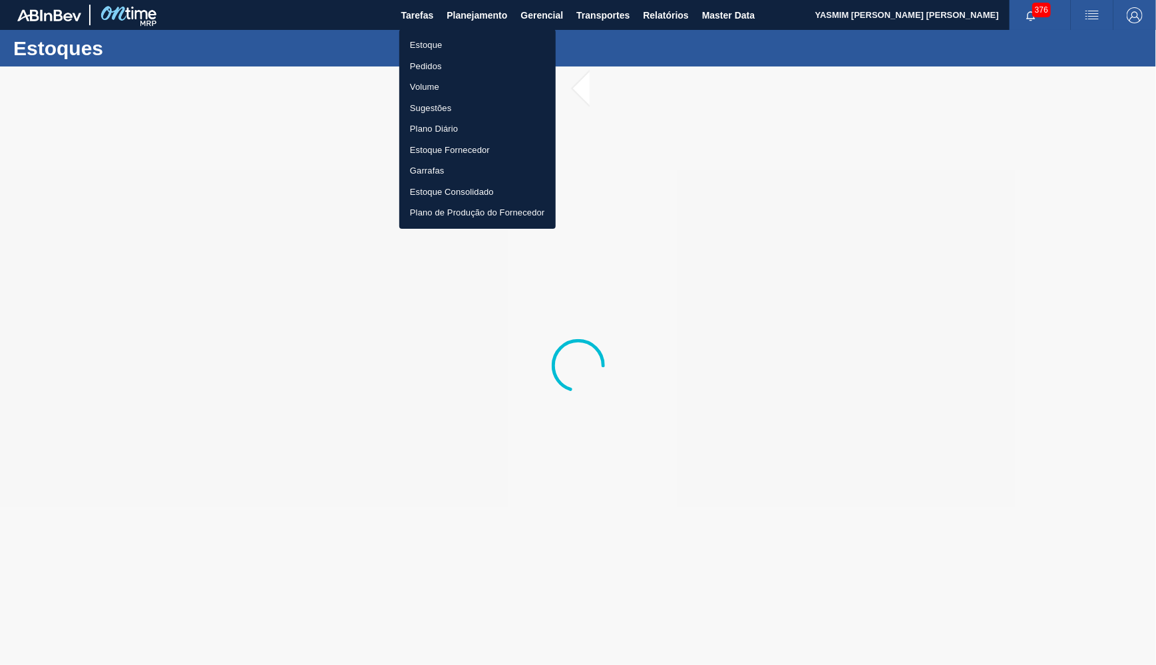
click at [482, 36] on li "Estoque" at bounding box center [477, 45] width 156 height 21
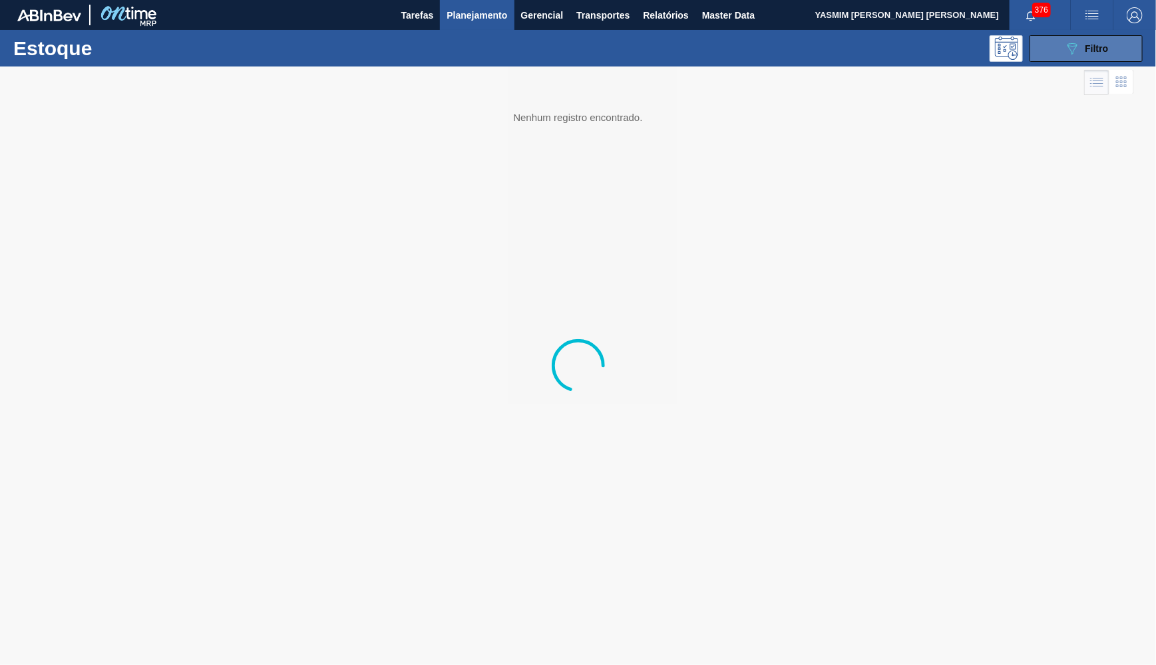
click at [1069, 53] on icon "089F7B8B-B2A5-4AFE-B5C0-19BA573D28AC" at bounding box center [1072, 49] width 16 height 16
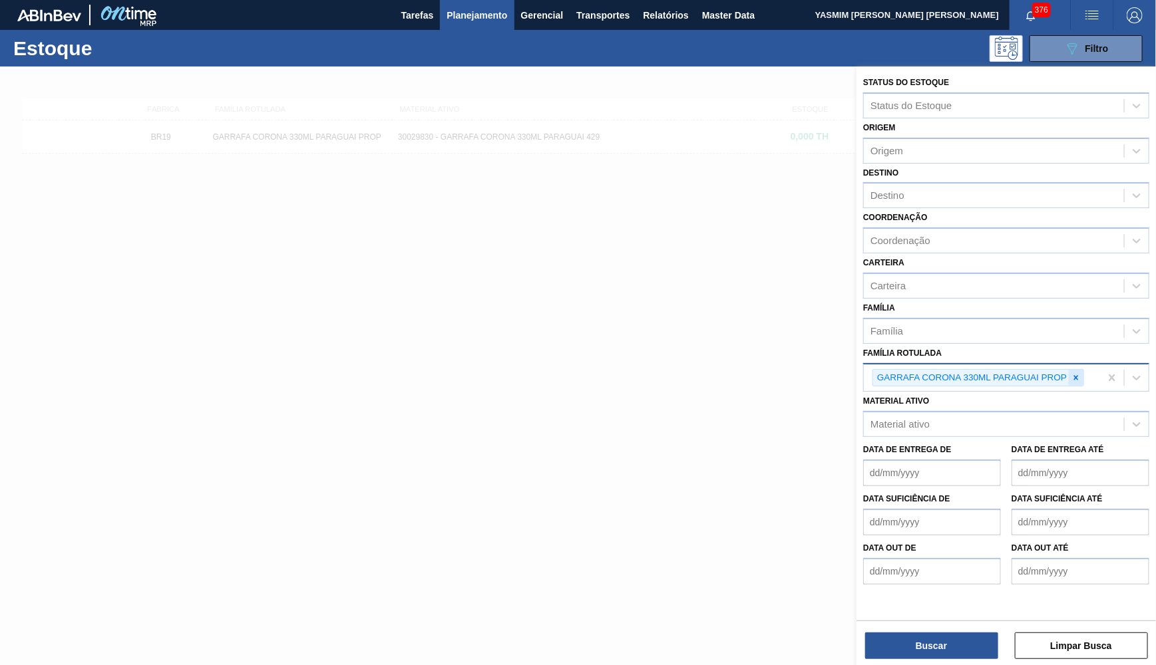
click at [1081, 373] on icon at bounding box center [1075, 377] width 9 height 9
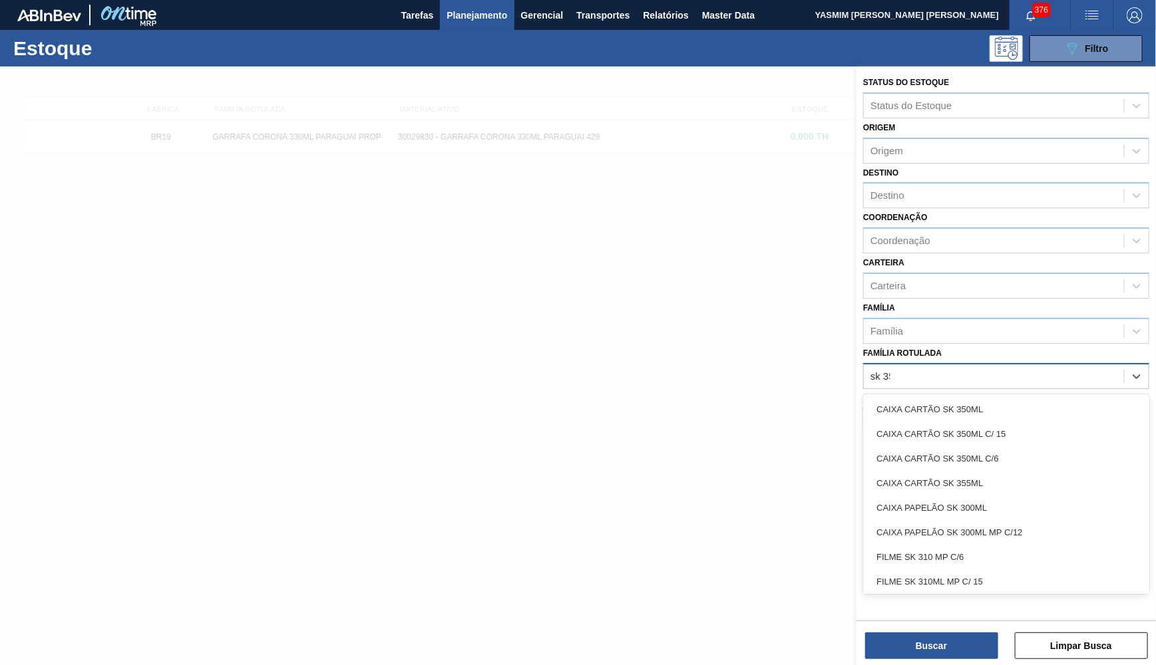
type Rotulada "sk 350"
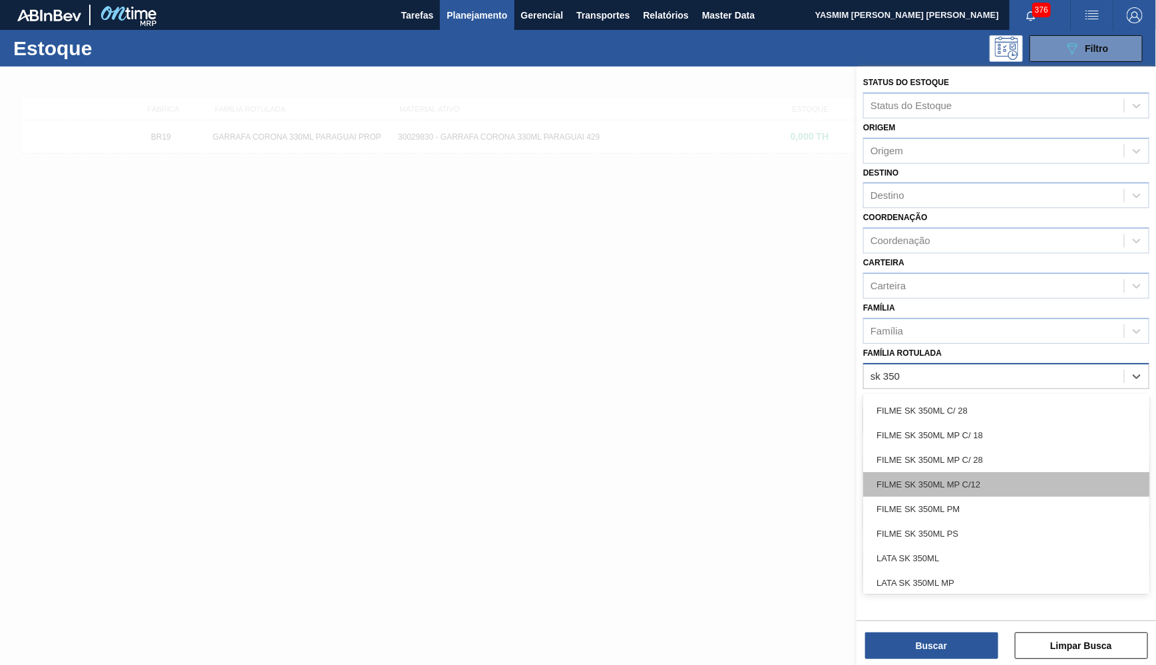
scroll to position [125, 0]
click at [977, 469] on div "FILME SK 350ML MP C/12" at bounding box center [1006, 481] width 286 height 25
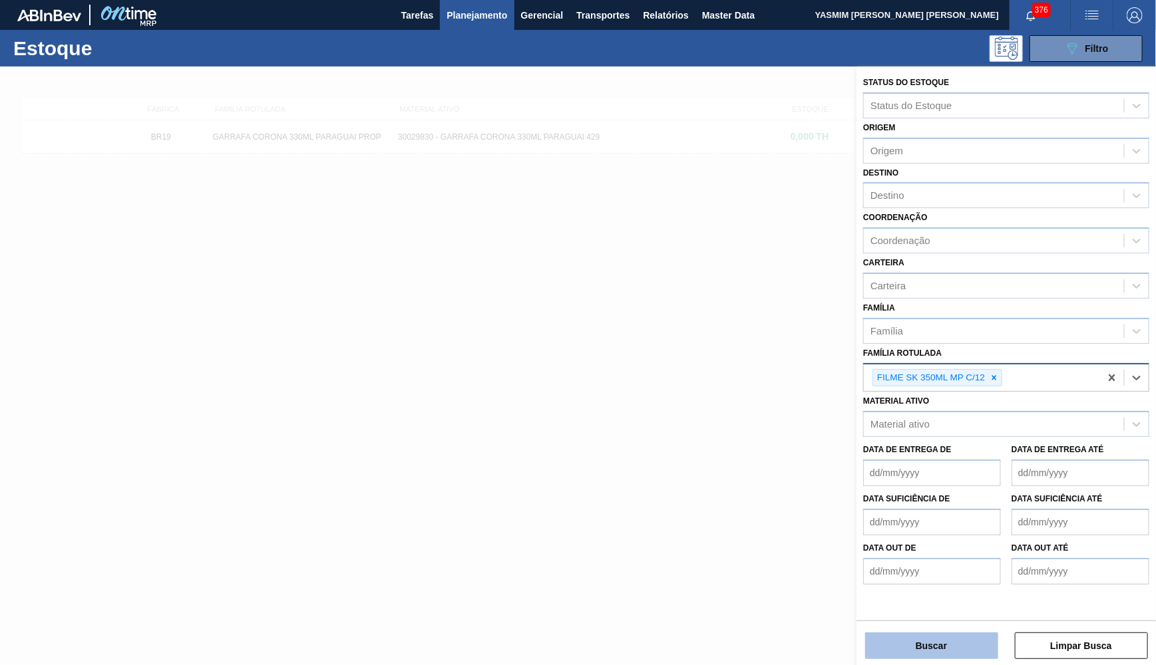
click at [926, 647] on button "Buscar" at bounding box center [931, 646] width 133 height 27
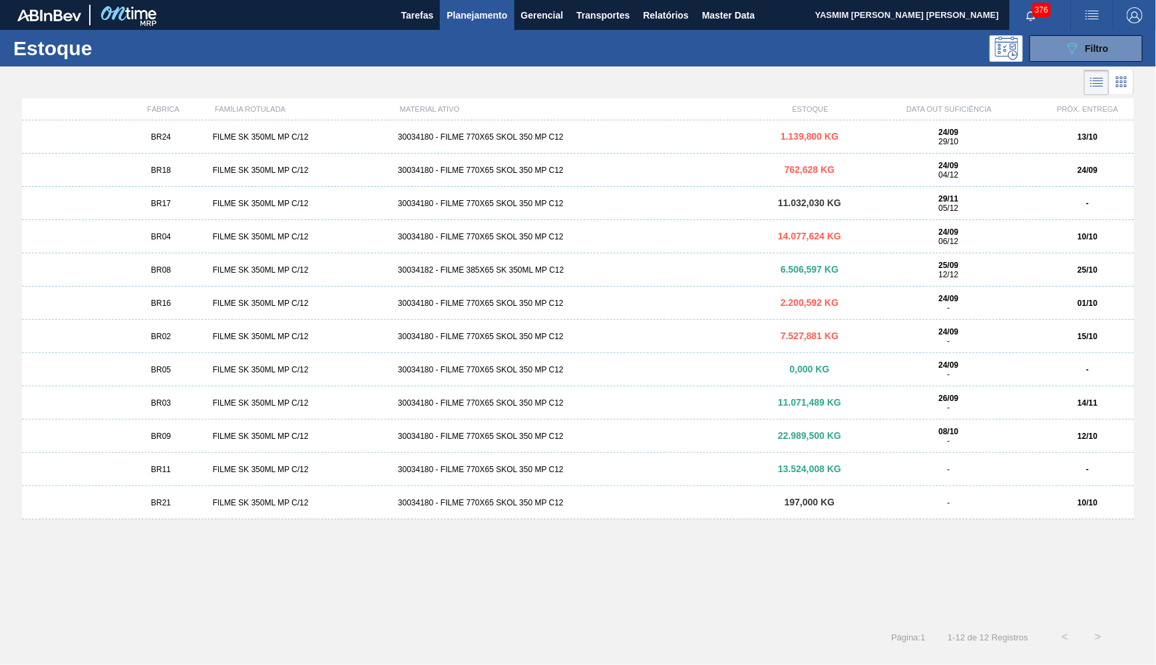
click at [220, 399] on div "FILME SK 350ML MP C/12" at bounding box center [299, 403] width 185 height 9
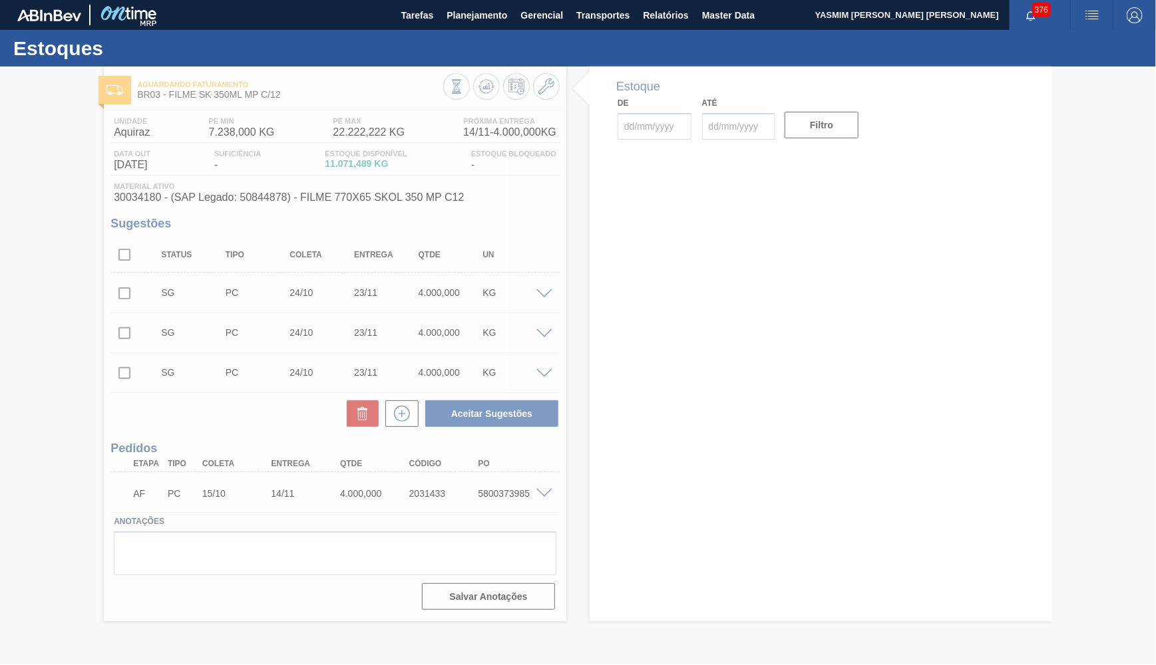
type input "[DATE]"
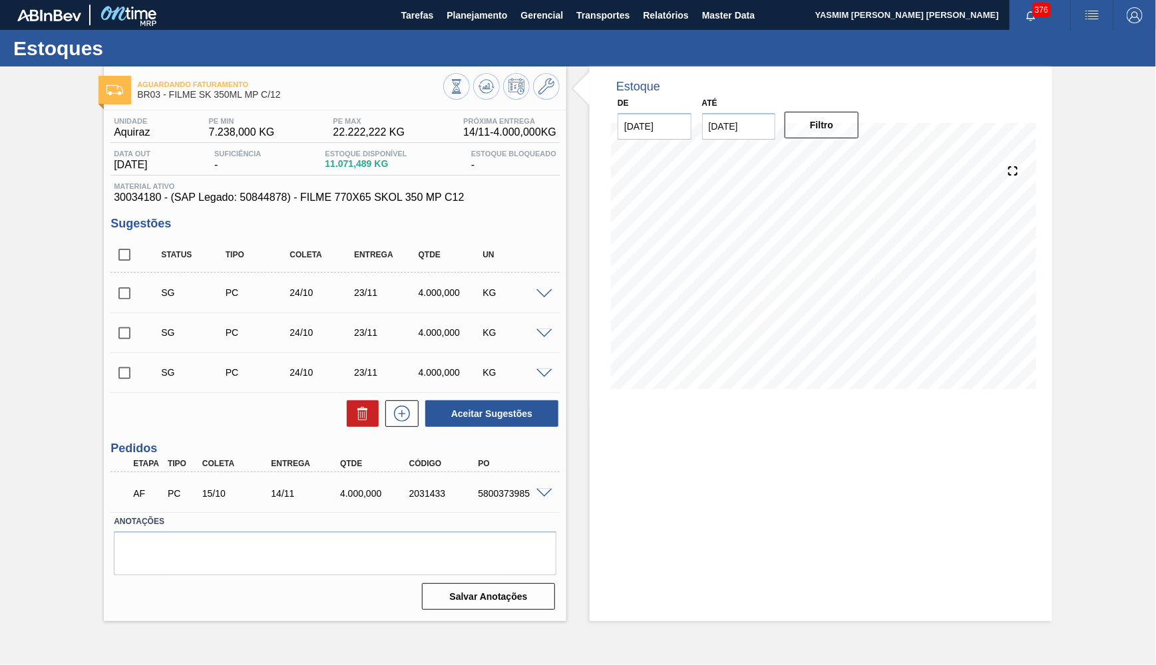
drag, startPoint x: 486, startPoint y: 92, endPoint x: 456, endPoint y: 267, distance: 176.9
click at [496, 152] on div "Aguardando Faturamento BR03 - FILME SK 350ML MP C/12 Unidade Aquiraz PE MIN 7.2…" at bounding box center [335, 344] width 462 height 555
drag, startPoint x: 373, startPoint y: 160, endPoint x: 323, endPoint y: 160, distance: 49.2
click at [325, 160] on span "11.071,489 KG" at bounding box center [366, 164] width 82 height 10
copy span "11.071,489"
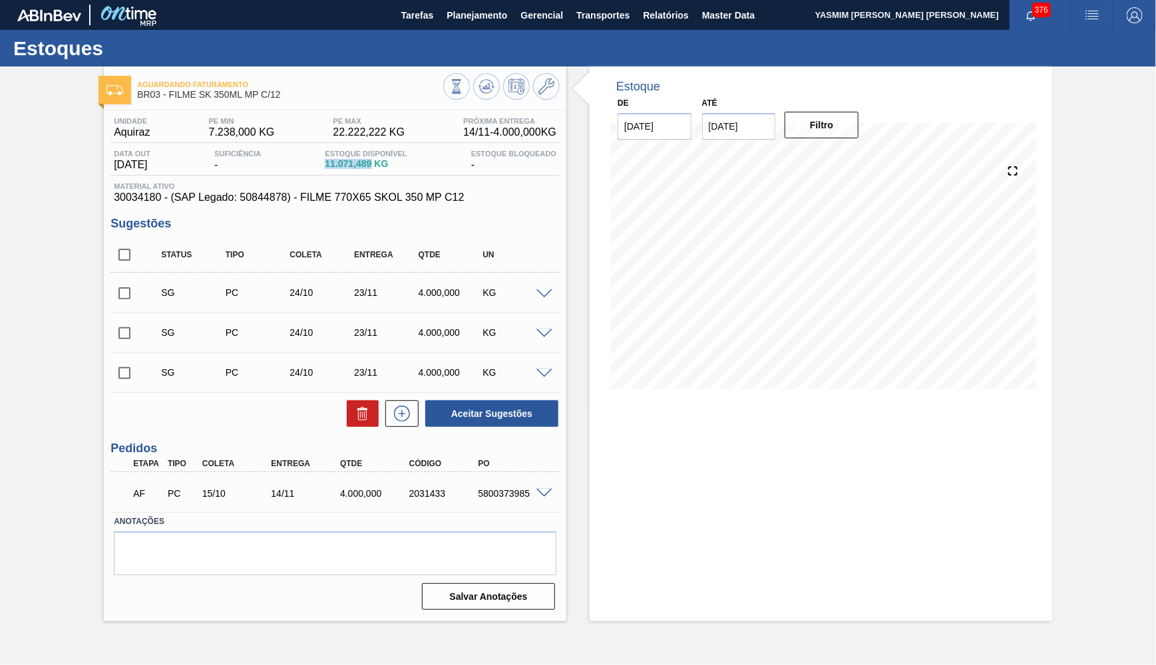
click at [1013, 496] on div "Estoque De 24/09/2025 Até 31/10/2025 Filtro 19/10 Projeção de Estoque 6,613.153…" at bounding box center [821, 344] width 462 height 555
click at [734, 119] on input "31/10/2025" at bounding box center [739, 126] width 74 height 27
click at [825, 159] on div "Previous Month Next Month outubro 2025 dom seg ter qua qui sex sab 28 29 30 1 2…" at bounding box center [782, 224] width 161 height 157
click at [846, 156] on button "Next Month" at bounding box center [850, 158] width 9 height 9
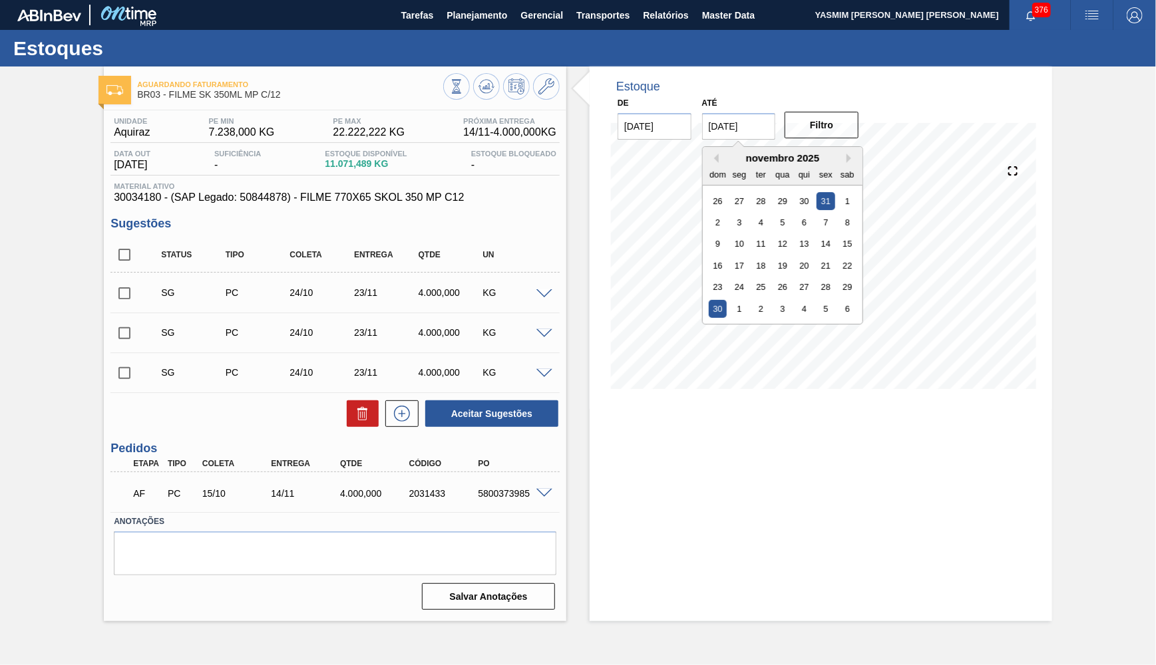
click at [719, 300] on div "30" at bounding box center [718, 309] width 18 height 18
type input "30/11/2025"
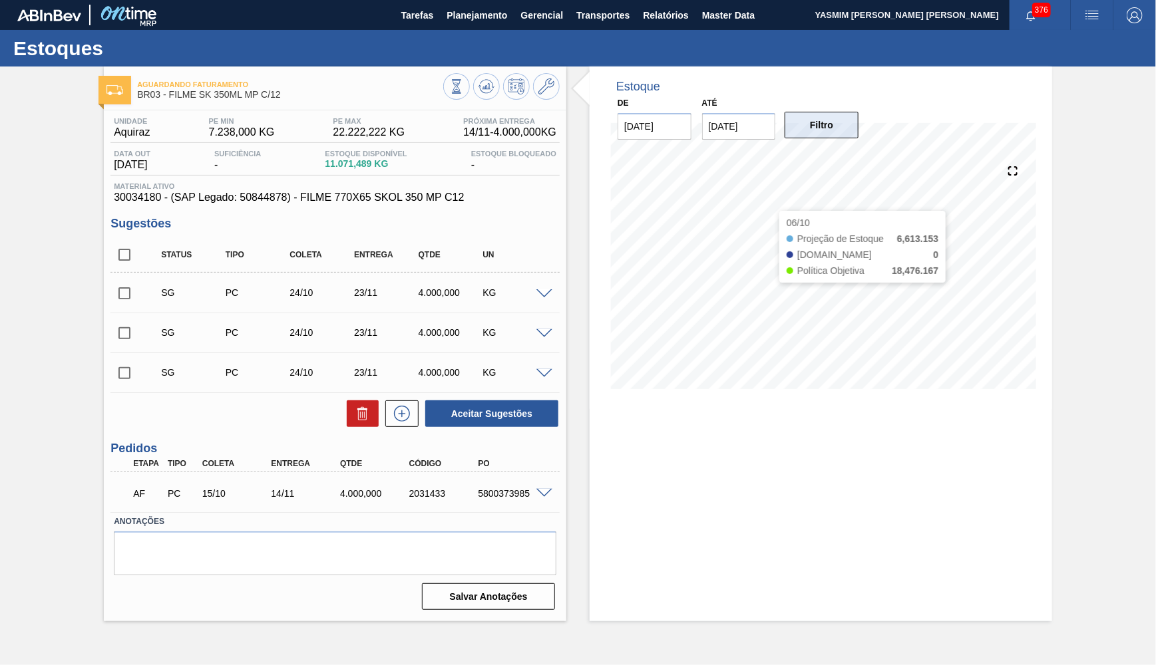
click at [796, 116] on button "Filtro" at bounding box center [821, 125] width 74 height 27
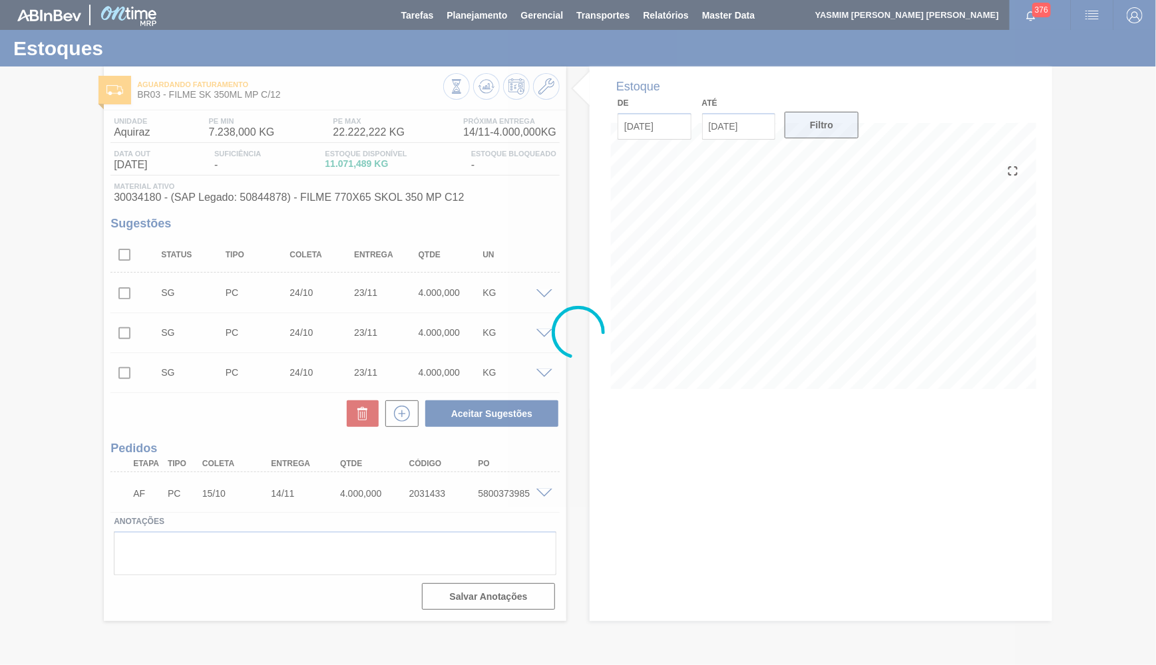
click at [799, 118] on div at bounding box center [578, 332] width 1156 height 665
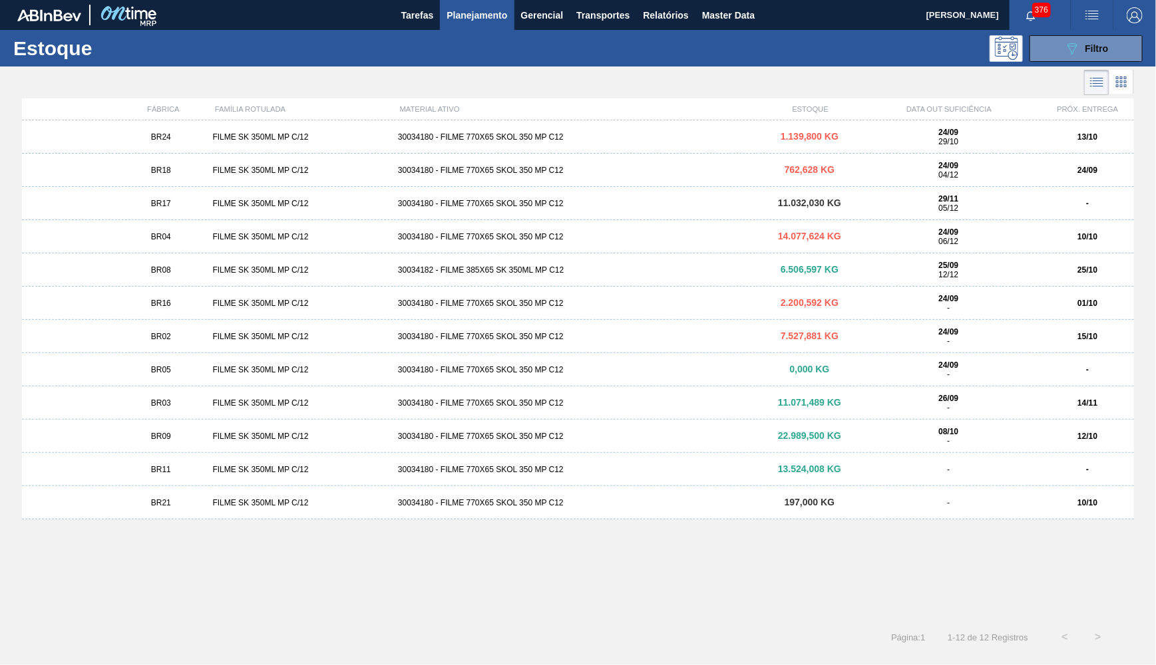
drag, startPoint x: 890, startPoint y: 592, endPoint x: 498, endPoint y: 641, distance: 395.0
click at [889, 592] on div "BR24 FILME SK 350ML MP C/12 30034180 - FILME 770X65 SKOL 350 MP C12 1.139,800 K…" at bounding box center [578, 366] width 1112 height 492
